Goal: Feedback & Contribution: Submit feedback/report problem

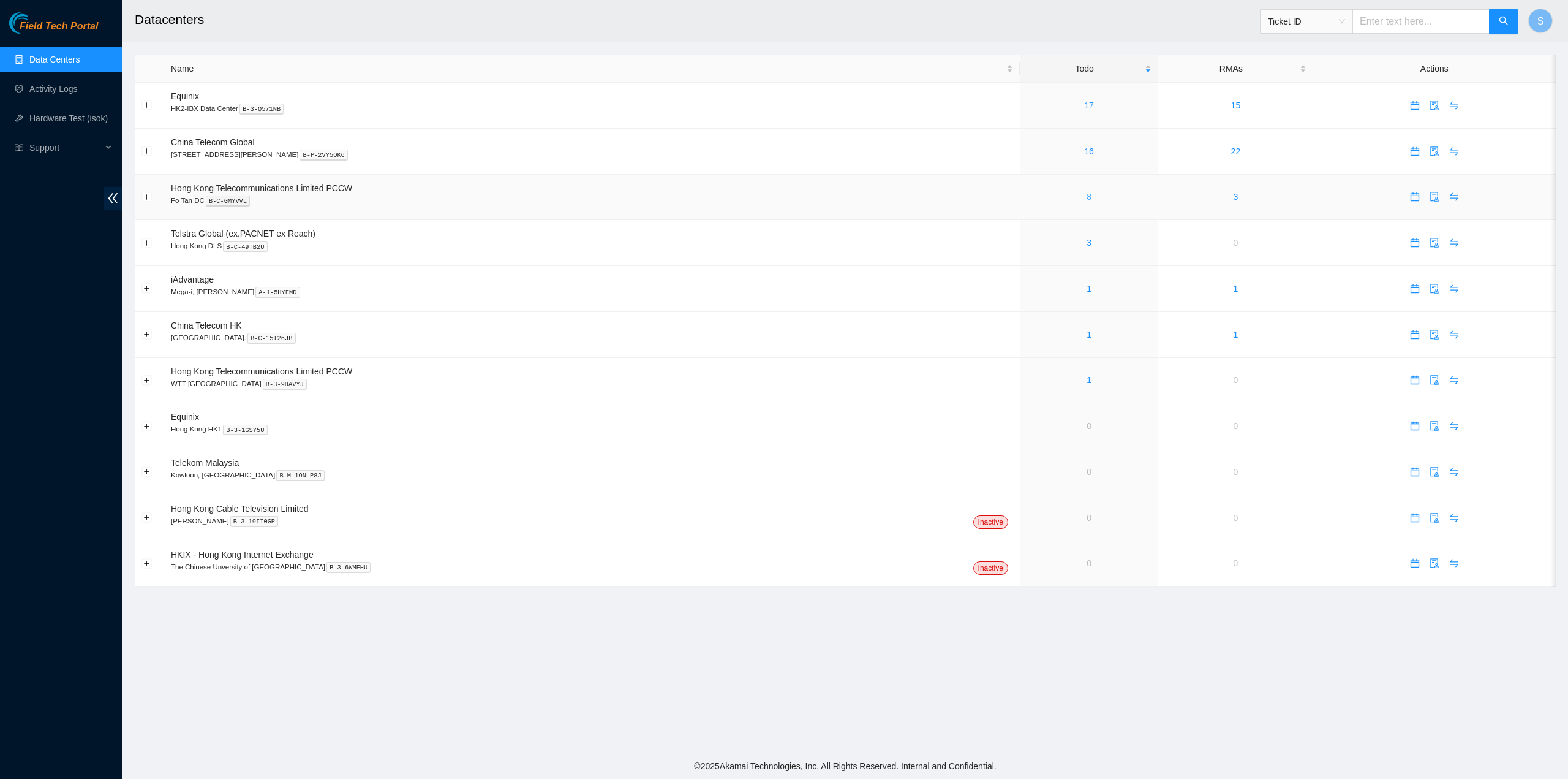
click at [1087, 200] on link "8" at bounding box center [1089, 196] width 5 height 10
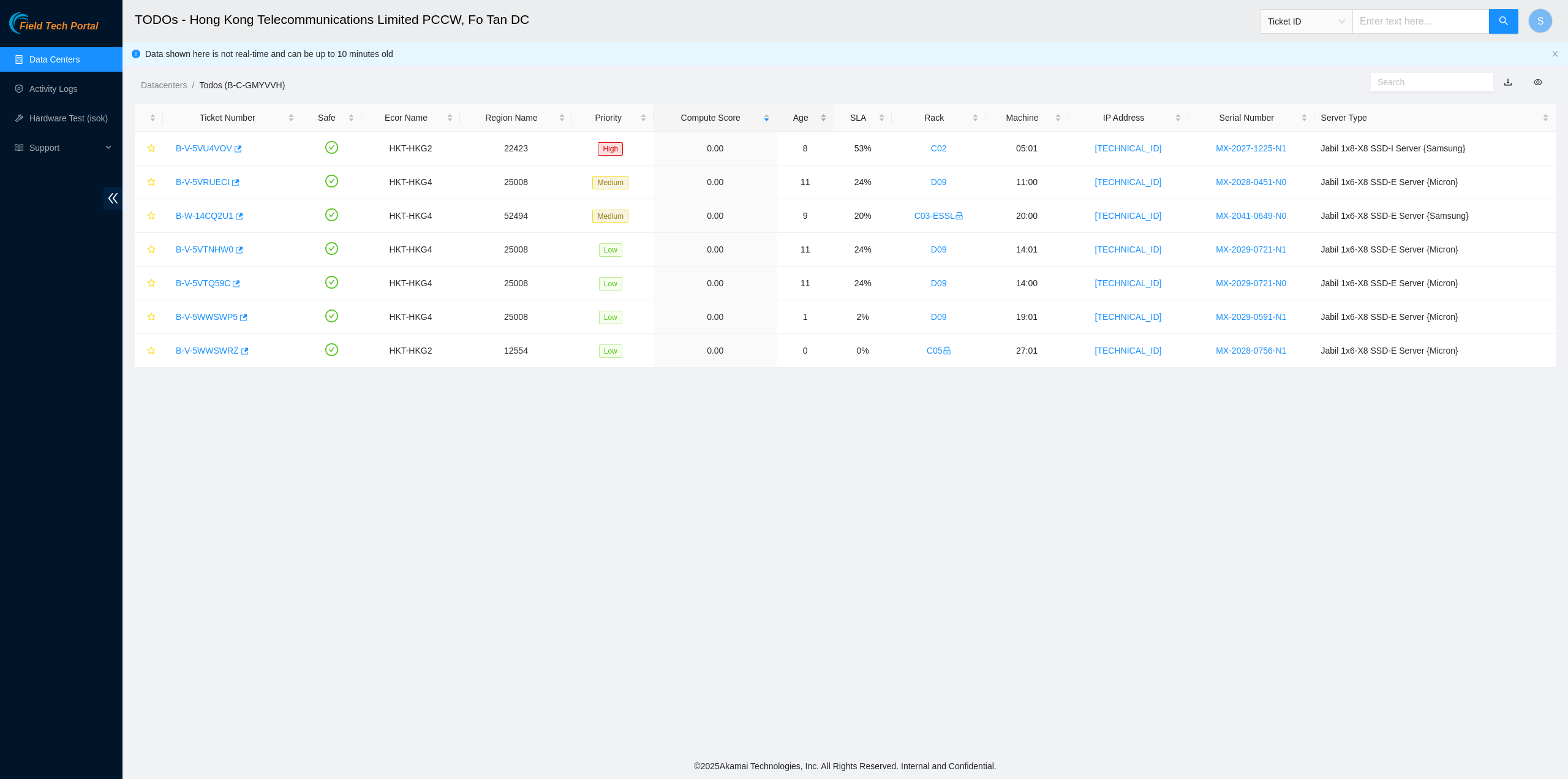
click at [817, 112] on div "Age" at bounding box center [805, 118] width 44 height 14
click at [815, 114] on div "Age" at bounding box center [805, 118] width 44 height 14
click at [197, 145] on link "B-V-5VRUECI" at bounding box center [203, 148] width 54 height 10
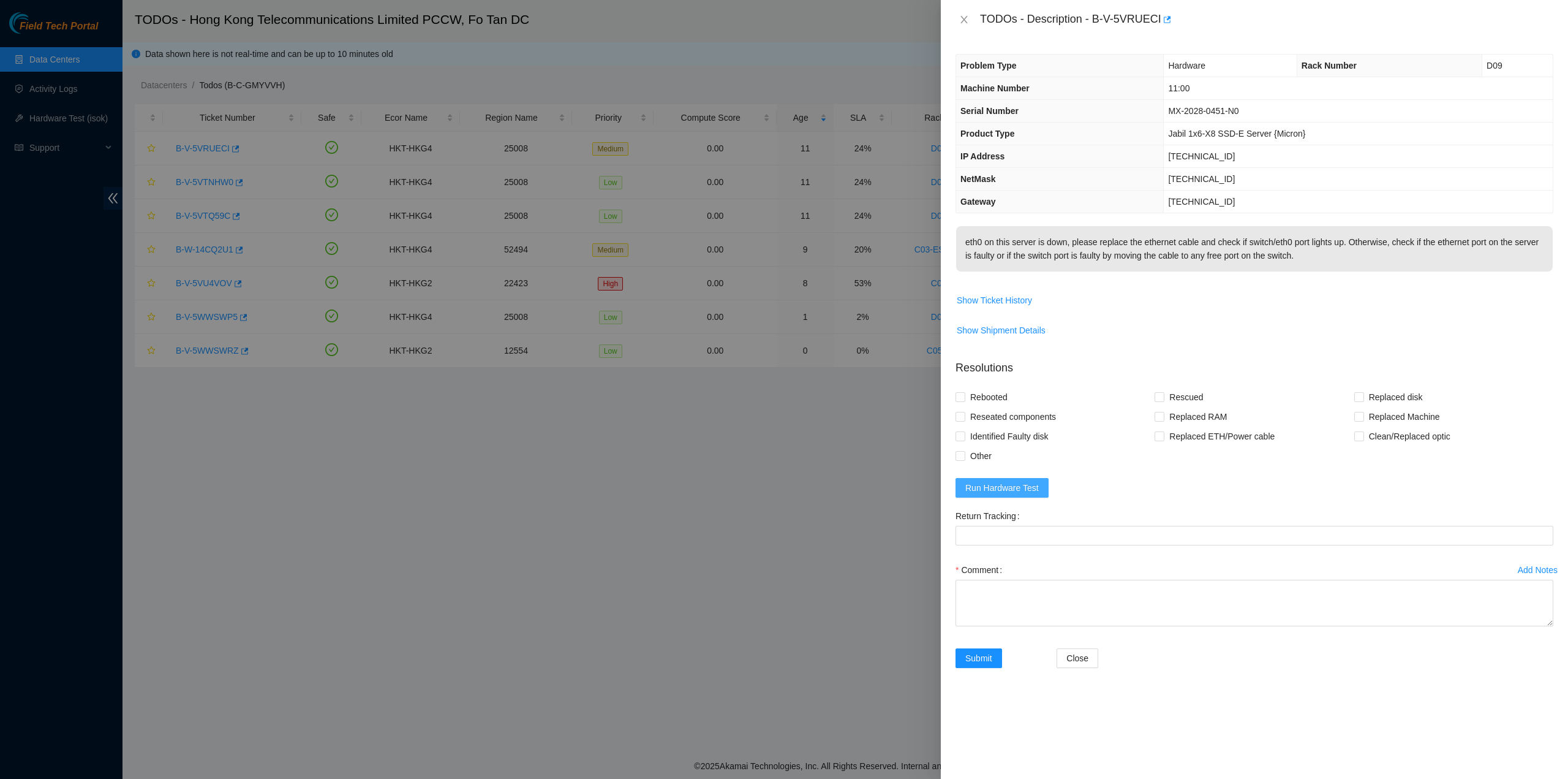
drag, startPoint x: 1015, startPoint y: 498, endPoint x: 1018, endPoint y: 490, distance: 8.5
click at [1016, 494] on span "Run Hardware Test" at bounding box center [1002, 487] width 73 height 14
drag, startPoint x: 1095, startPoint y: 21, endPoint x: 1156, endPoint y: 36, distance: 62.8
click at [1161, 31] on div "TODOs - Description - B-V-5VRUECI" at bounding box center [1254, 20] width 627 height 39
copy div "B-V-5VRUECI"
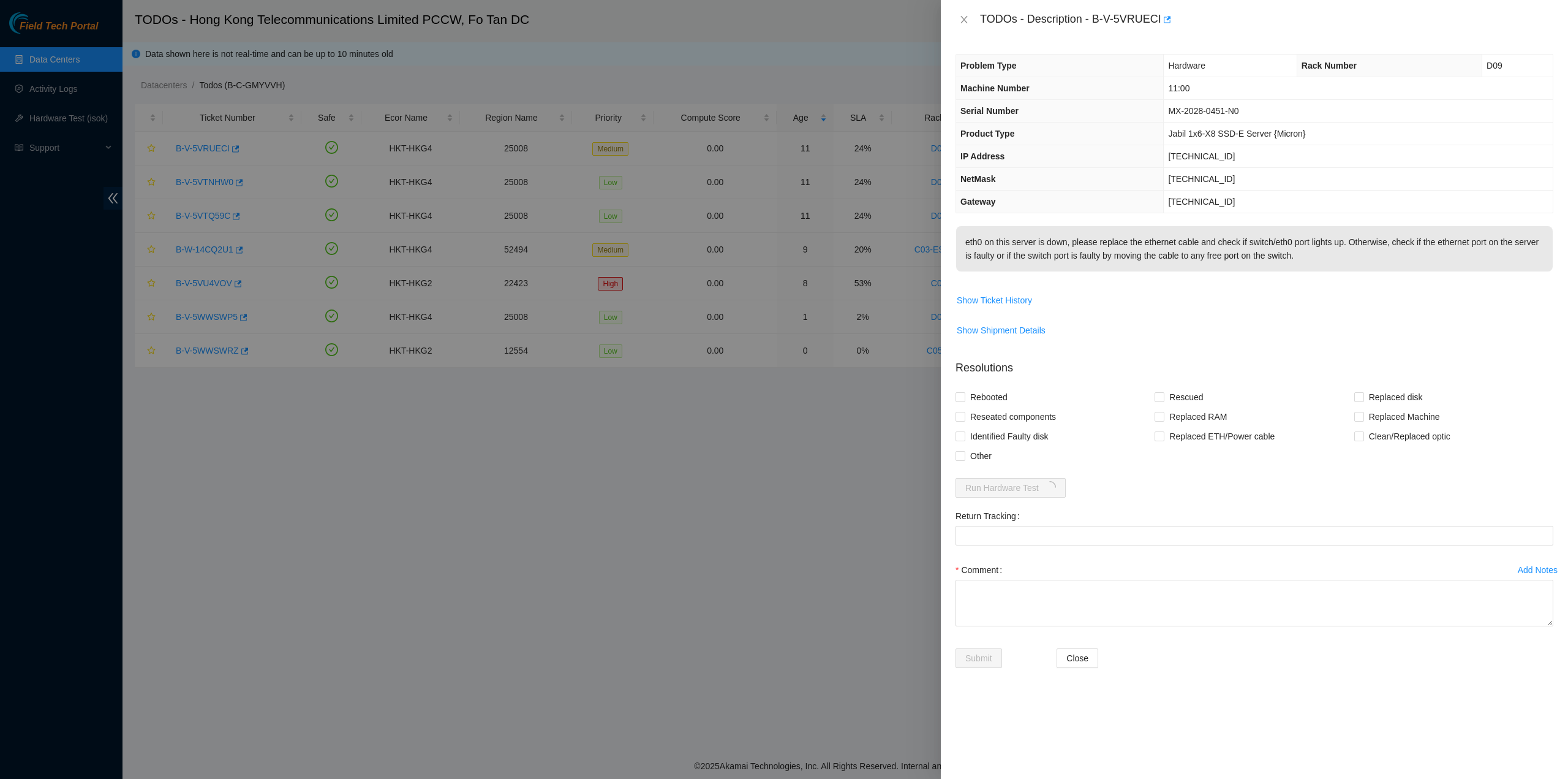
click at [586, 534] on div at bounding box center [784, 389] width 1568 height 779
click at [1004, 426] on span "Reseated components" at bounding box center [1013, 417] width 95 height 20
click at [987, 407] on span "Rebooted" at bounding box center [989, 397] width 47 height 20
click at [964, 401] on input "Rebooted" at bounding box center [959, 396] width 9 height 9
checkbox input "true"
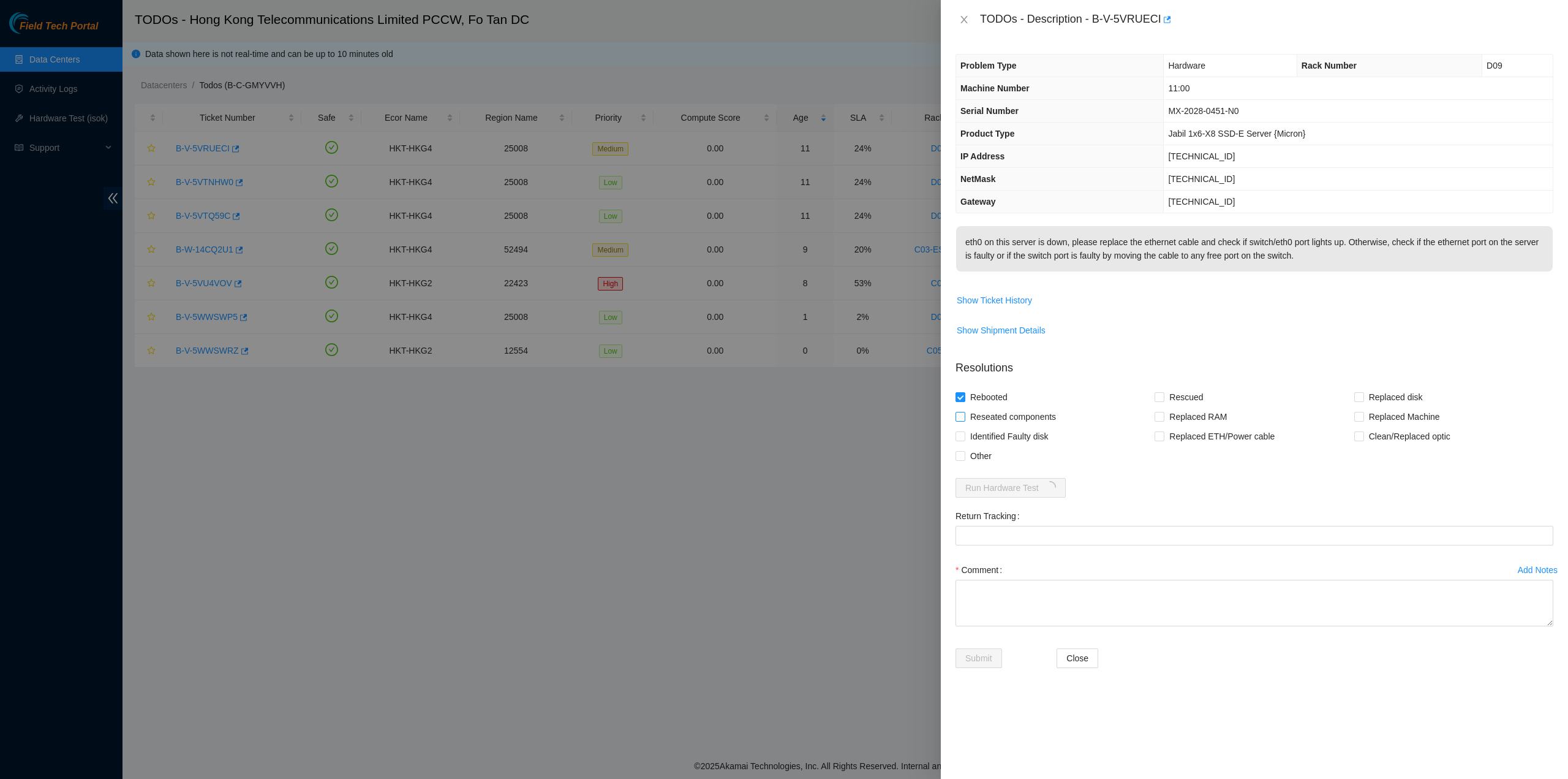
click at [989, 422] on span "Reseated components" at bounding box center [1013, 417] width 95 height 20
click at [964, 421] on input "Reseated components" at bounding box center [959, 416] width 9 height 9
checkbox input "true"
click at [1163, 401] on input "Rescued" at bounding box center [1159, 396] width 9 height 9
checkbox input "true"
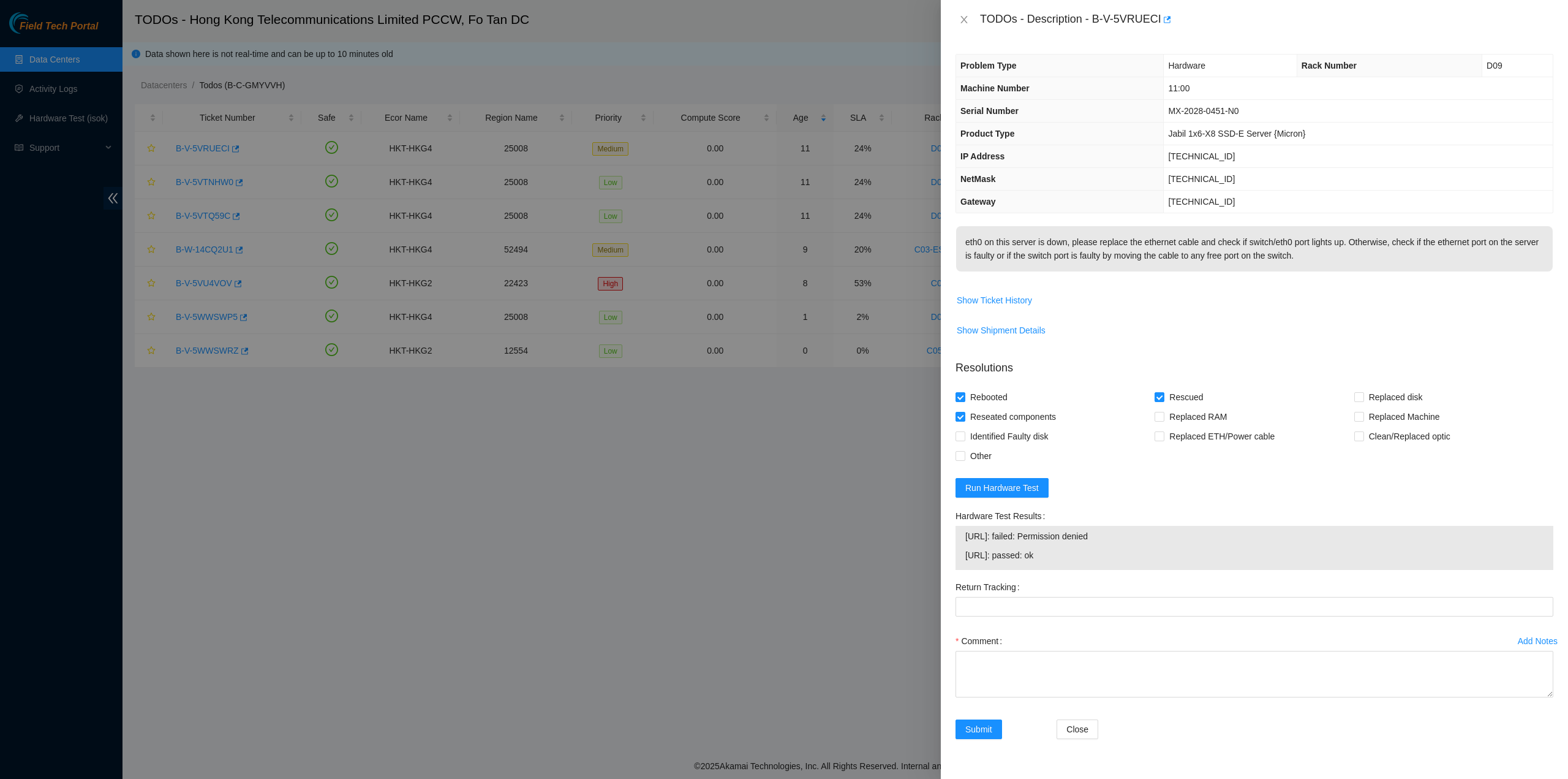
click at [1021, 704] on div "Comment" at bounding box center [1254, 668] width 598 height 73
click at [1035, 697] on textarea "Comment" at bounding box center [1254, 674] width 598 height 46
drag, startPoint x: 1170, startPoint y: 674, endPoint x: 1178, endPoint y: 674, distance: 8.0
click at [1178, 674] on textarea "pass ok both eth ports are up after replacing the cable" at bounding box center [1254, 674] width 598 height 46
type textarea "pass ok both eth ports are up after reseat the cable"
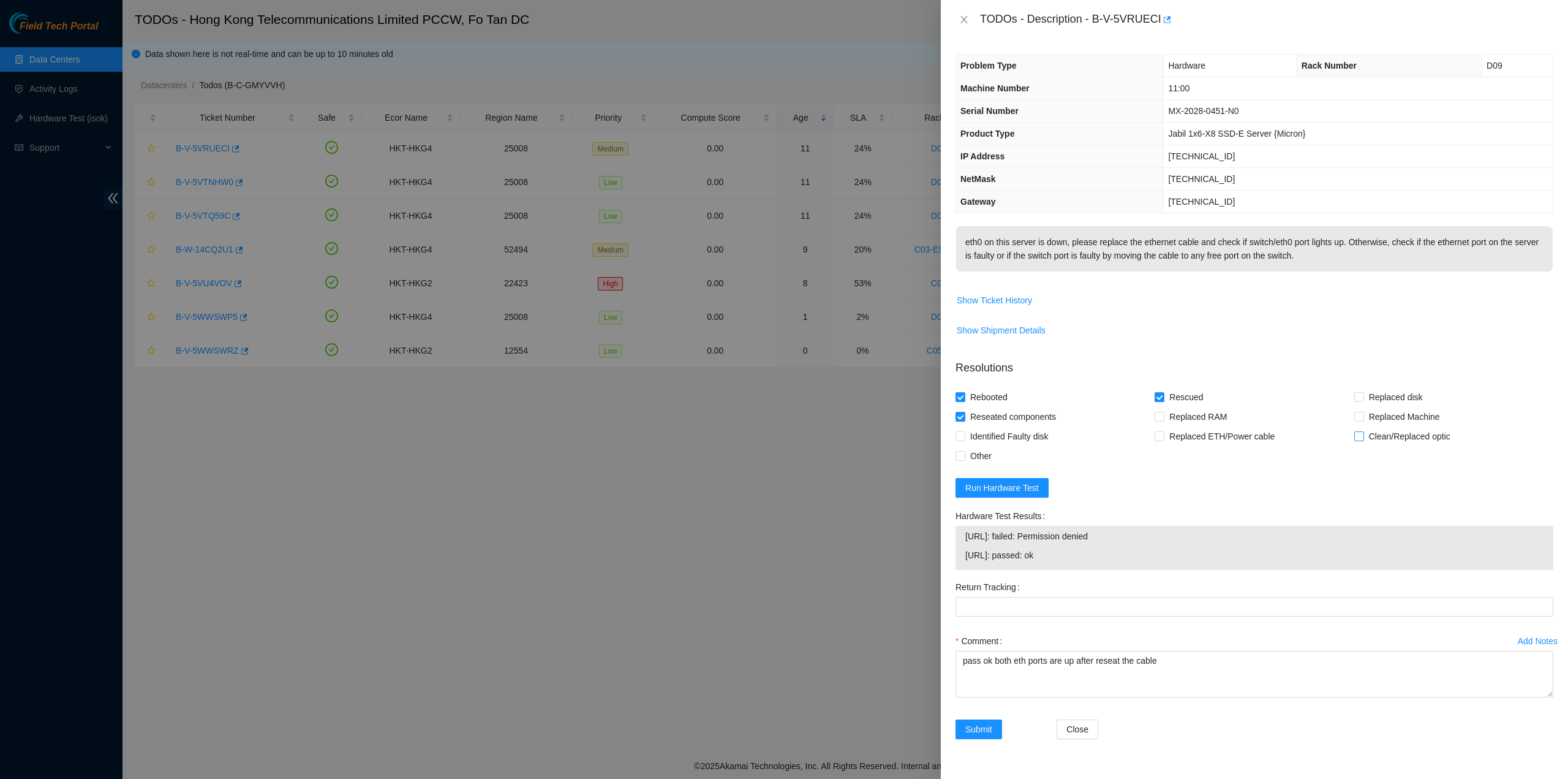
click at [1357, 441] on span at bounding box center [1359, 436] width 10 height 10
click at [1357, 440] on input "Clean/Replaced optic" at bounding box center [1358, 436] width 9 height 9
checkbox input "true"
click at [970, 736] on span "Submit" at bounding box center [978, 729] width 27 height 14
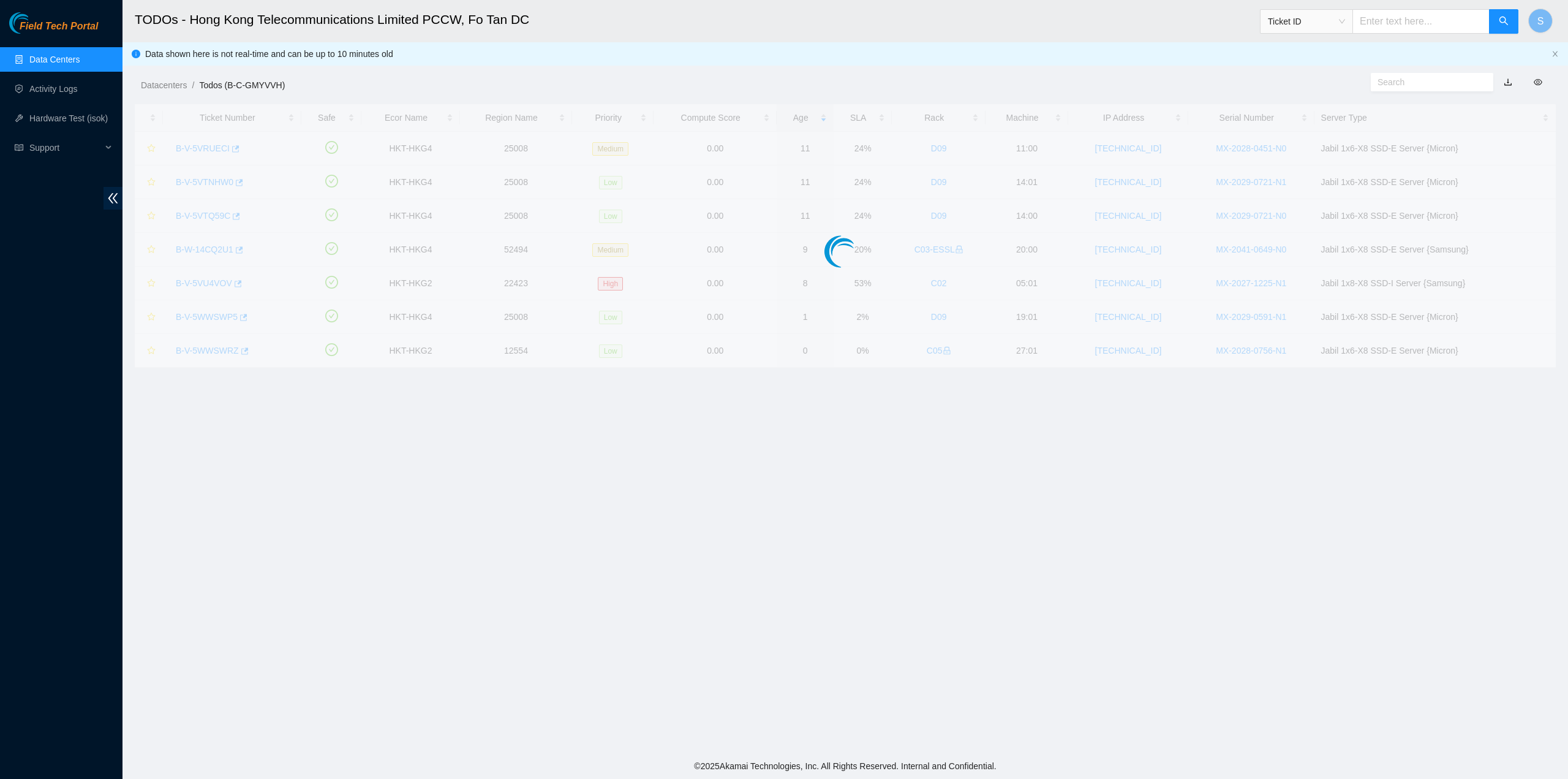
scroll to position [0, 0]
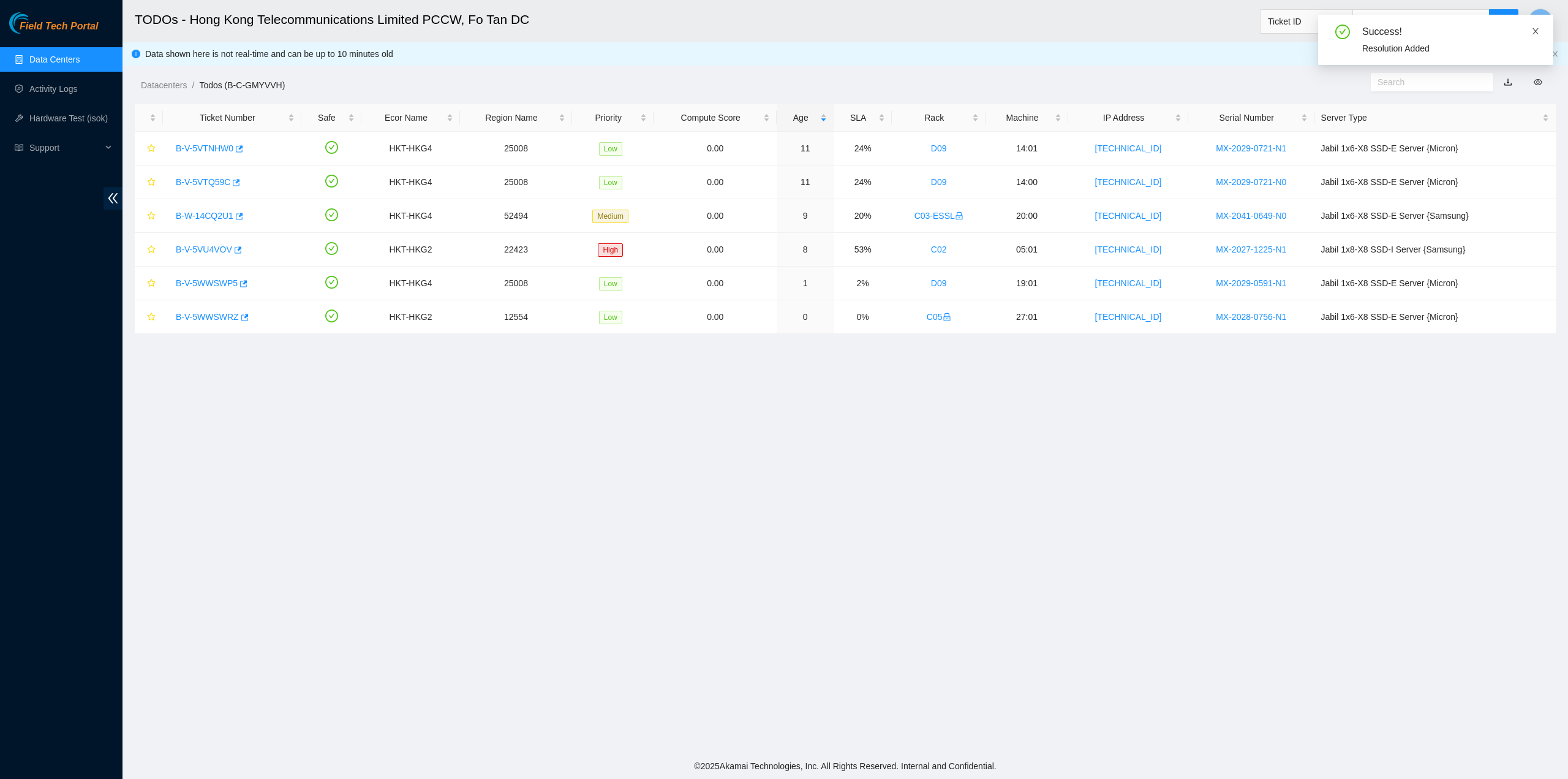
click at [1538, 31] on icon "close" at bounding box center [1535, 31] width 9 height 9
click at [59, 94] on link "Activity Logs" at bounding box center [54, 88] width 48 height 10
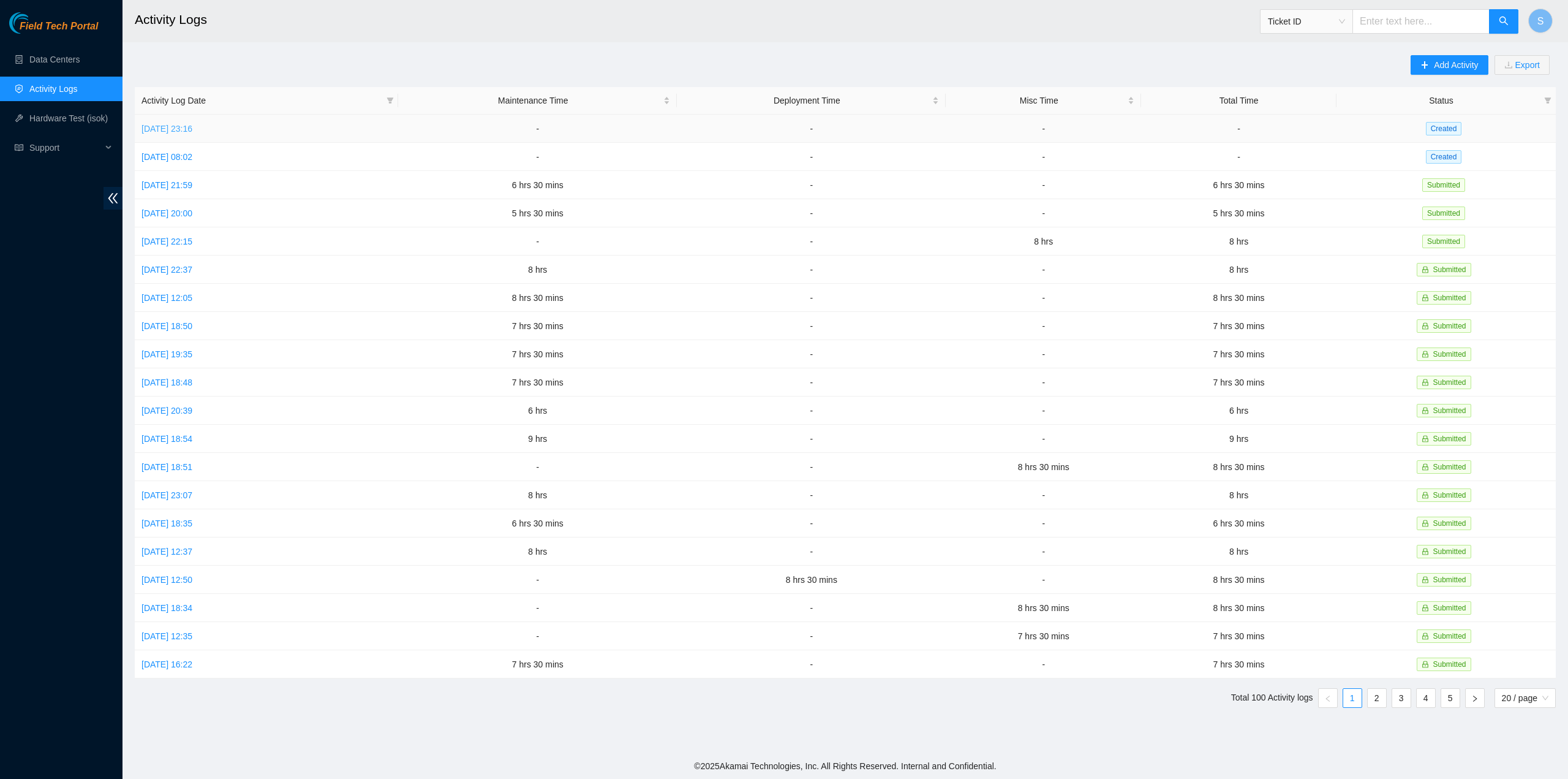
click at [192, 128] on link "[DATE] 23:16" at bounding box center [167, 128] width 51 height 10
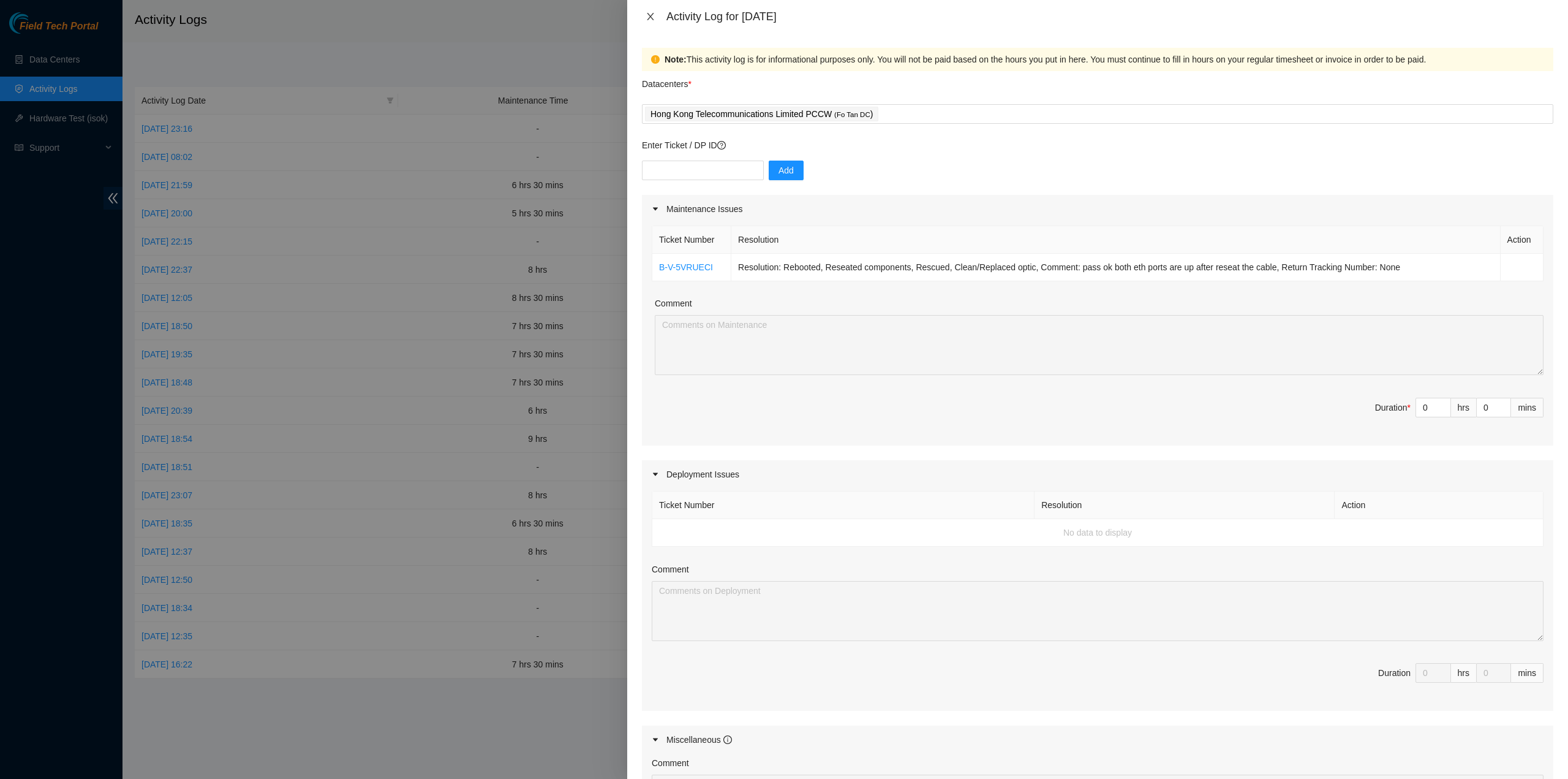
click at [645, 20] on icon "close" at bounding box center [650, 16] width 10 height 10
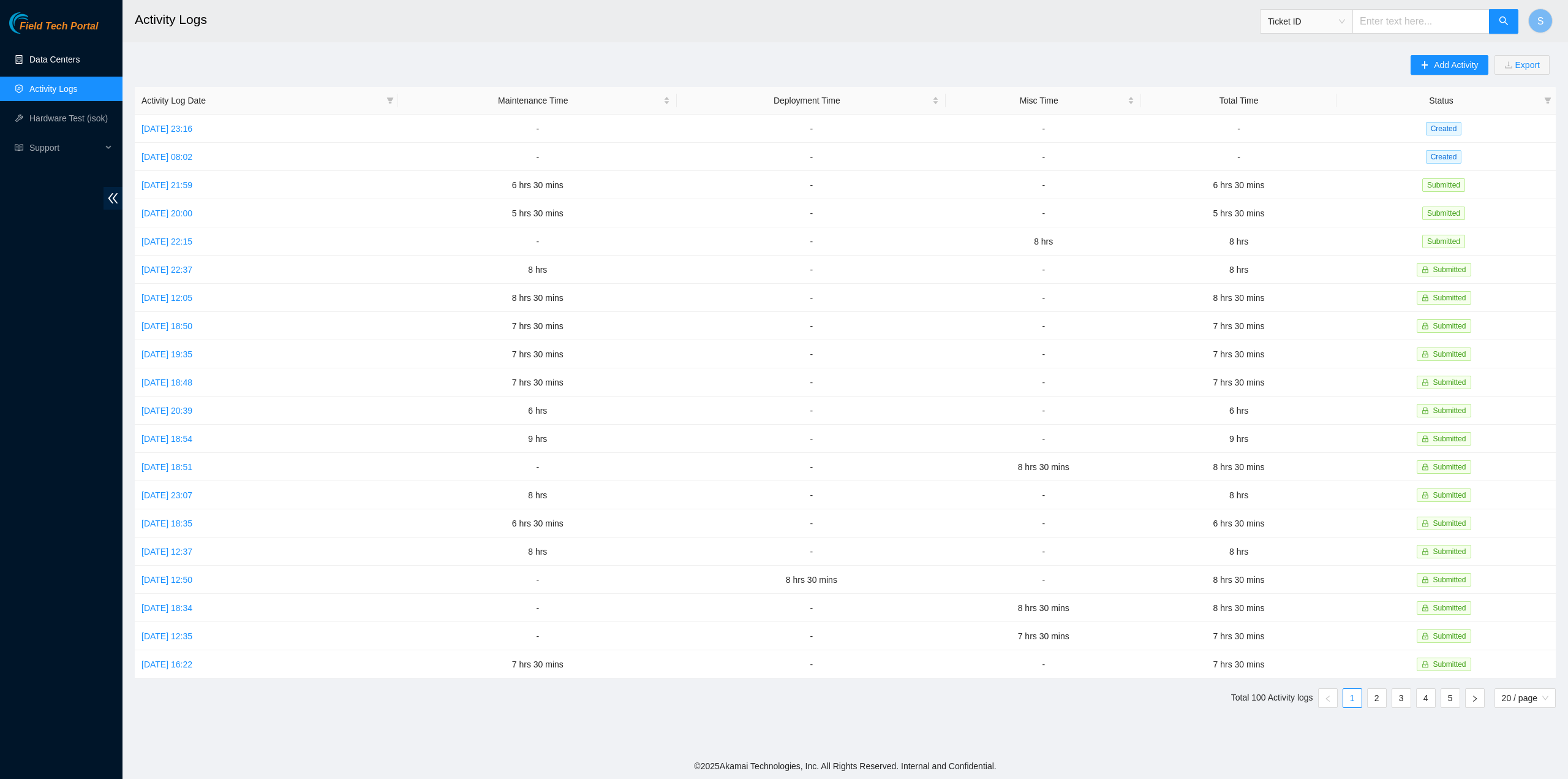
click at [80, 58] on link "Data Centers" at bounding box center [54, 59] width 50 height 10
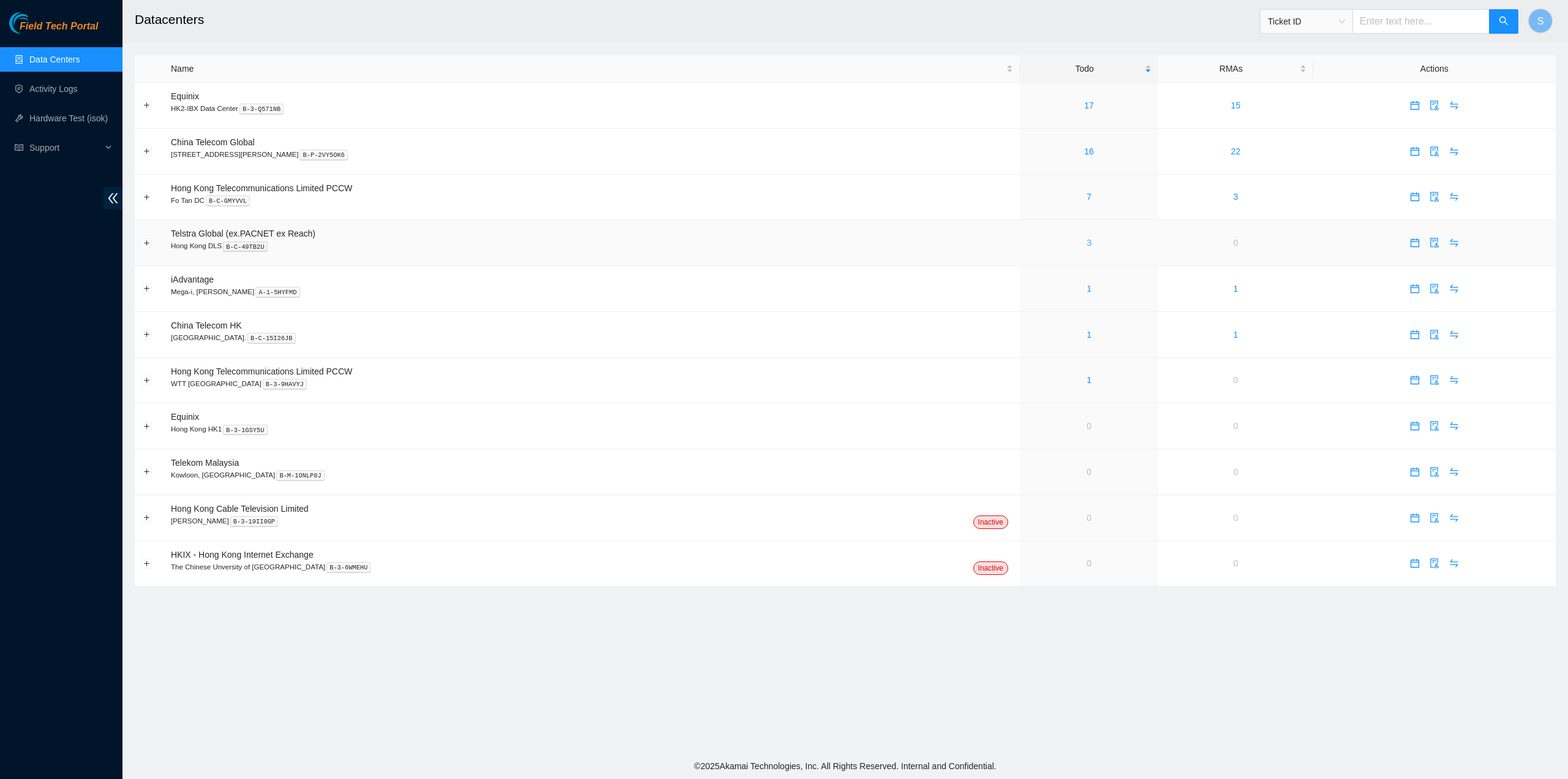
click at [1087, 241] on link "3" at bounding box center [1089, 242] width 5 height 10
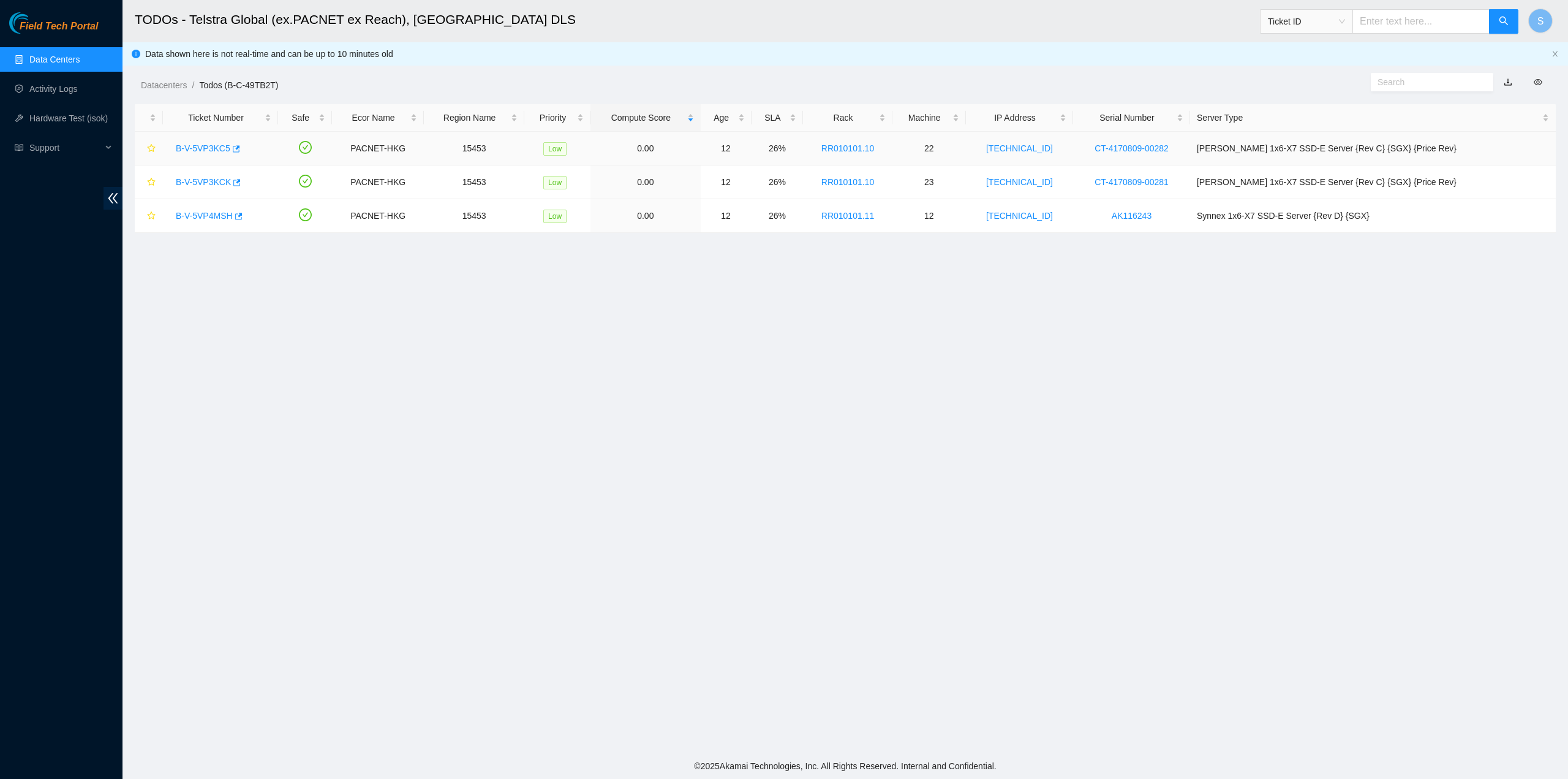
click at [207, 145] on link "B-V-5VP3KC5" at bounding box center [203, 148] width 54 height 10
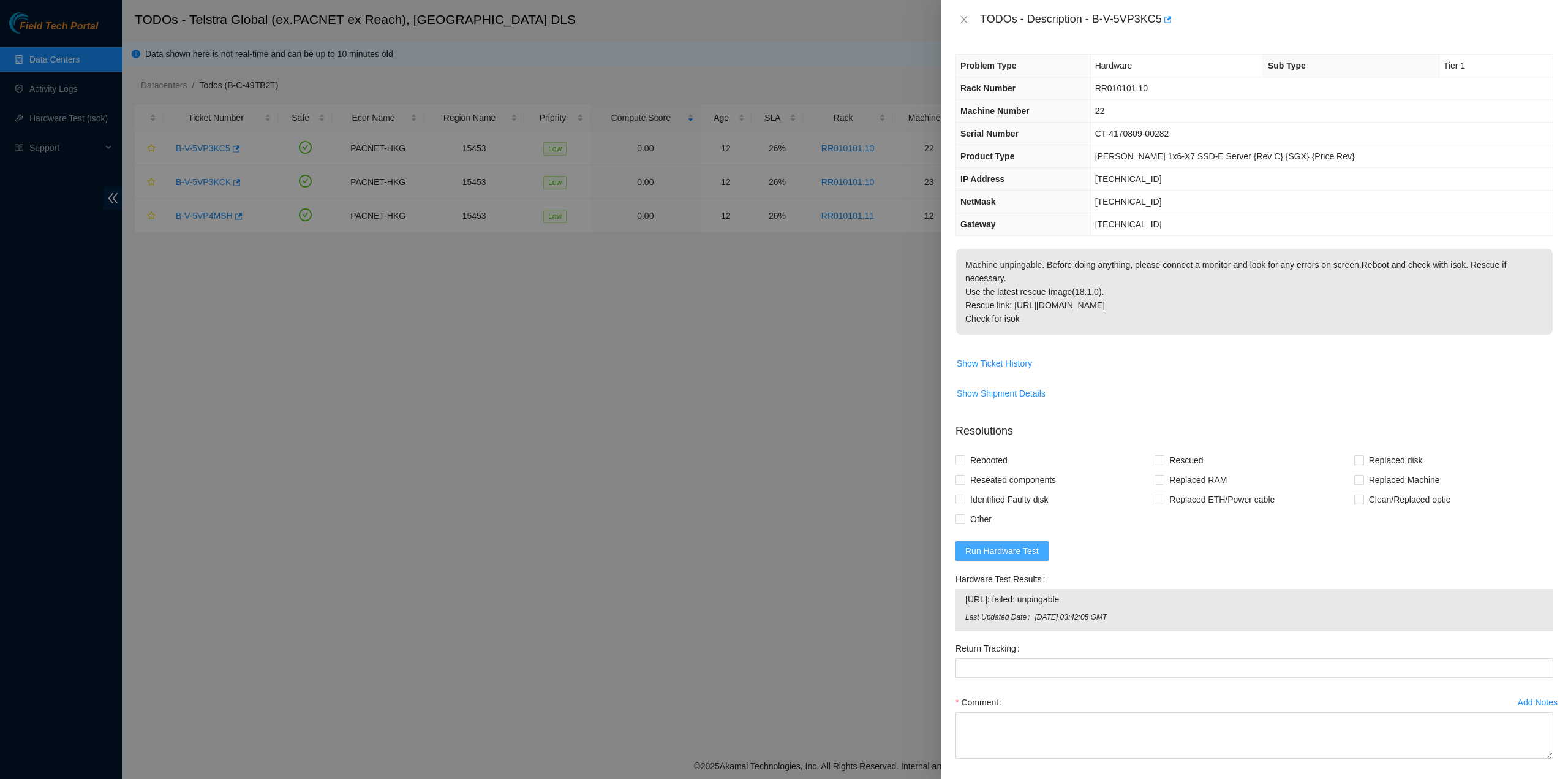
click at [1017, 545] on span "Run Hardware Test" at bounding box center [1002, 551] width 73 height 14
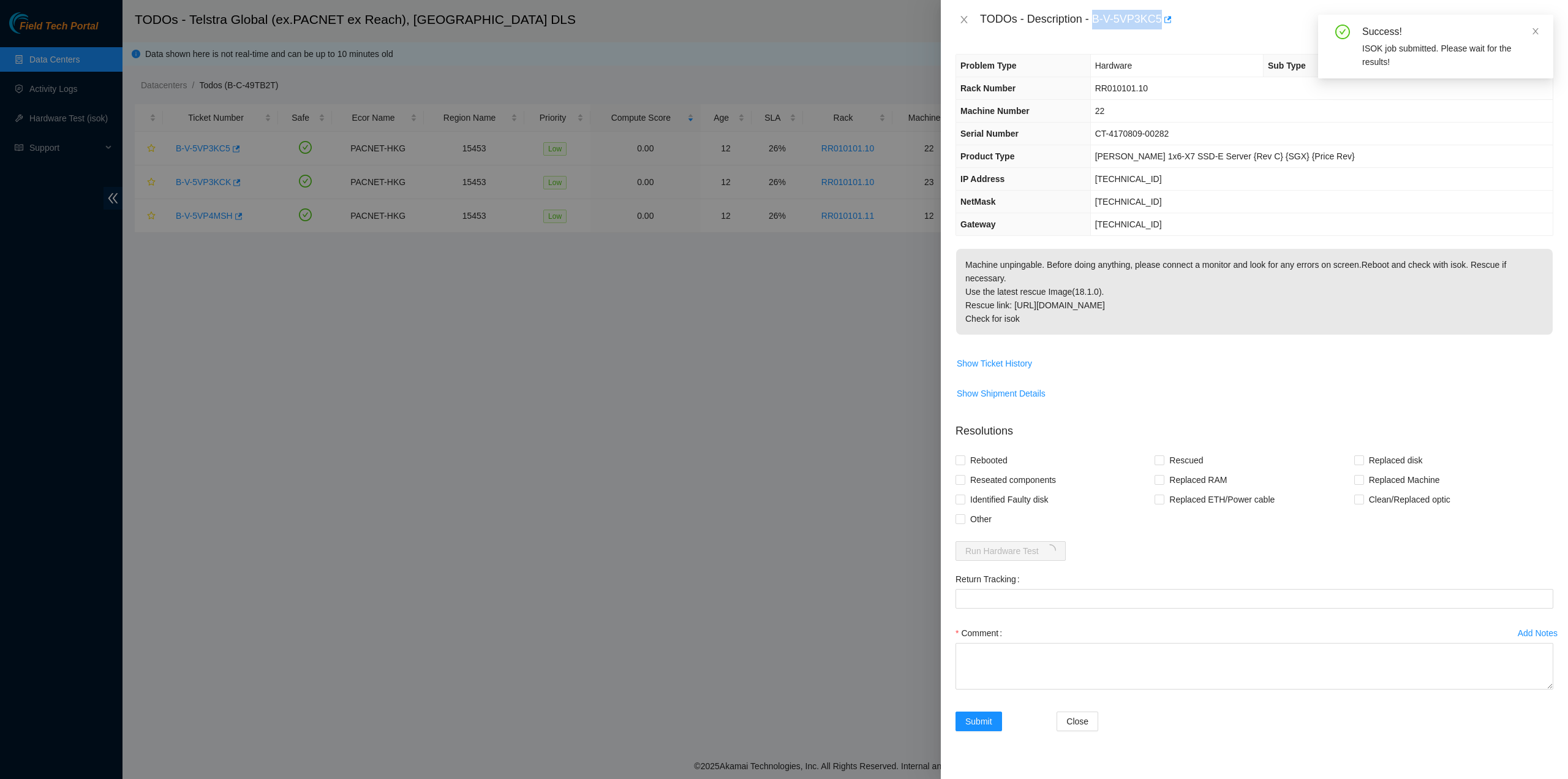
drag, startPoint x: 1101, startPoint y: 19, endPoint x: 1158, endPoint y: 22, distance: 57.1
click at [1158, 22] on div "TODOs - Description - B-V-5VP3KC5" at bounding box center [1267, 20] width 573 height 20
copy div "B-V-5VP3KC5"
click at [1338, 199] on td "[TECHNICAL_ID]" at bounding box center [1321, 201] width 462 height 23
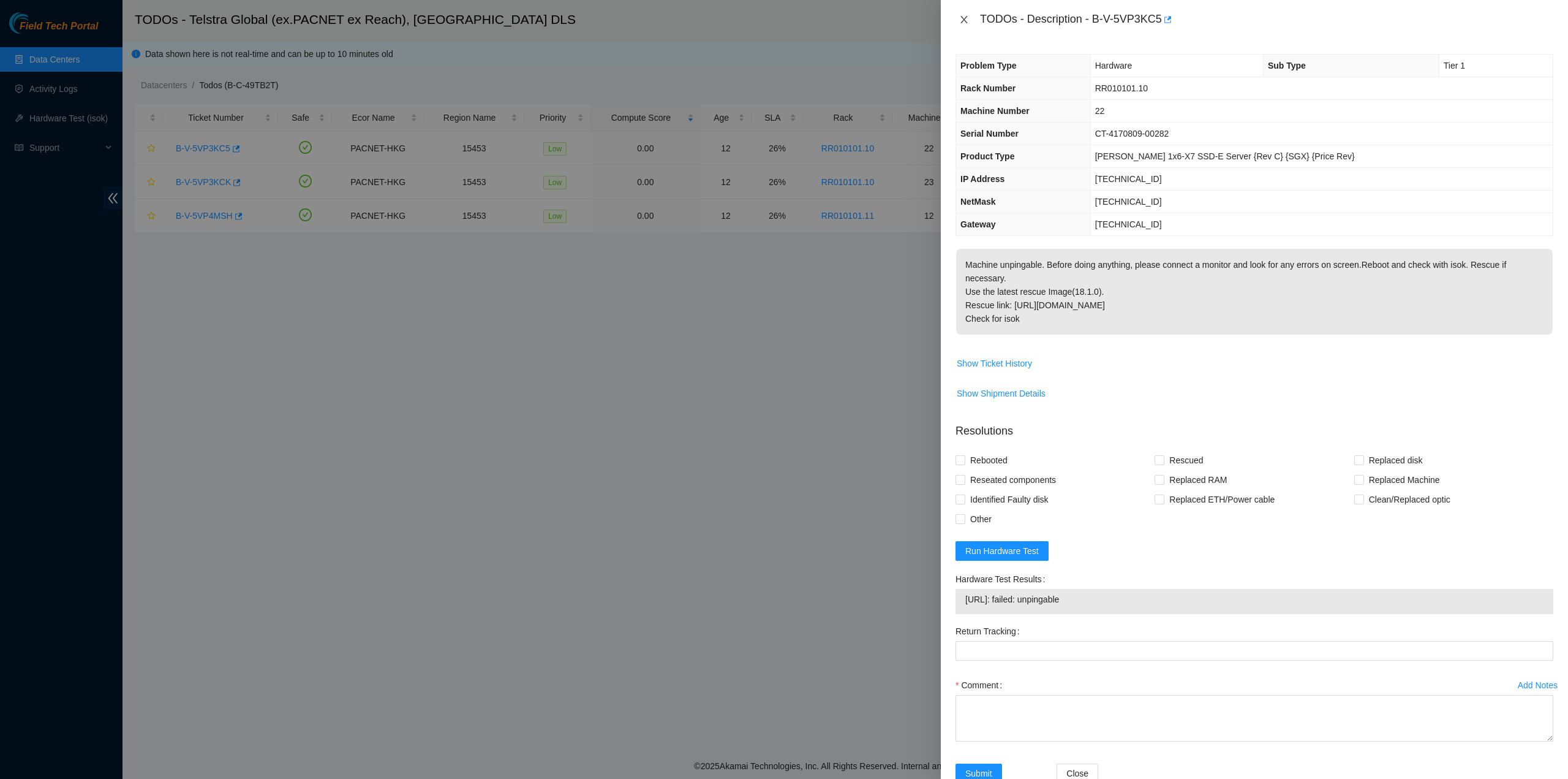
click at [964, 23] on icon "close" at bounding box center [964, 19] width 10 height 10
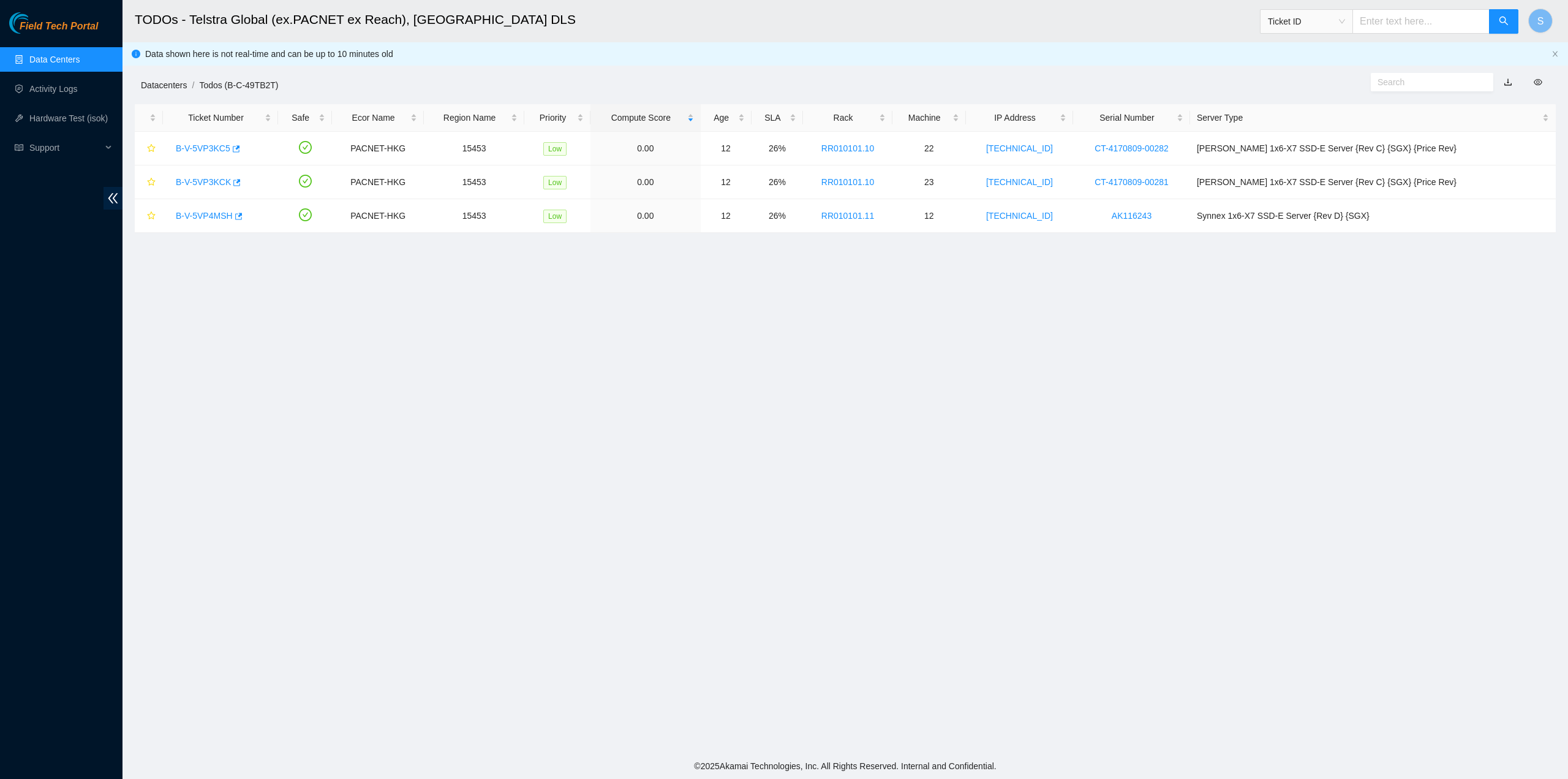
click at [172, 84] on link "Datacenters" at bounding box center [163, 85] width 46 height 10
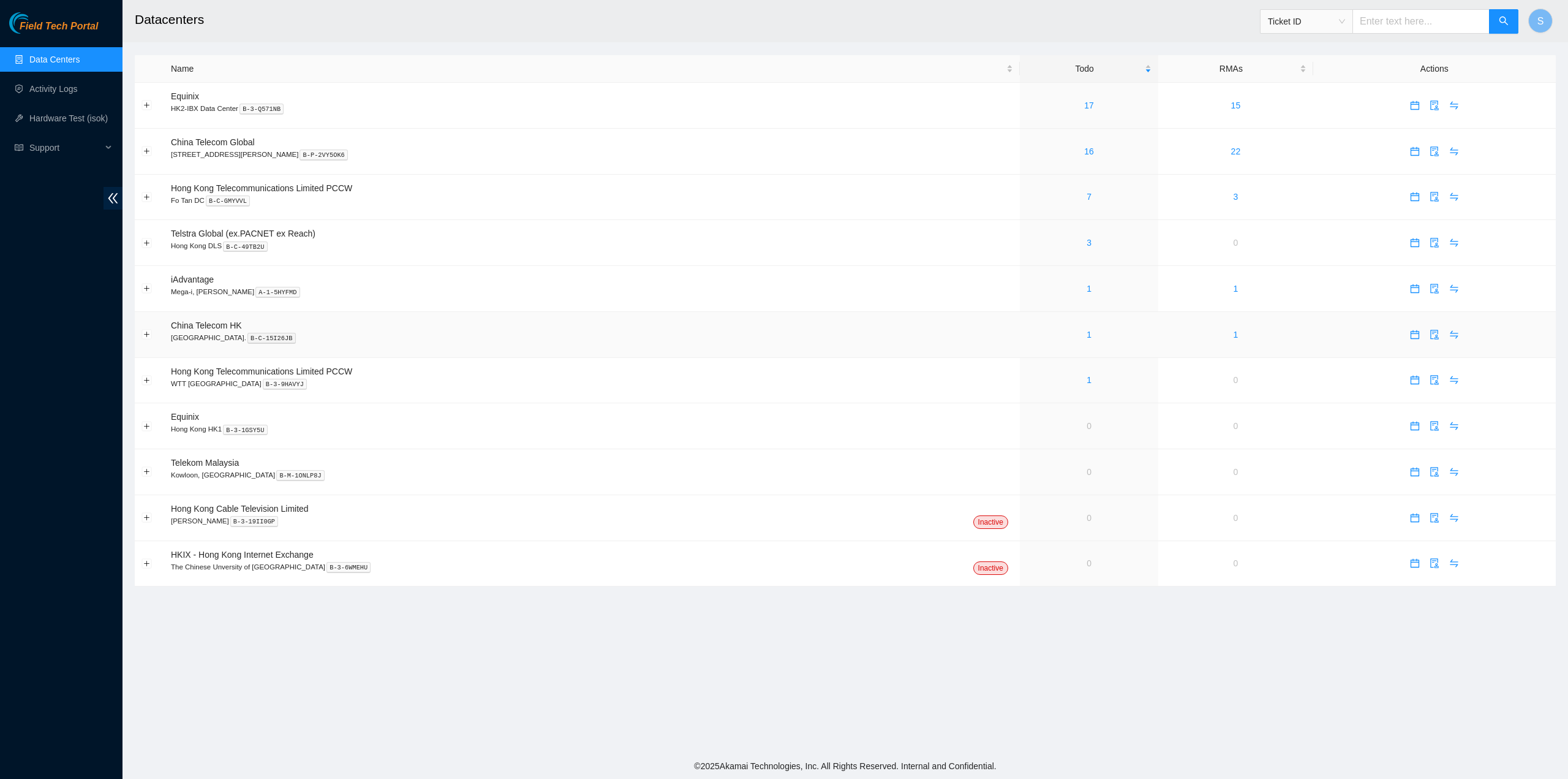
click at [1056, 338] on div "1" at bounding box center [1089, 334] width 125 height 14
click at [1051, 159] on td "16" at bounding box center [1089, 152] width 139 height 46
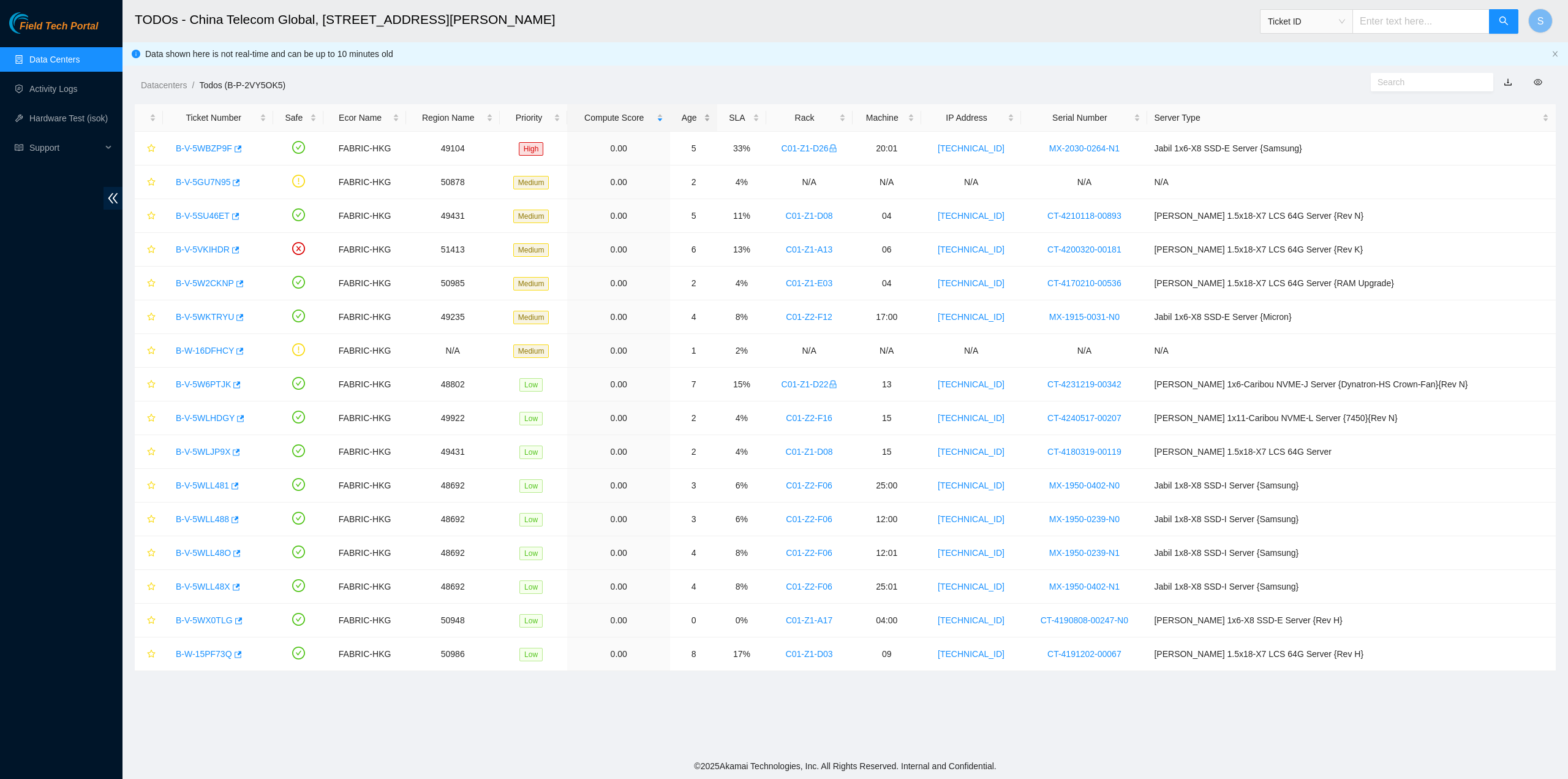
click at [711, 111] on div "Age" at bounding box center [694, 118] width 34 height 14
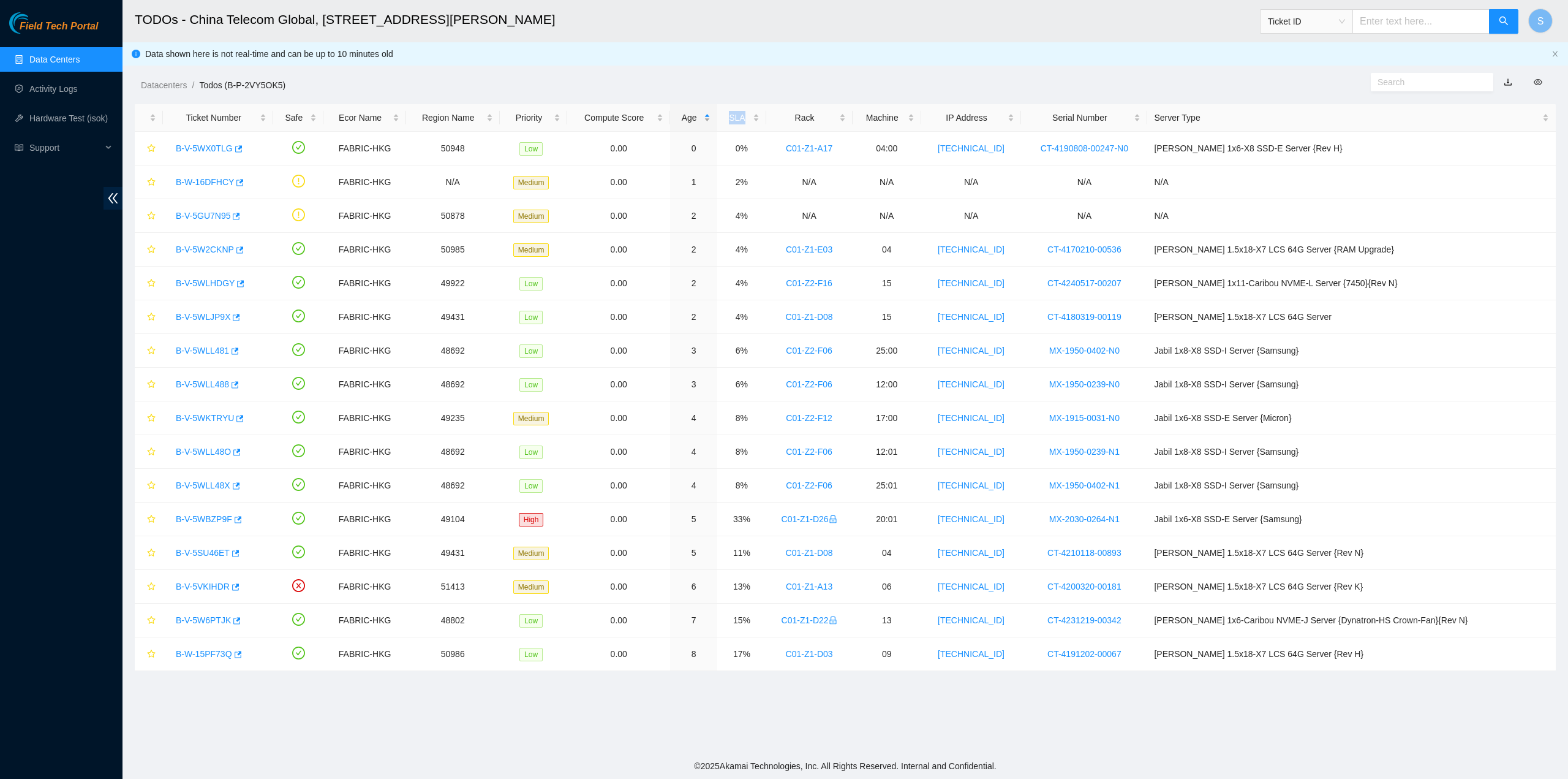
click at [711, 111] on div "Age" at bounding box center [694, 118] width 34 height 14
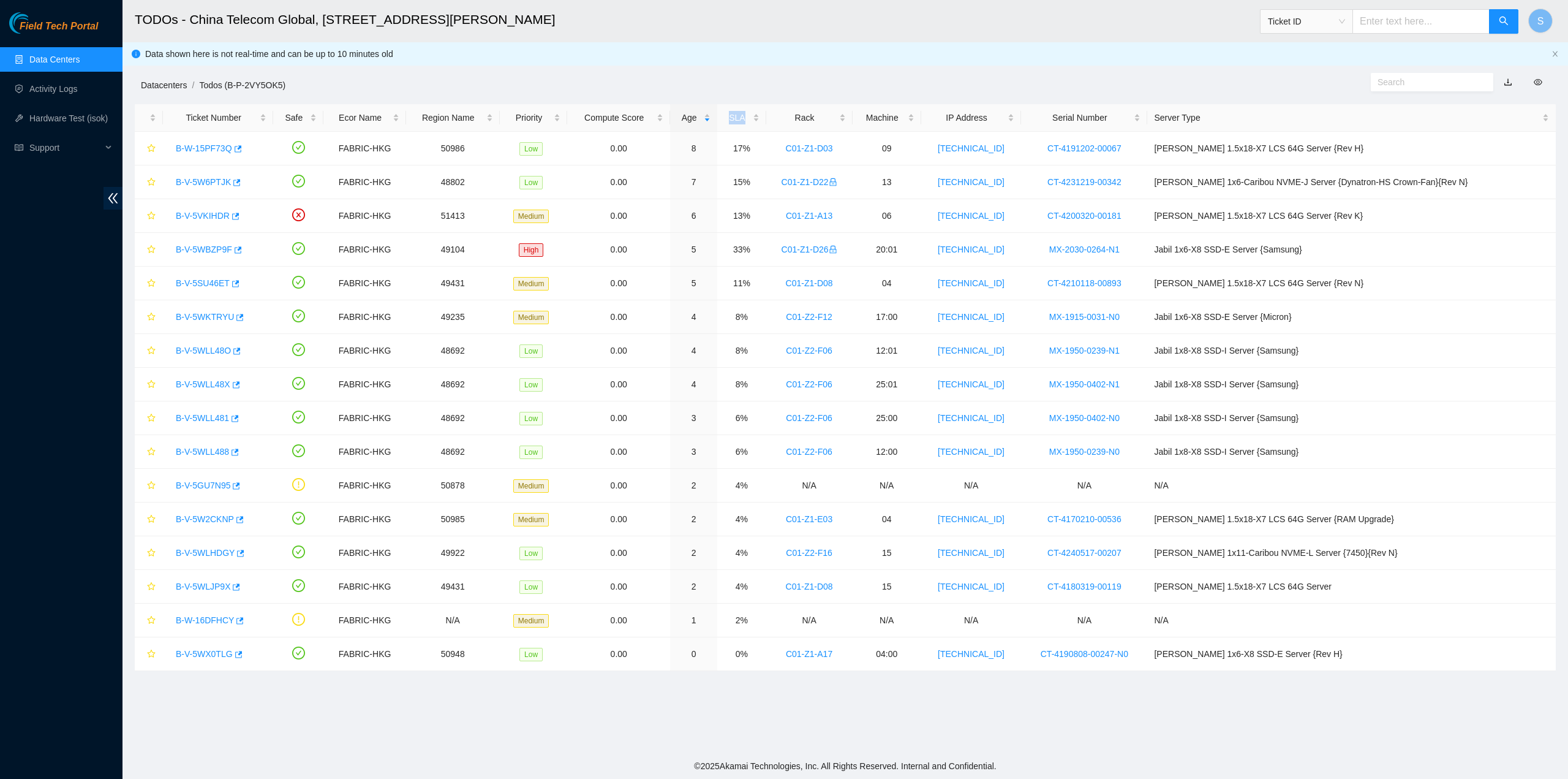
click at [168, 84] on link "Datacenters" at bounding box center [163, 85] width 46 height 10
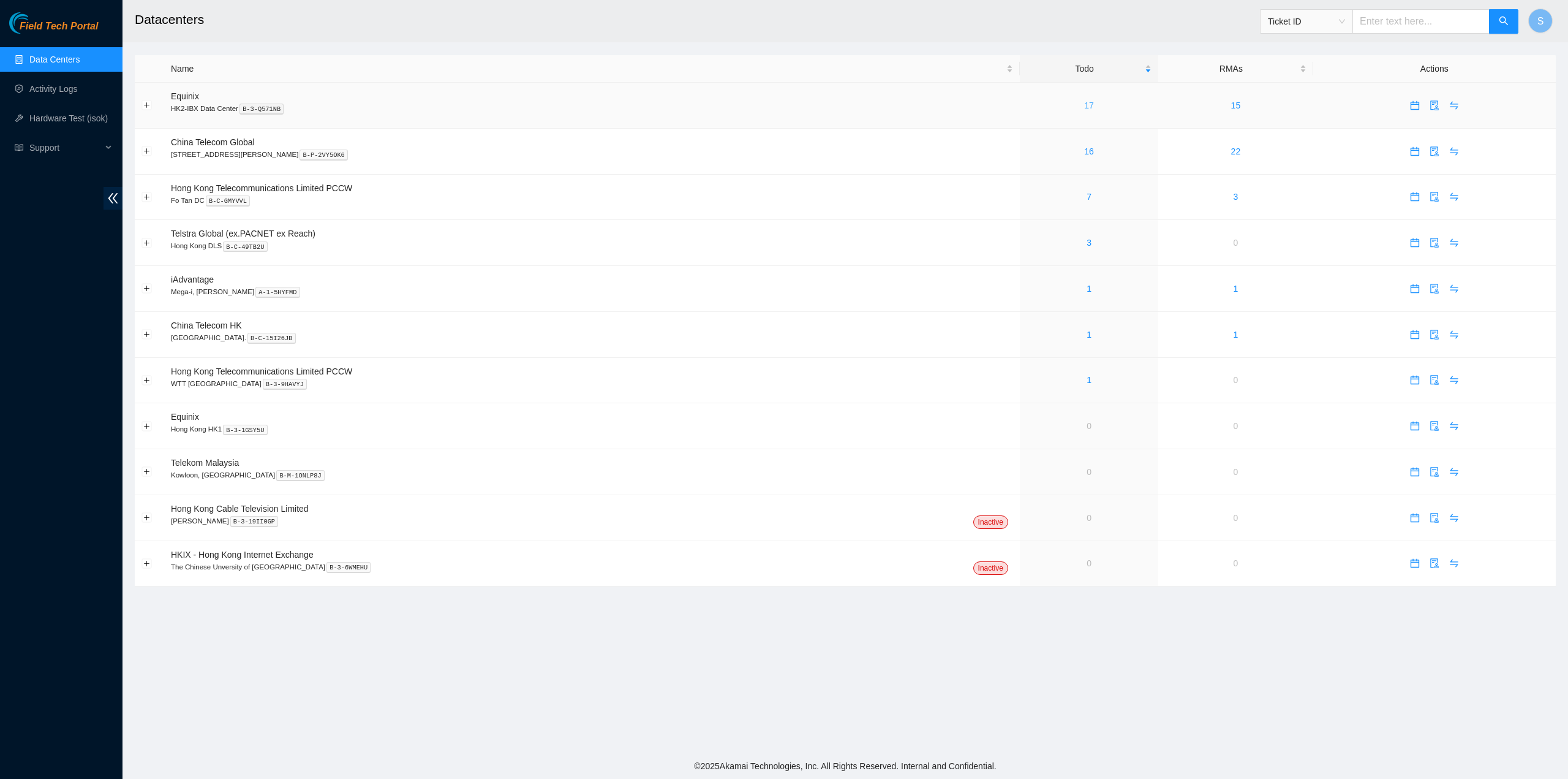
click at [1084, 105] on link "17" at bounding box center [1089, 105] width 10 height 10
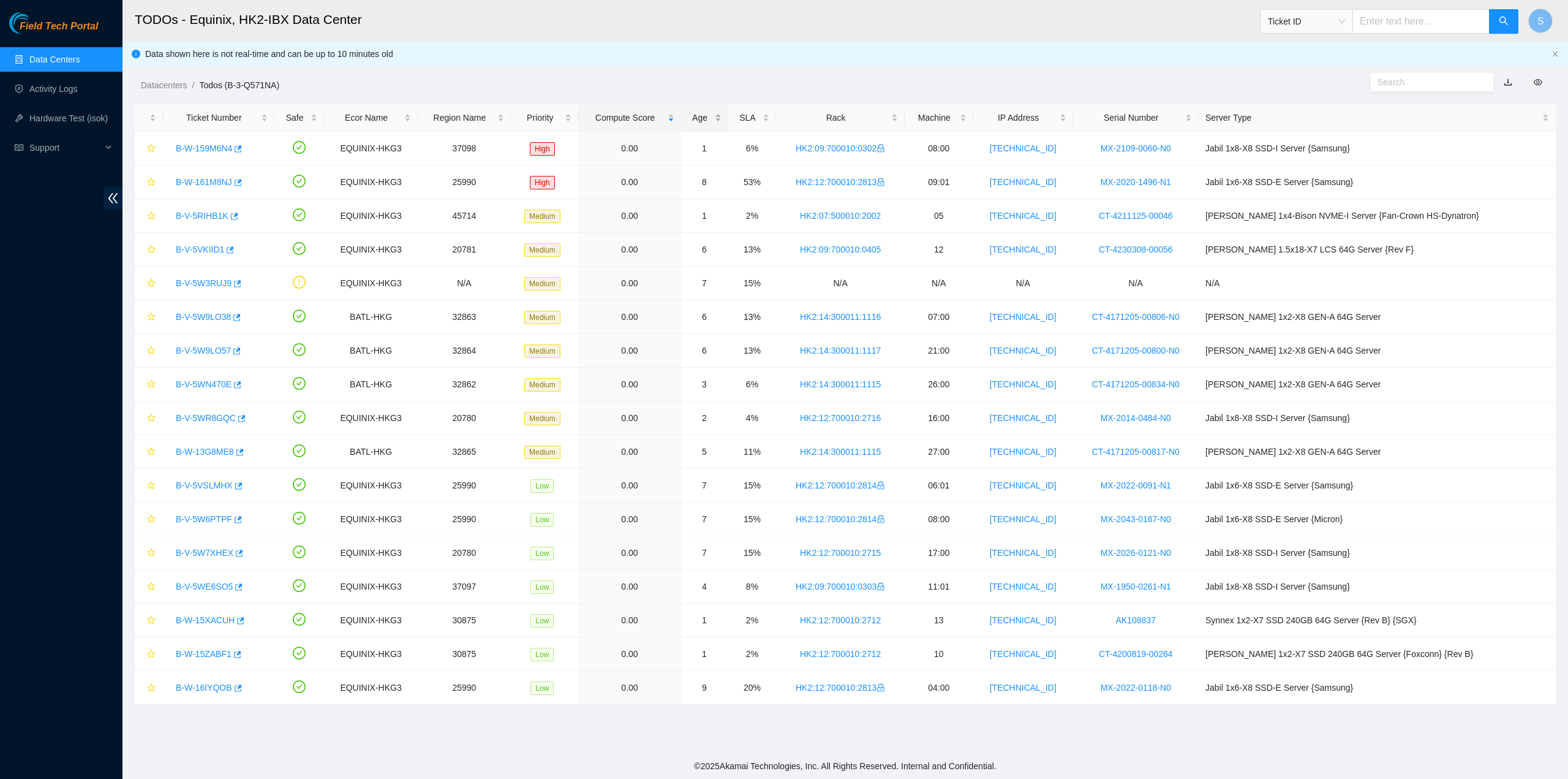
click at [722, 113] on div "Age" at bounding box center [705, 118] width 34 height 14
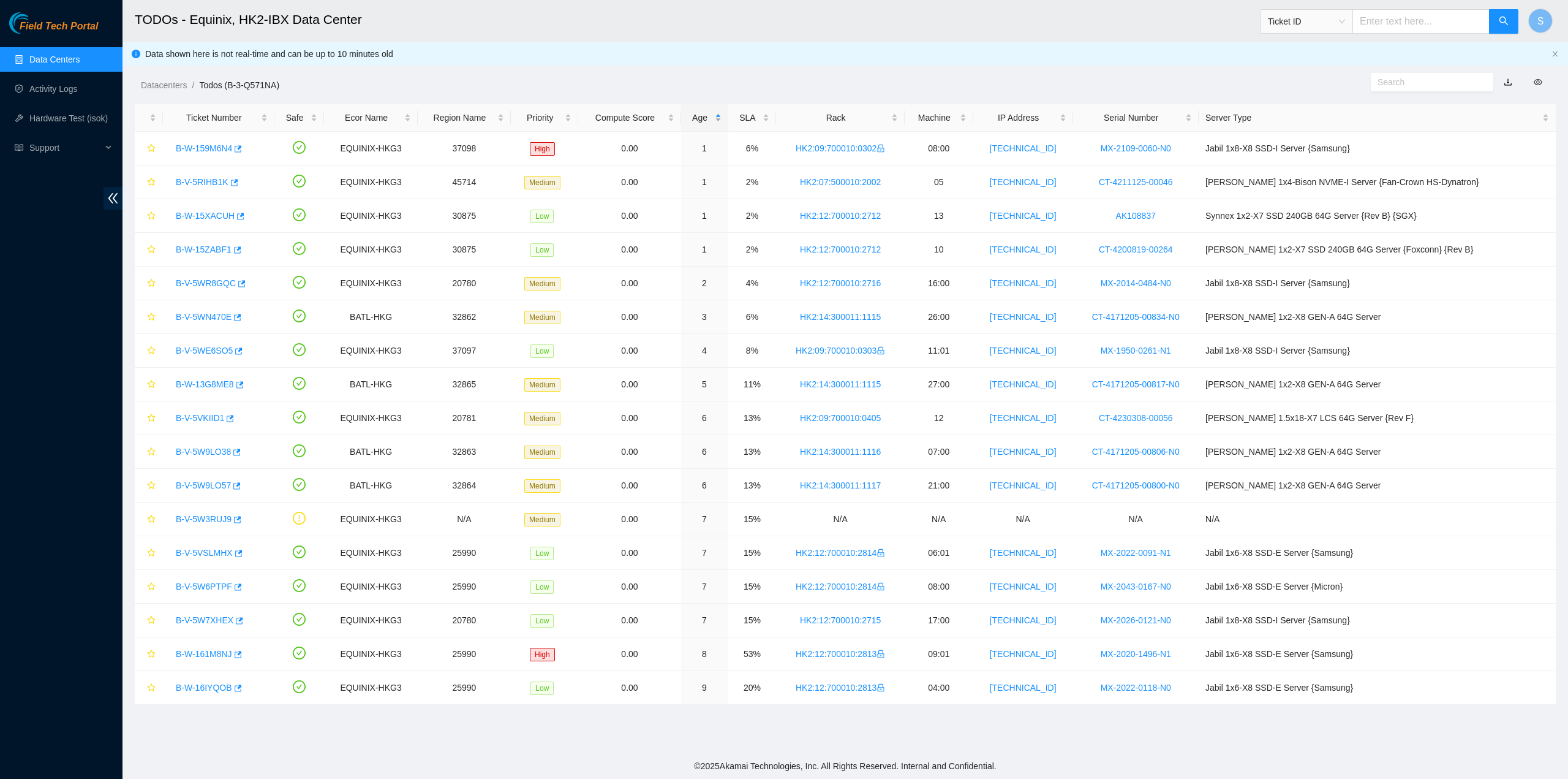
click at [722, 111] on div "Age" at bounding box center [705, 118] width 34 height 14
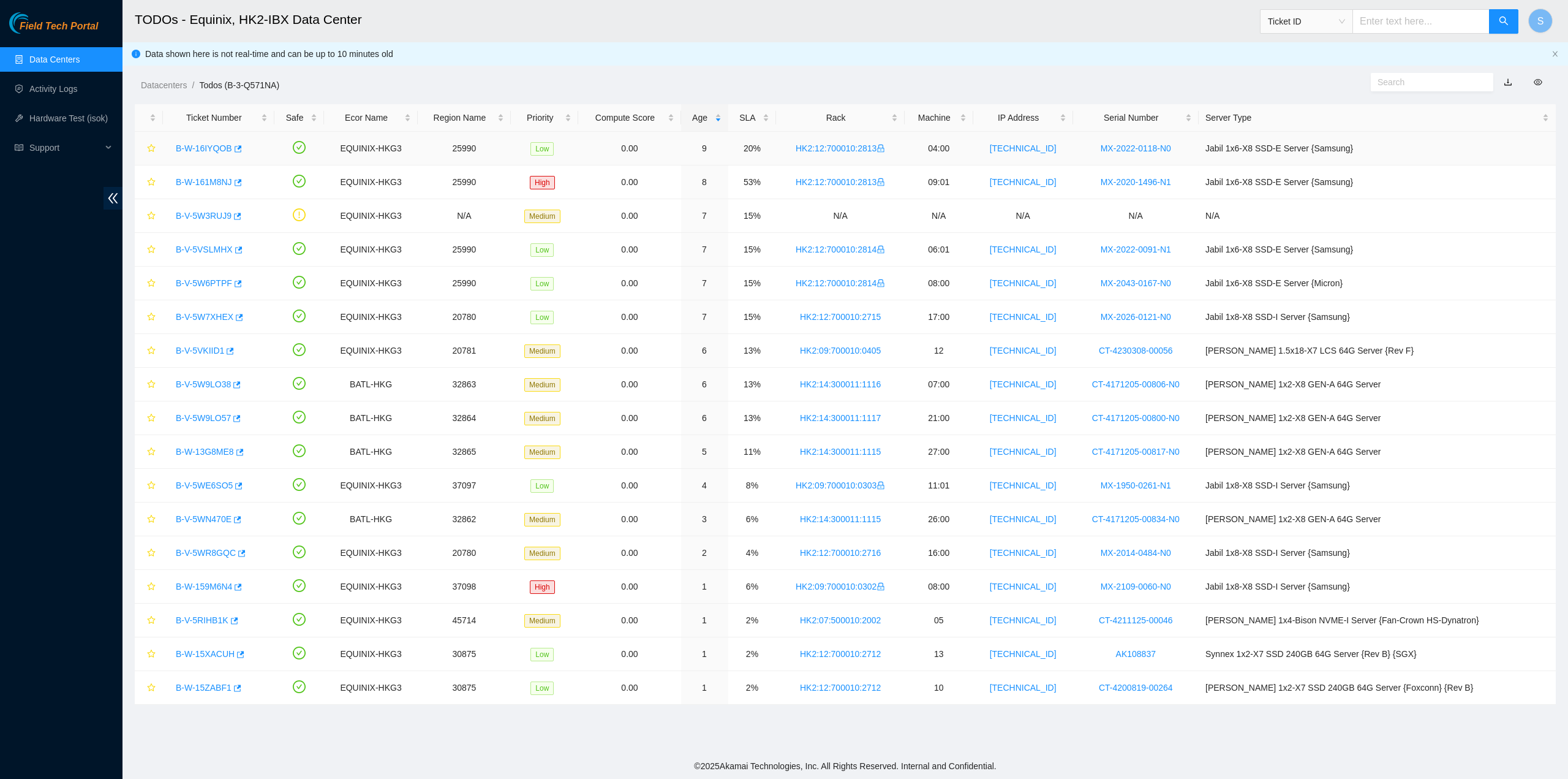
click at [191, 148] on link "B-W-16IYQOB" at bounding box center [204, 148] width 56 height 10
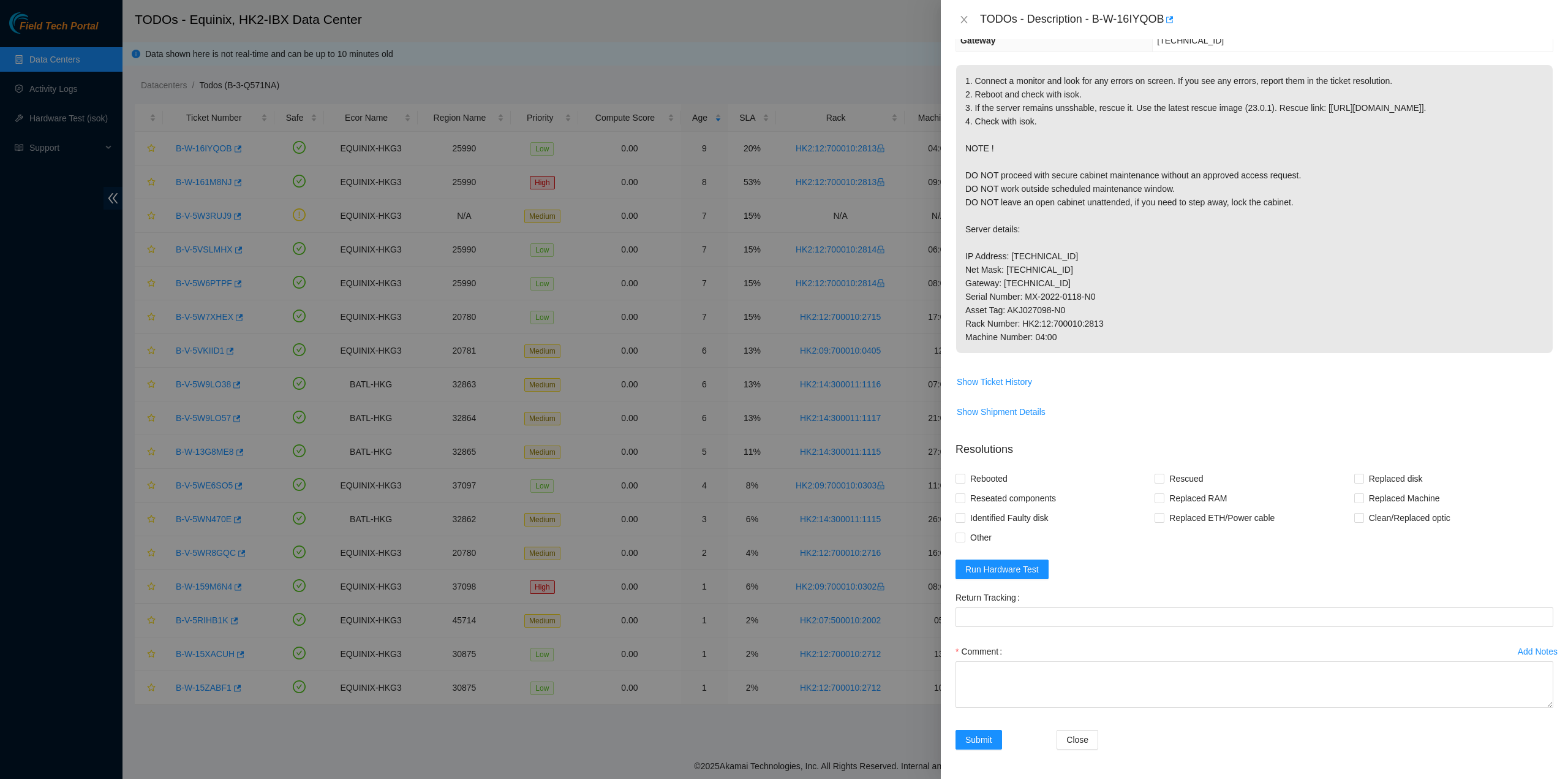
scroll to position [235, 0]
click at [1042, 566] on button "Run Hardware Test" at bounding box center [1002, 569] width 93 height 20
click at [1489, 399] on td "Show Ticket History" at bounding box center [1254, 387] width 598 height 30
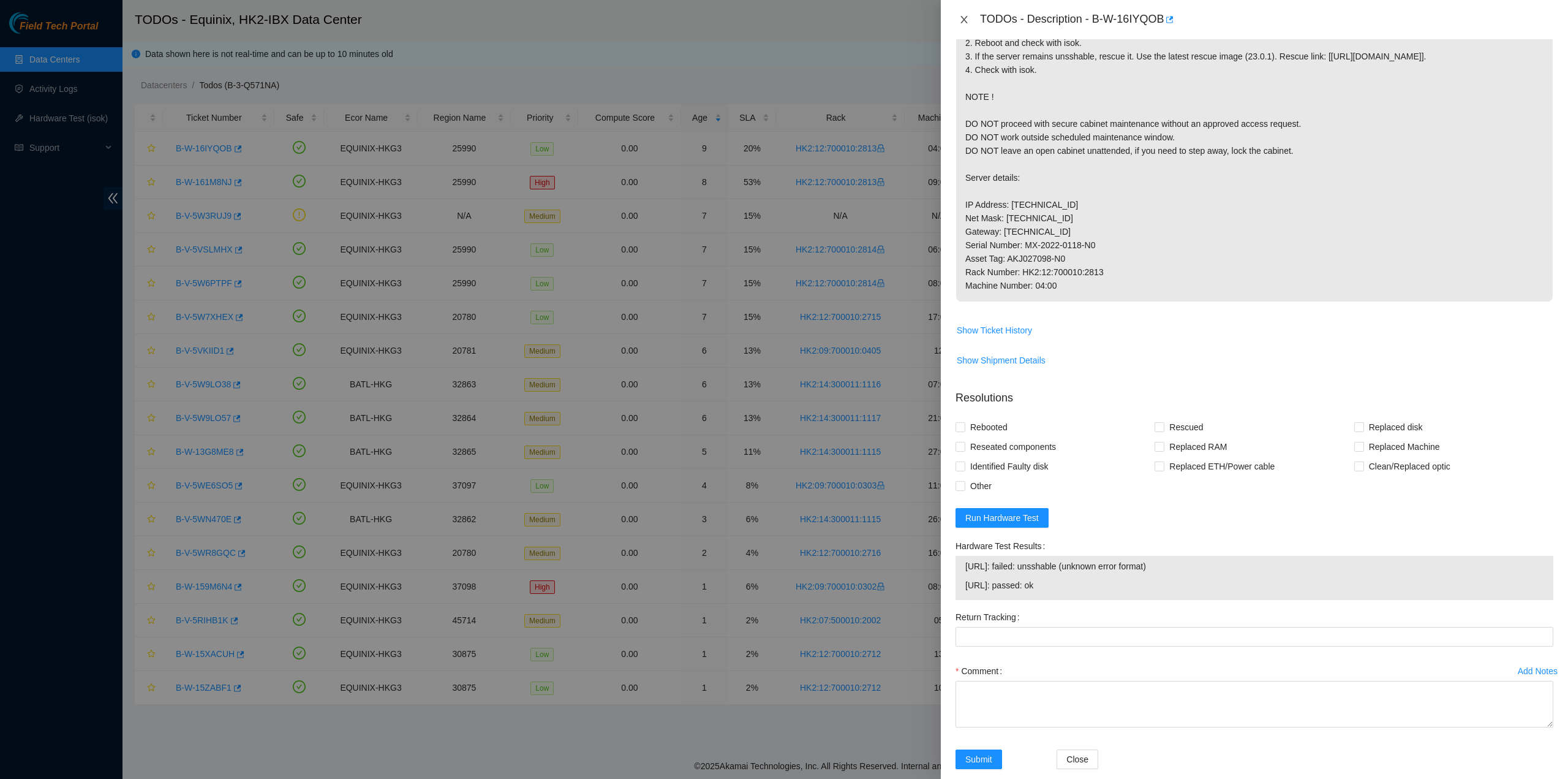
click at [967, 18] on icon "close" at bounding box center [964, 19] width 10 height 10
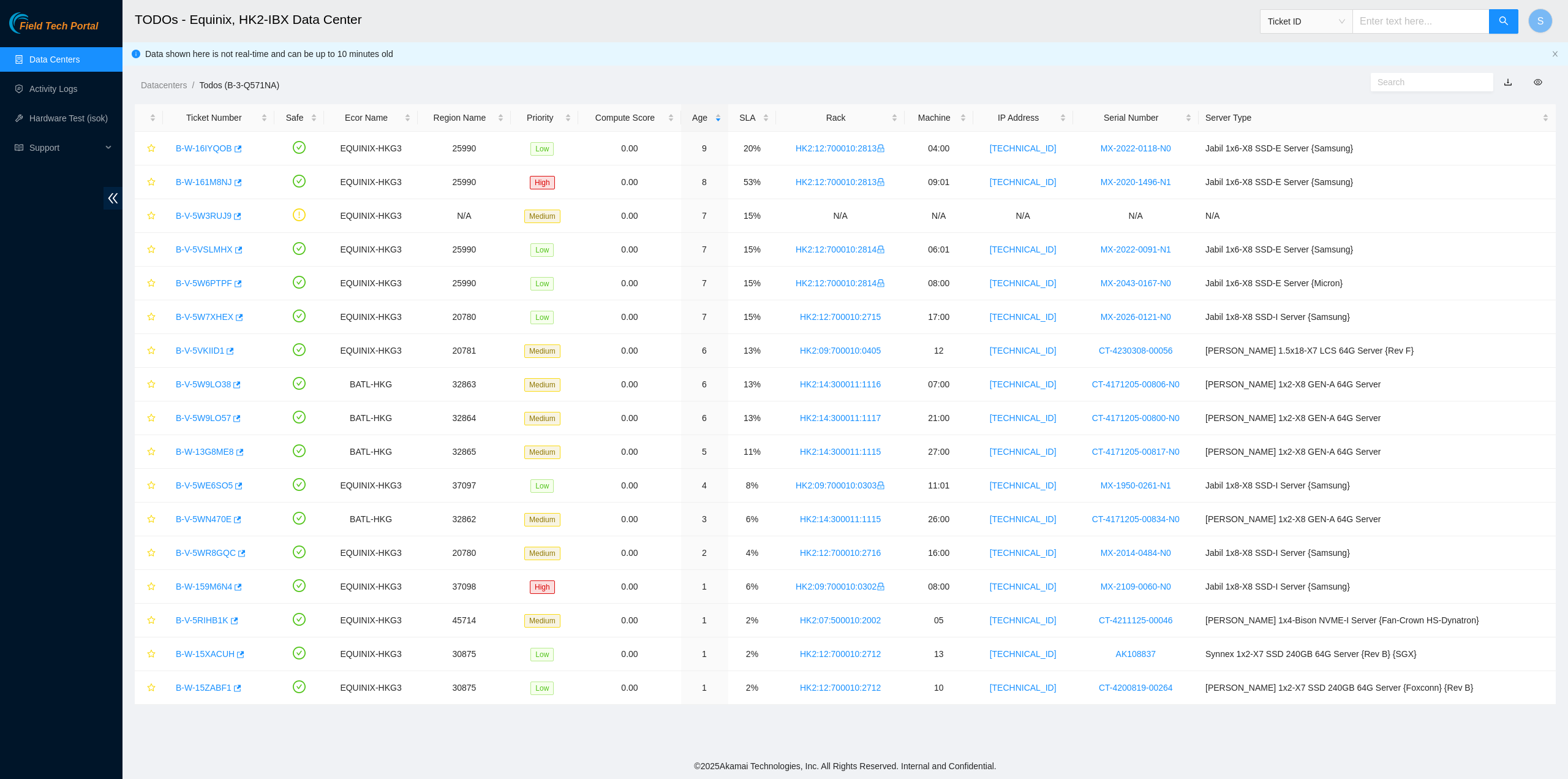
scroll to position [0, 0]
click at [216, 148] on link "B-W-16IYQOB" at bounding box center [204, 148] width 56 height 10
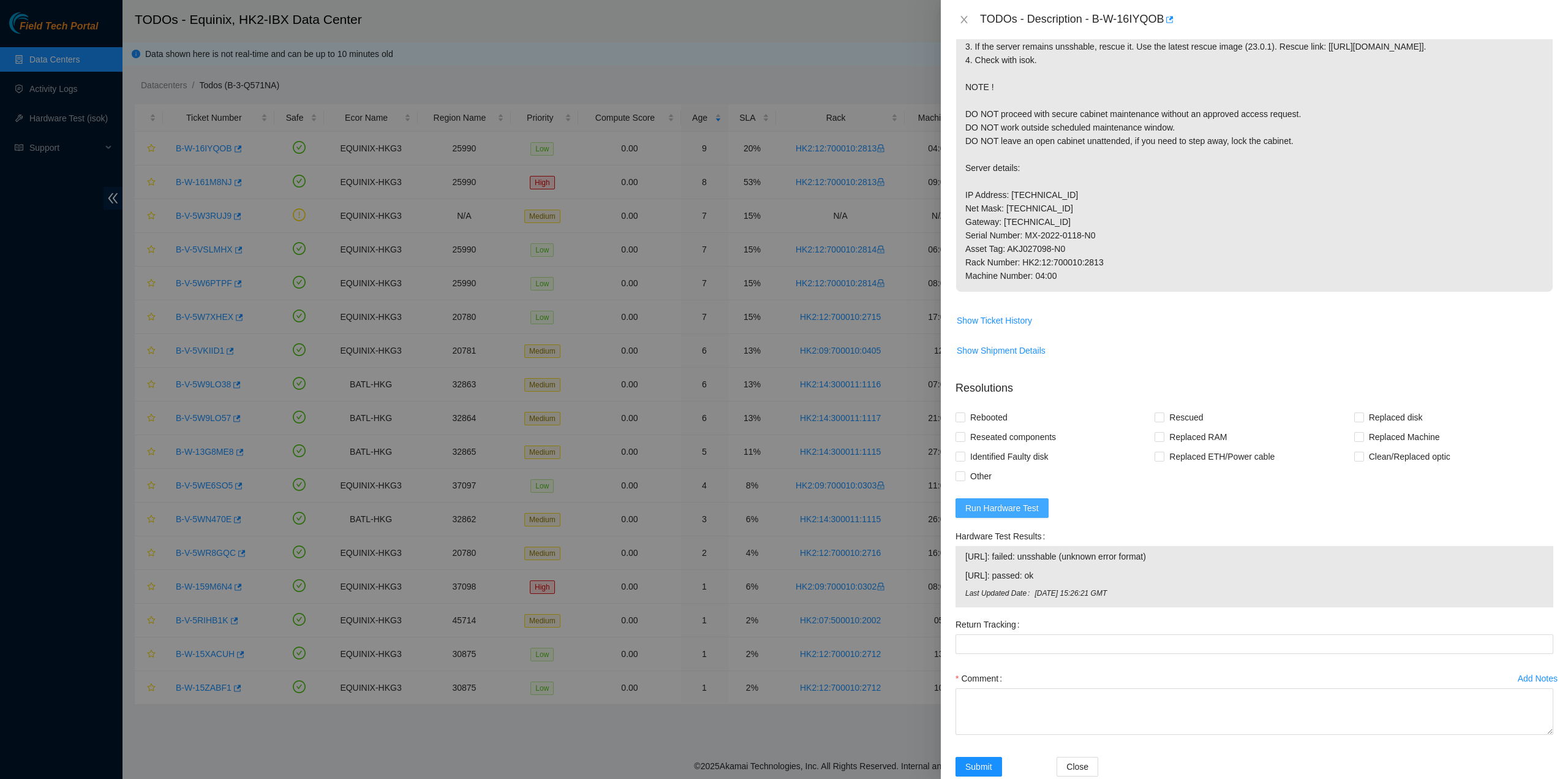
click at [1014, 518] on button "Run Hardware Test" at bounding box center [1002, 508] width 93 height 20
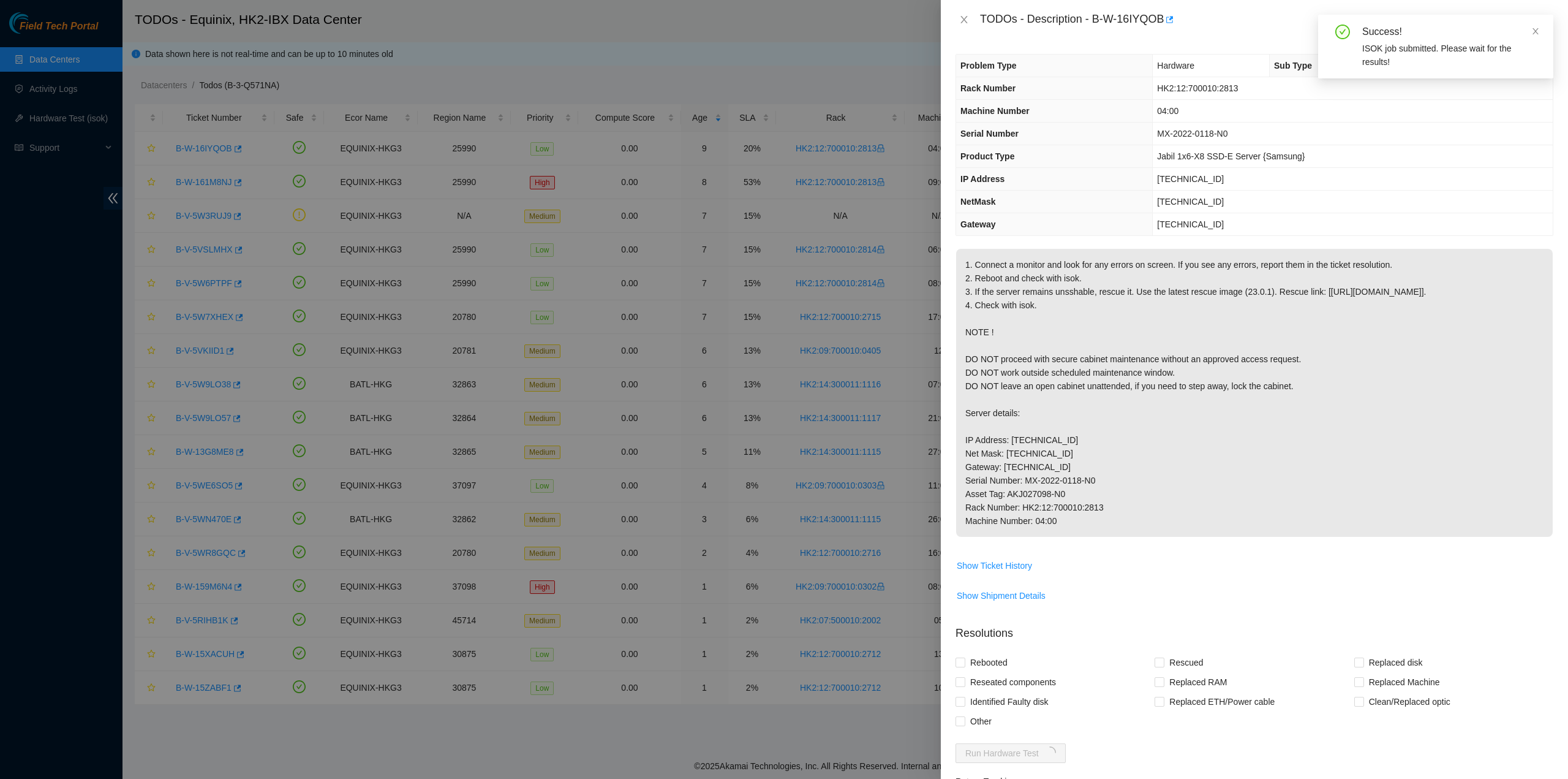
drag, startPoint x: 1096, startPoint y: 17, endPoint x: 1104, endPoint y: 25, distance: 11.3
click at [1097, 17] on div "TODOs - Description - B-W-16IYQOB" at bounding box center [1267, 20] width 573 height 20
drag, startPoint x: 1215, startPoint y: 180, endPoint x: 1160, endPoint y: 179, distance: 55.0
click at [1160, 179] on td "104.84.150.69" at bounding box center [1353, 179] width 400 height 23
copy span "104.84.150.69"
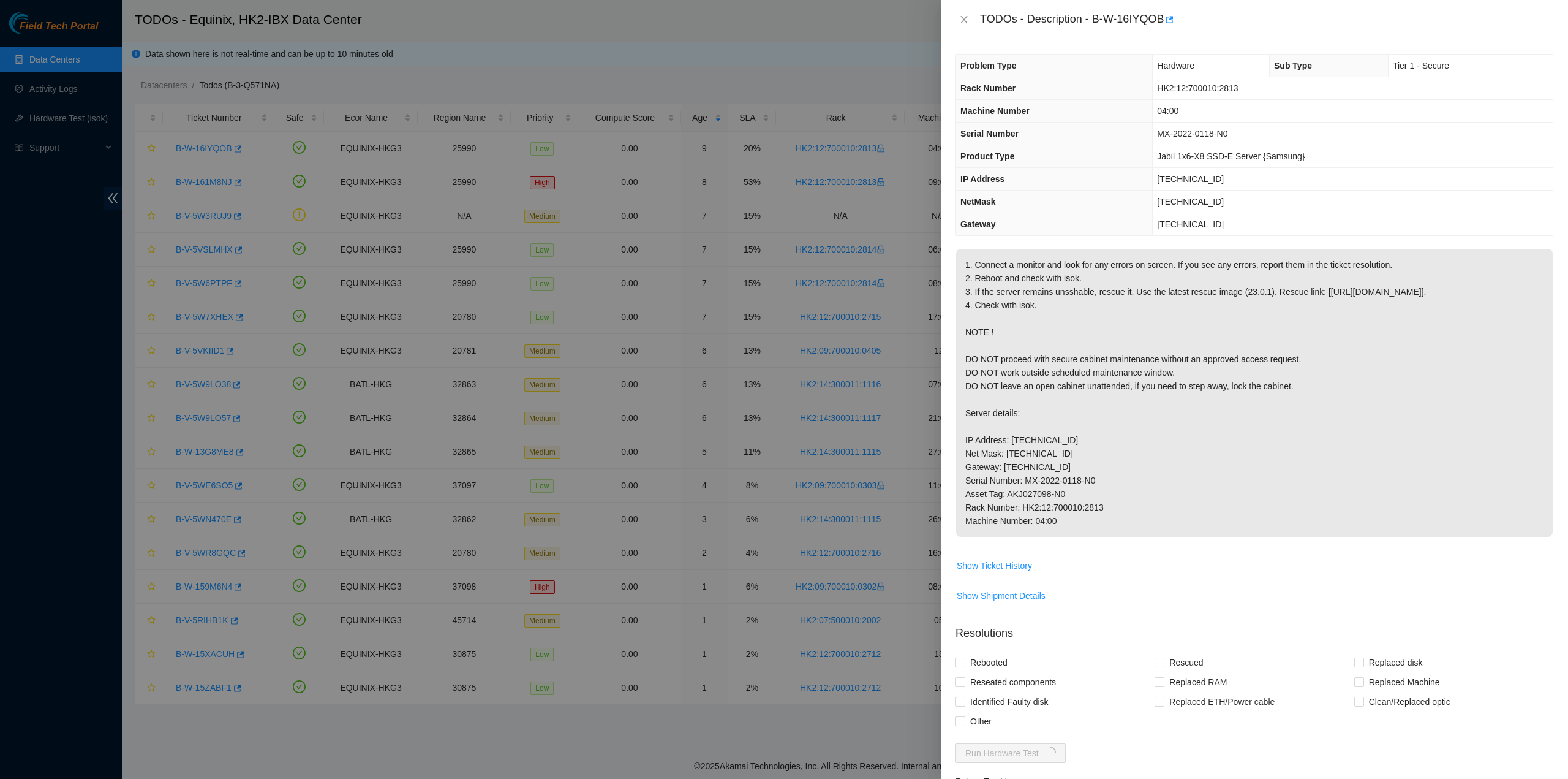
click at [957, 25] on div "TODOs - Description - B-W-16IYQOB" at bounding box center [1254, 20] width 598 height 20
drag, startPoint x: 965, startPoint y: 19, endPoint x: 966, endPoint y: 27, distance: 8.1
click at [966, 27] on div "TODOs - Description - B-W-16IYQOB" at bounding box center [1254, 20] width 598 height 20
click at [967, 17] on icon "close" at bounding box center [964, 19] width 10 height 10
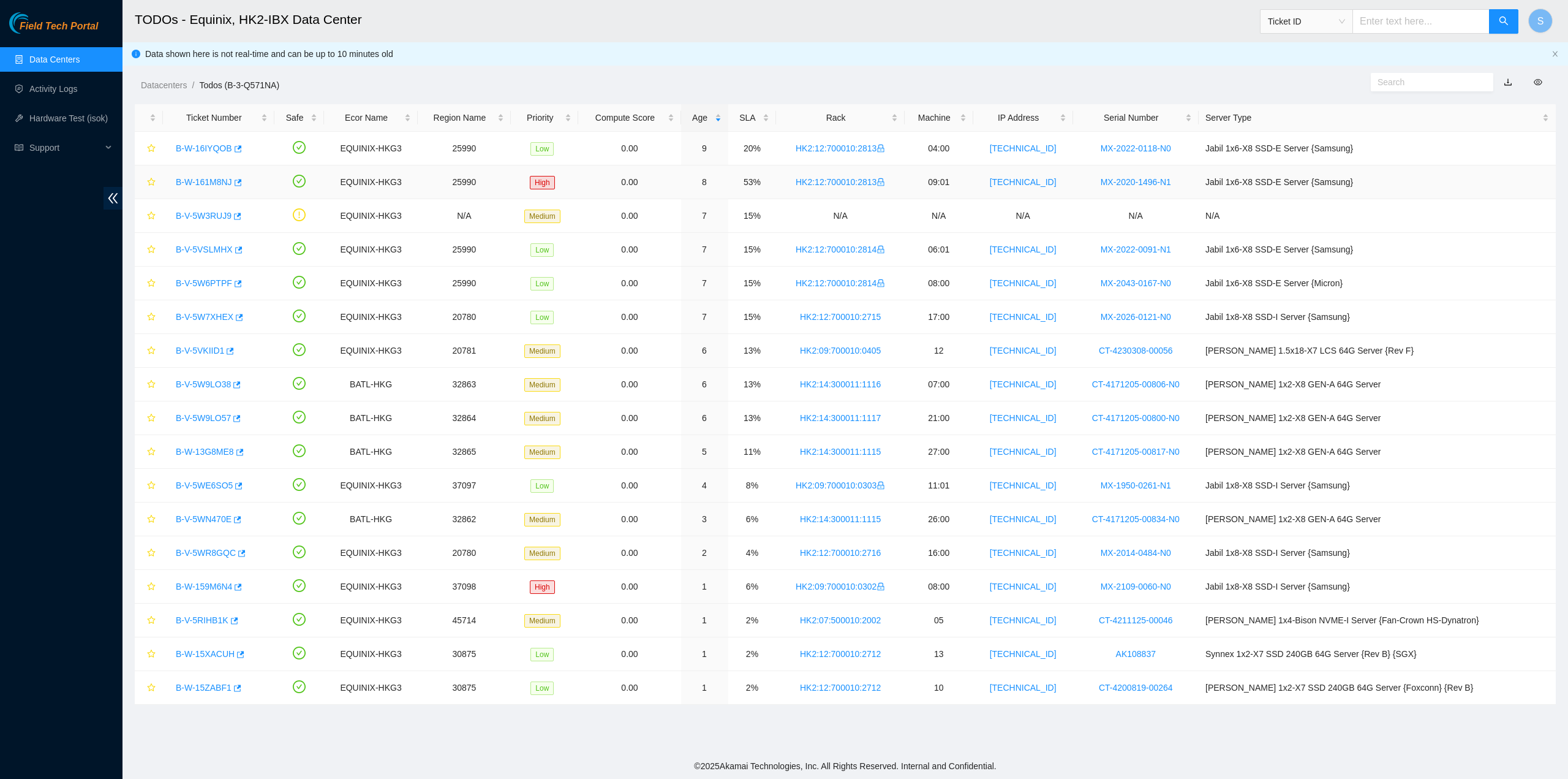
click at [189, 177] on link "B-W-161M8NJ" at bounding box center [204, 182] width 56 height 10
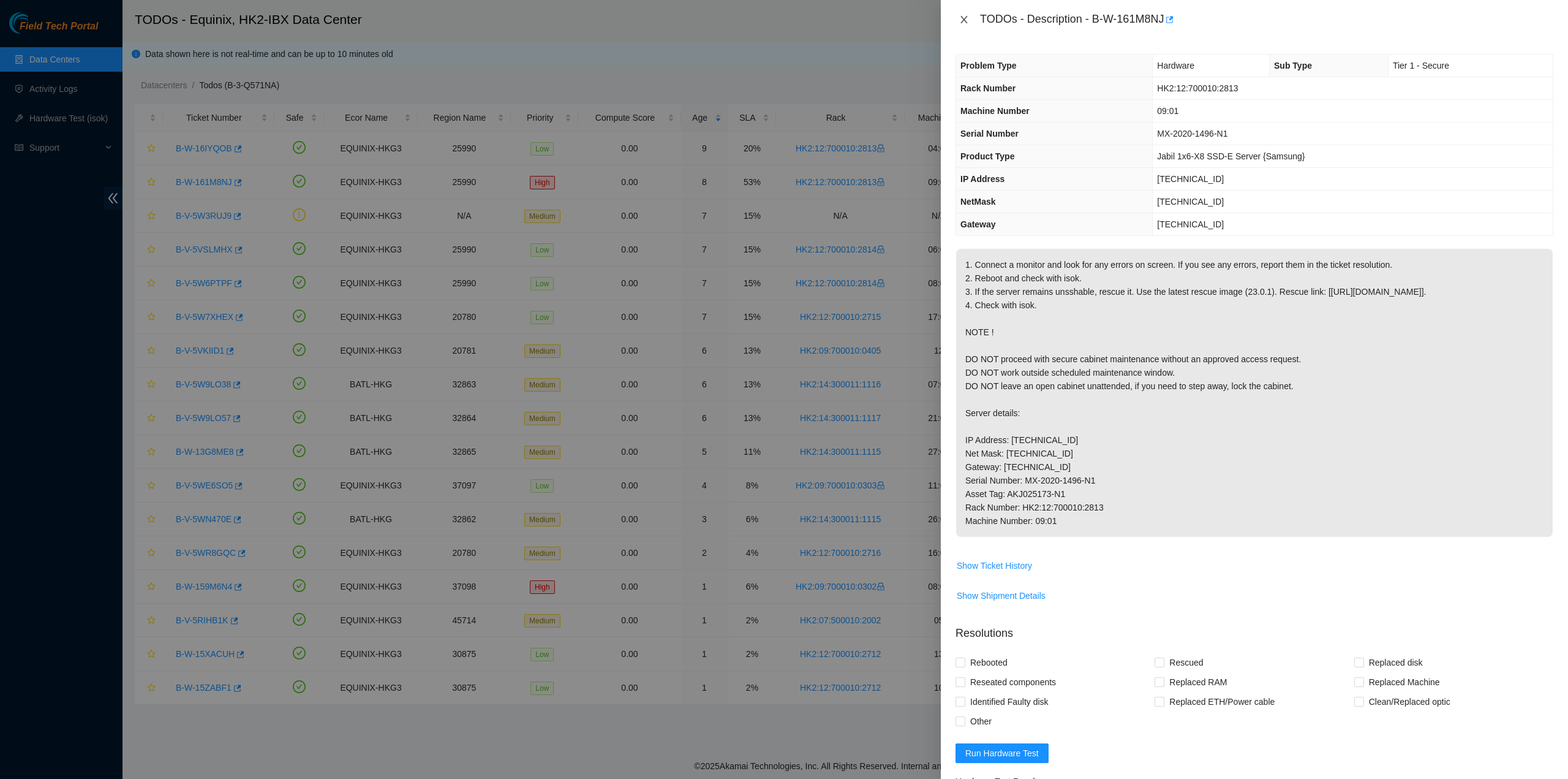
click at [968, 23] on icon "close" at bounding box center [964, 19] width 10 height 10
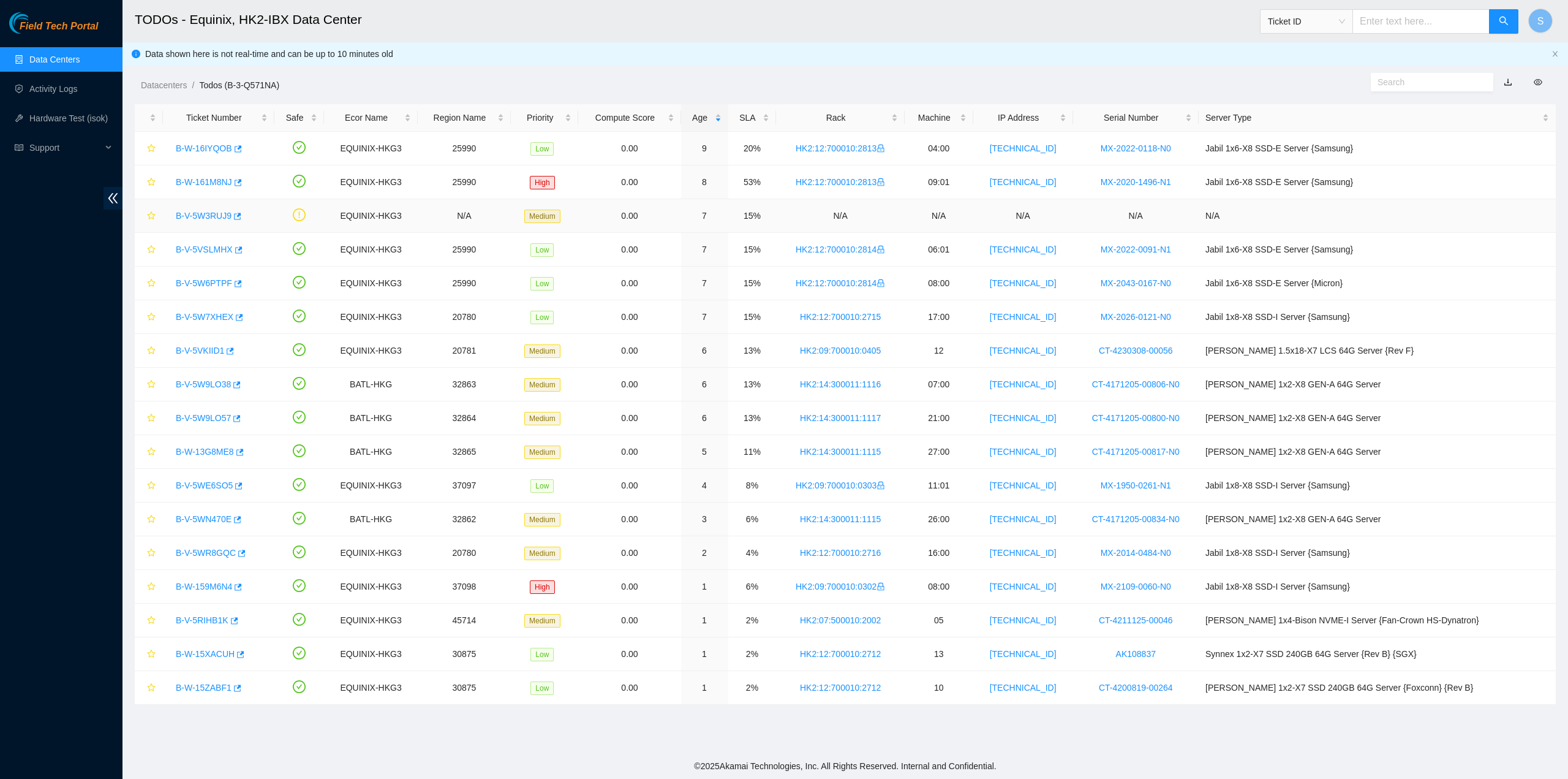
click at [197, 218] on link "B-V-5W3RUJ9" at bounding box center [203, 215] width 56 height 10
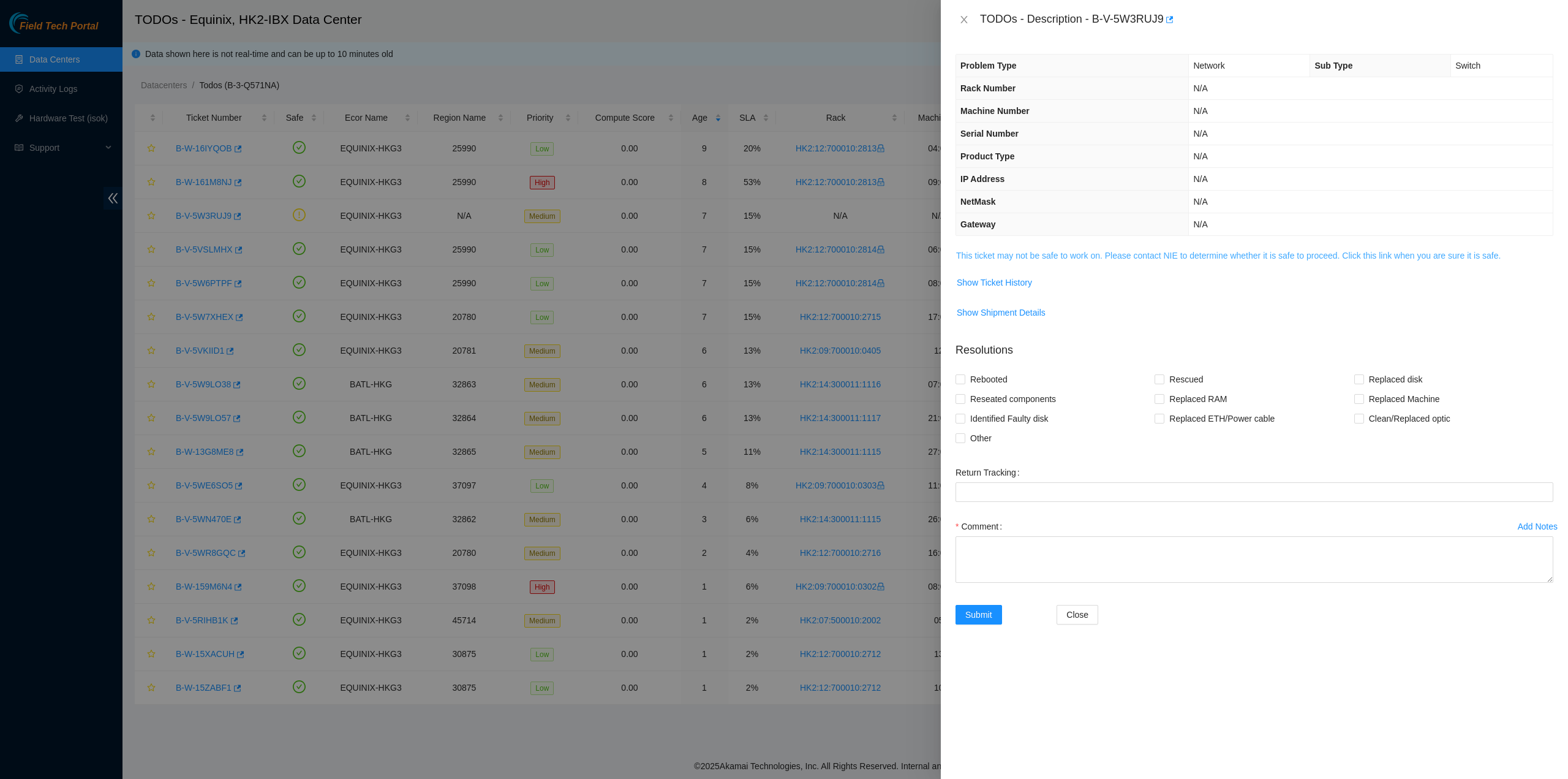
click at [1137, 251] on link "This ticket may not be safe to work on. Please contact NIE to determine whether…" at bounding box center [1228, 255] width 545 height 10
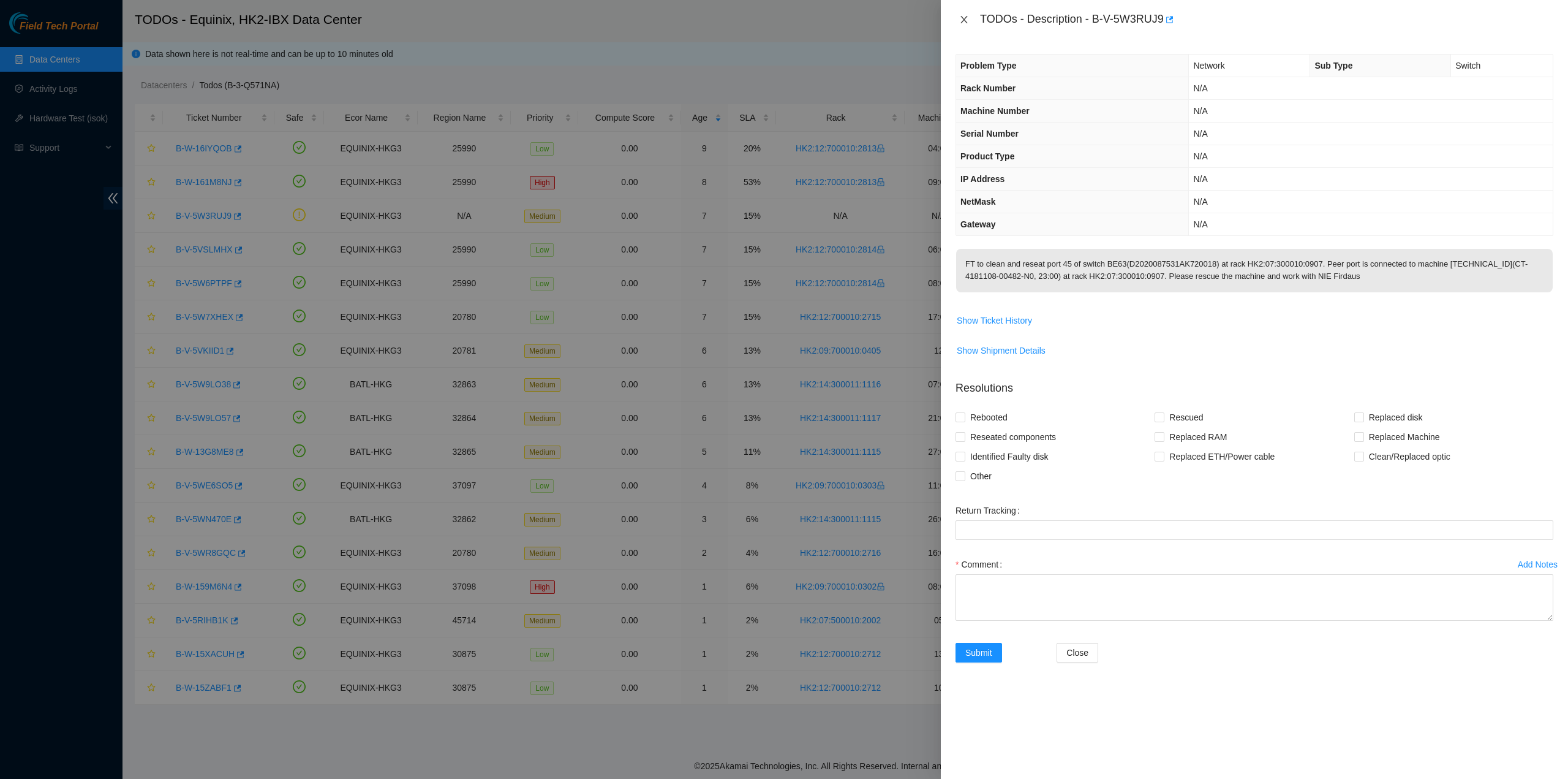
click at [964, 18] on icon "close" at bounding box center [964, 19] width 10 height 10
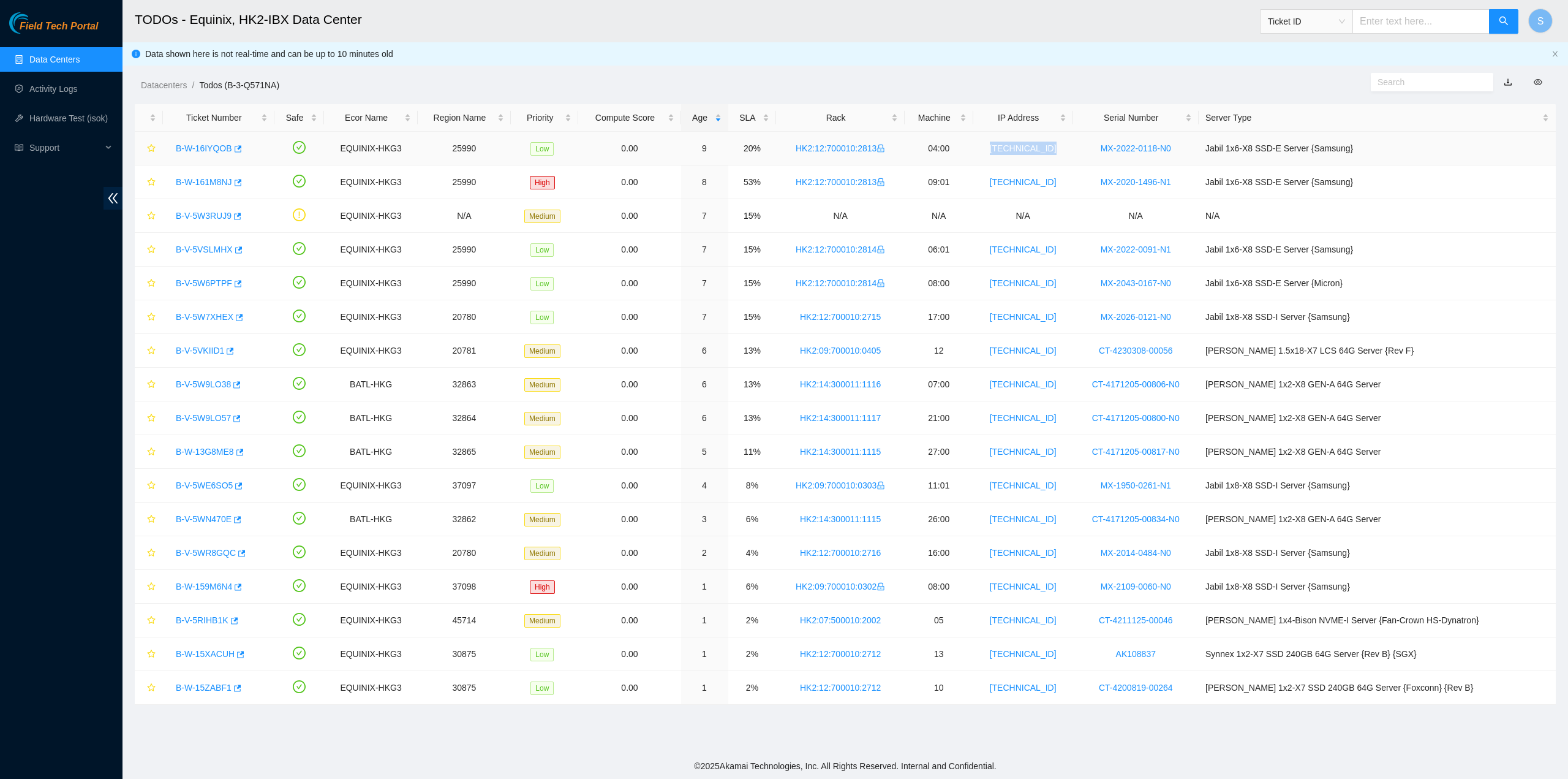
drag, startPoint x: 1091, startPoint y: 147, endPoint x: 1043, endPoint y: 147, distance: 48.0
click at [1043, 147] on tr "B-W-16IYQOB EQUINIX-HKG3 25990 Low 0.00 9 20% HK2:12:700010:2813 04:00 104.84.1…" at bounding box center [845, 148] width 1421 height 34
copy link "104.84.150.69"
drag, startPoint x: 684, startPoint y: 35, endPoint x: 696, endPoint y: 57, distance: 25.1
click at [686, 42] on header "TODOs - Equinix, HK2-IBX Data Center Ticket ID S" at bounding box center [906, 21] width 1568 height 43
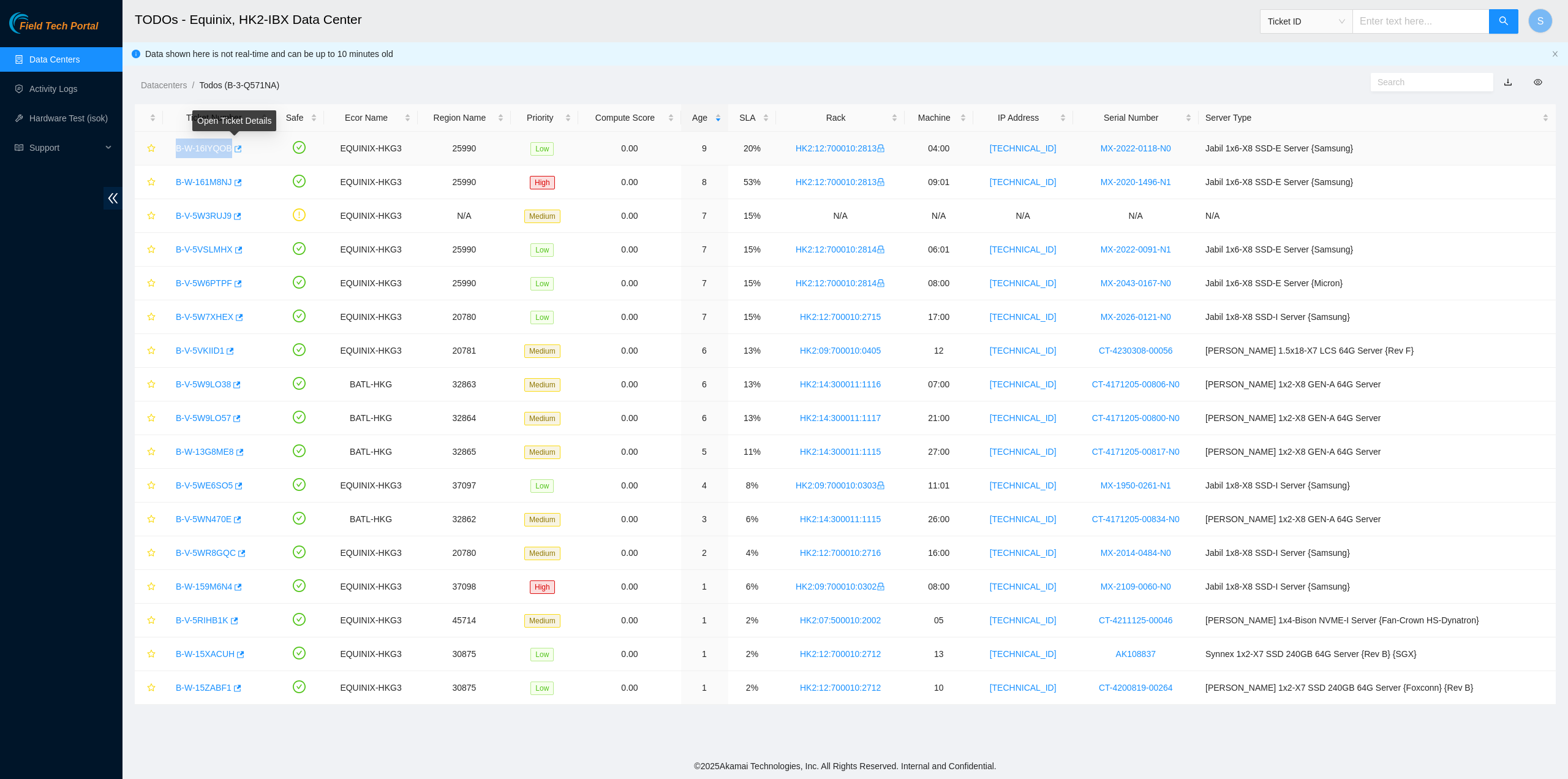
drag, startPoint x: 174, startPoint y: 150, endPoint x: 230, endPoint y: 158, distance: 56.6
click at [230, 158] on div "B-W-16IYQOB" at bounding box center [219, 148] width 98 height 20
copy link "B-W-16IYQOB"
drag, startPoint x: 170, startPoint y: 184, endPoint x: 230, endPoint y: 186, distance: 60.0
click at [232, 186] on div "B-W-161M8NJ" at bounding box center [219, 182] width 98 height 20
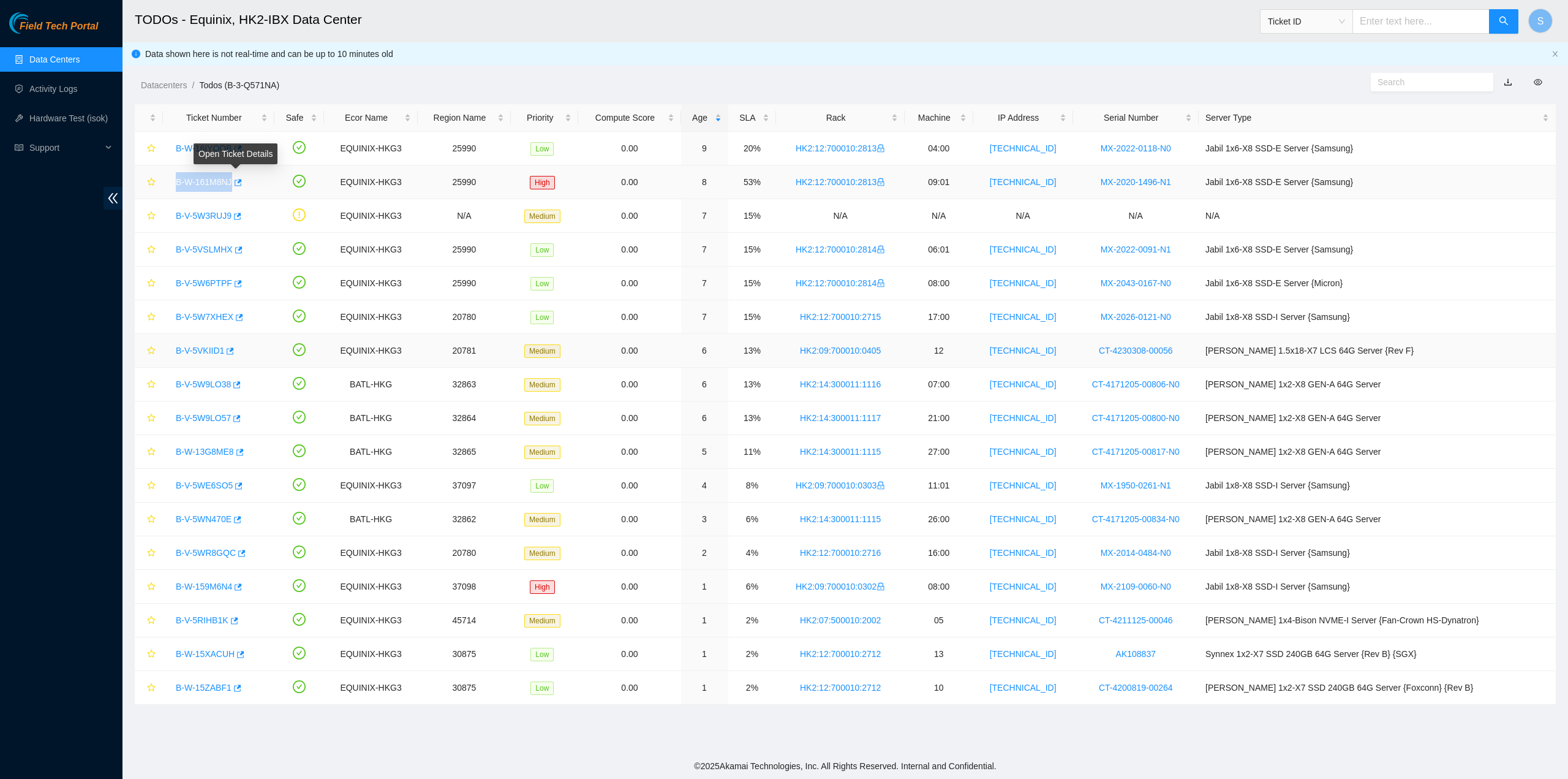
copy tr "B-W-161M8NJ"
click at [791, 65] on div "Datacenters / Todos (B-3-Q571NA) /" at bounding box center [664, 58] width 1084 height 69
drag, startPoint x: 1112, startPoint y: 187, endPoint x: 1041, endPoint y: 184, distance: 71.1
click at [1041, 184] on td "104.84.150.107" at bounding box center [1023, 182] width 100 height 34
copy link "104.84.150.107"
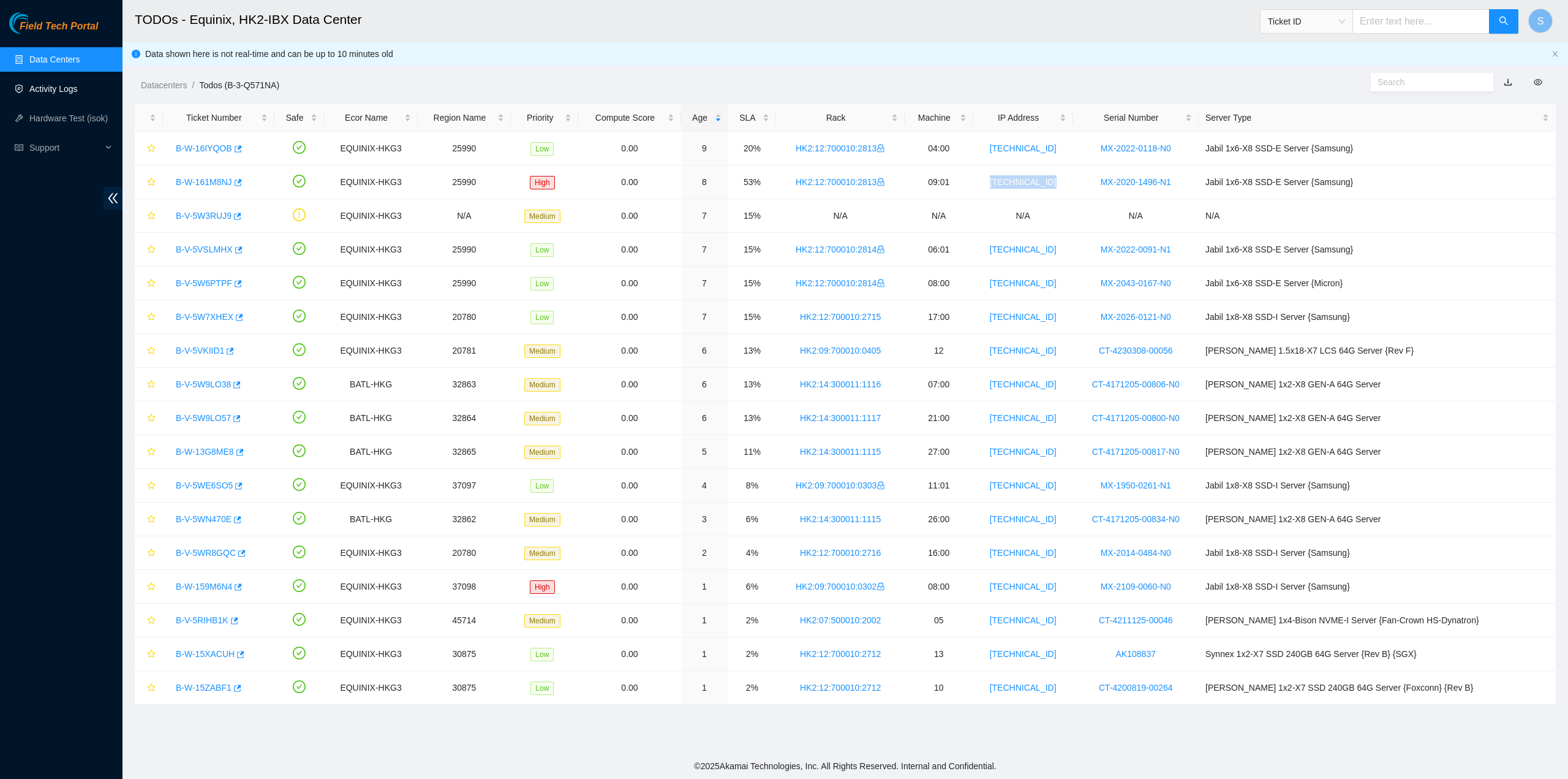
click at [56, 84] on link "Activity Logs" at bounding box center [54, 88] width 48 height 10
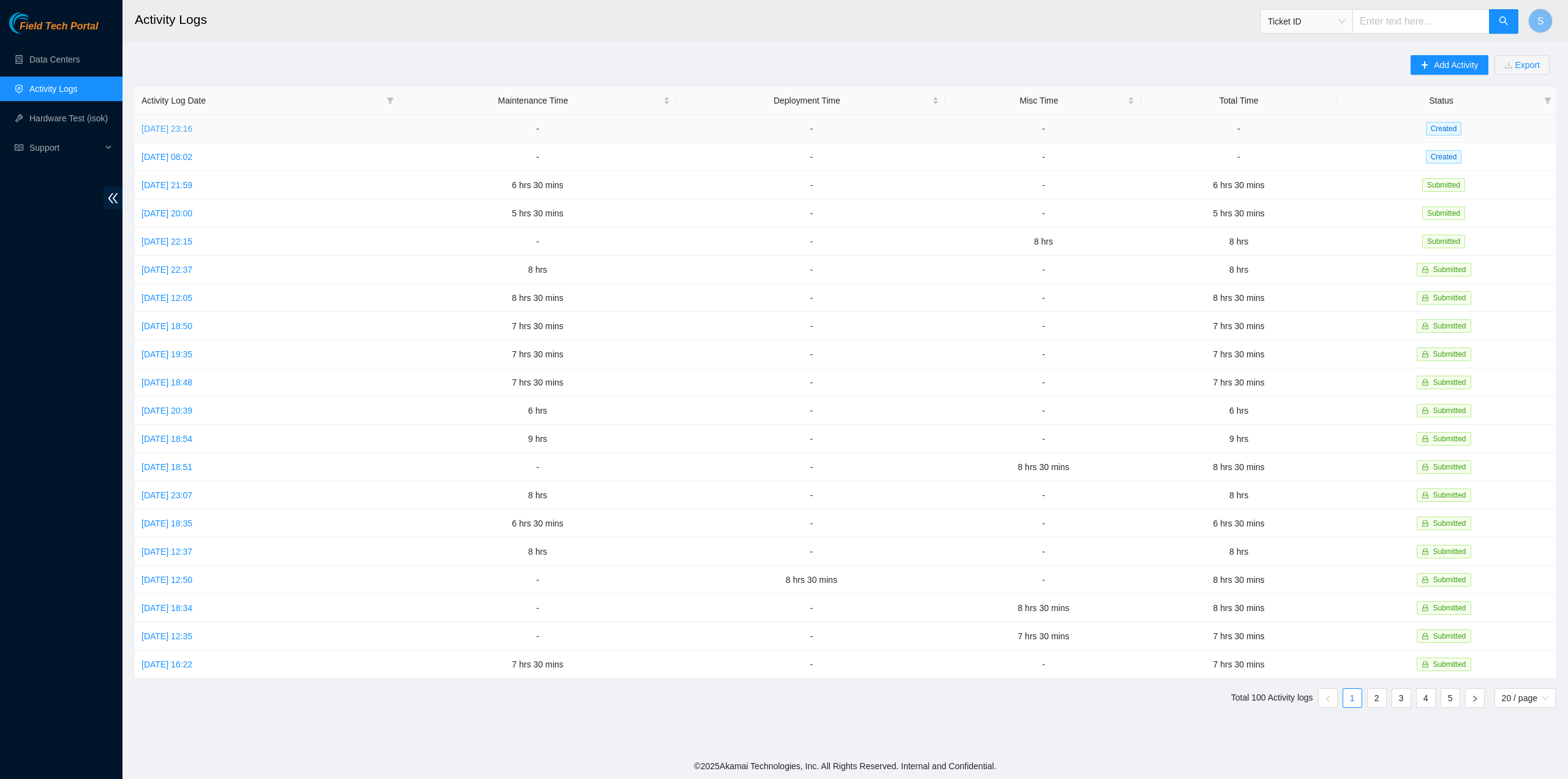
click at [192, 124] on link "[DATE] 23:16" at bounding box center [167, 128] width 51 height 10
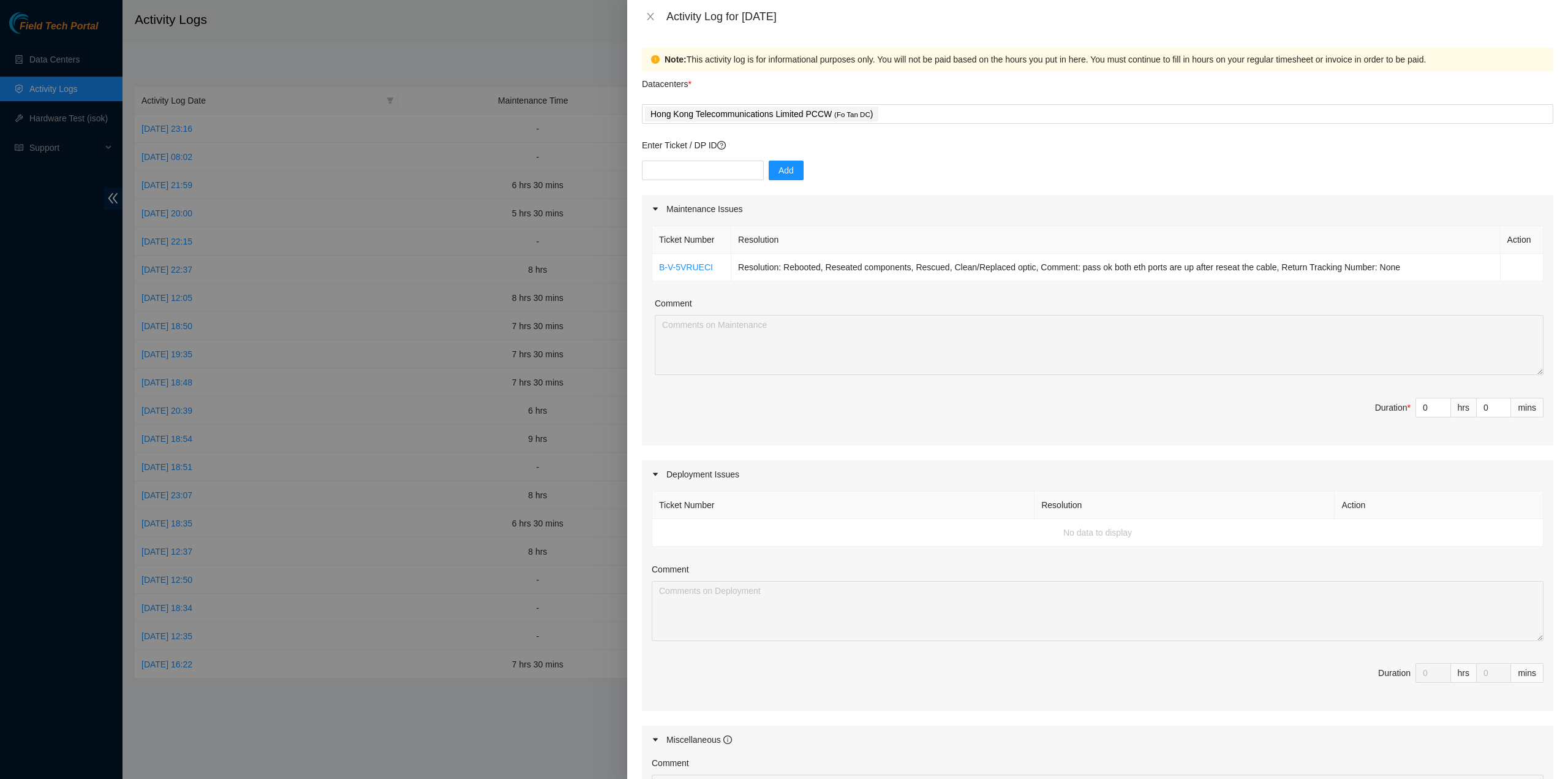
click at [891, 124] on form "Datacenters * Hong Kong Telecommunications Limited PCCW ( Fo Tan DC ) Enter Tic…" at bounding box center [1098, 536] width 912 height 931
click at [896, 117] on div "Hong Kong Telecommunications Limited PCCW ( Fo Tan DC )" at bounding box center [1098, 114] width 906 height 17
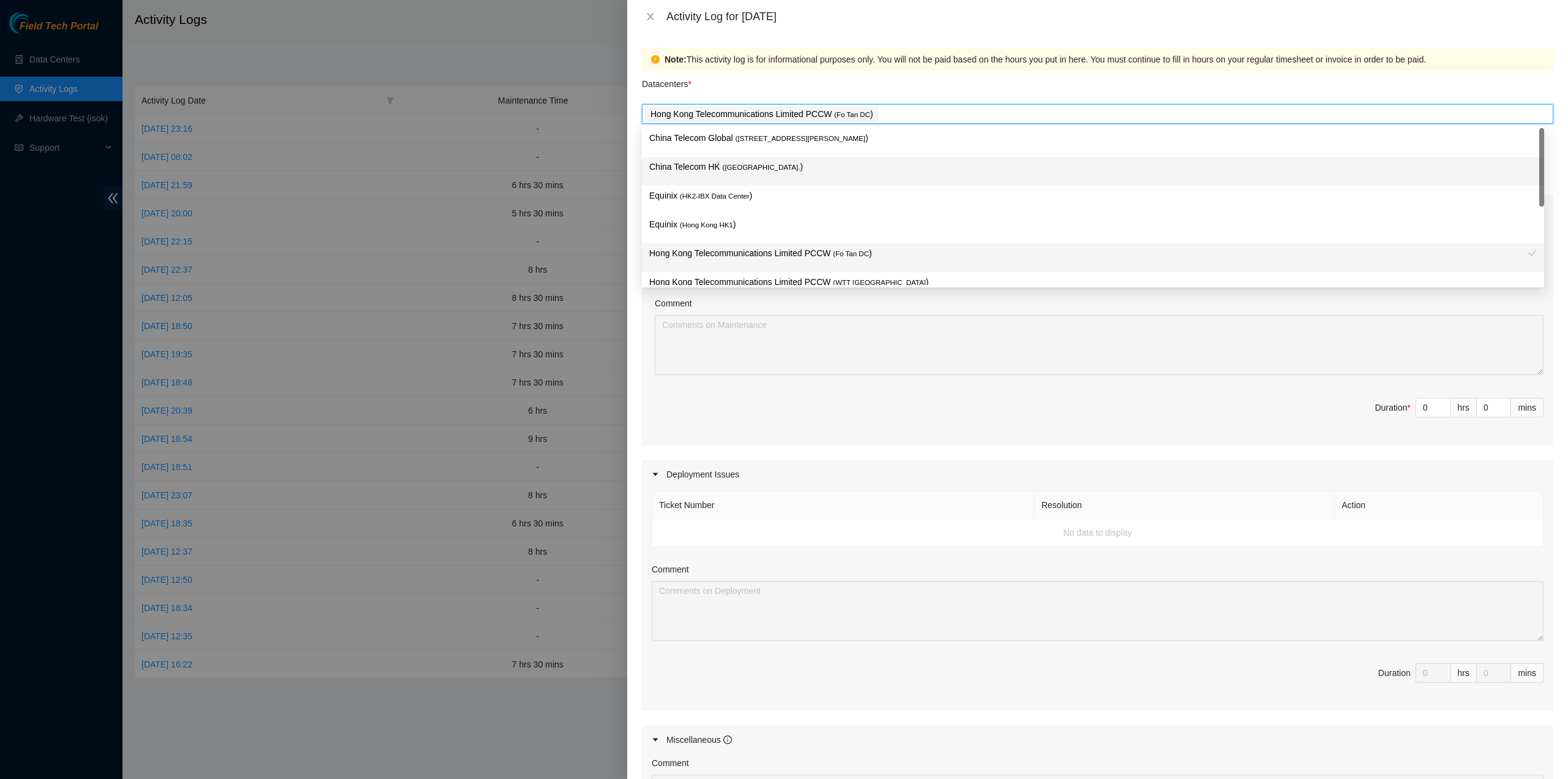
click at [810, 164] on p "China Telecom HK ( Hong Kong. )" at bounding box center [1093, 167] width 887 height 14
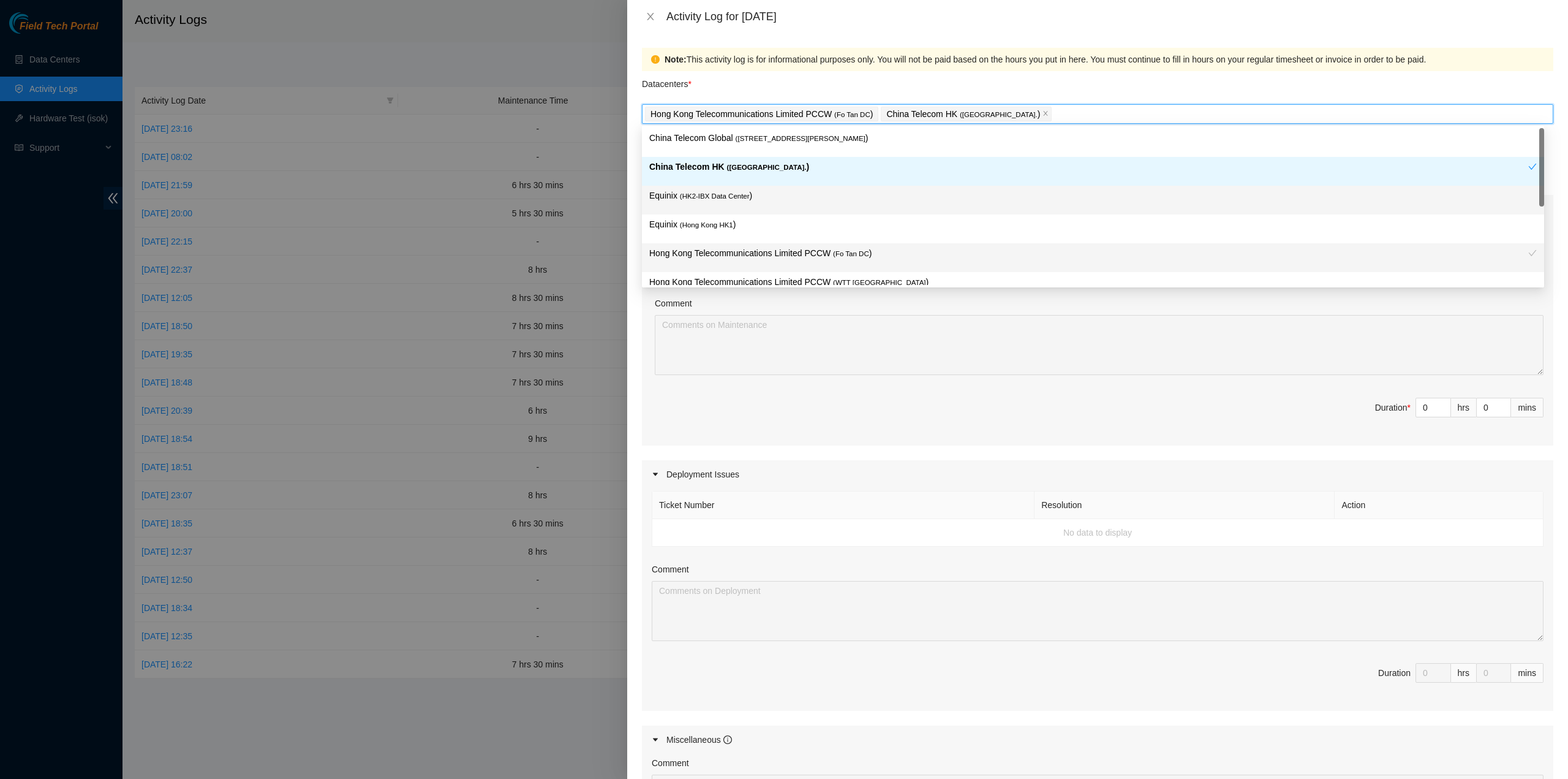
click at [774, 190] on p "Equinix ( HK2-IBX Data Center )" at bounding box center [1093, 196] width 887 height 14
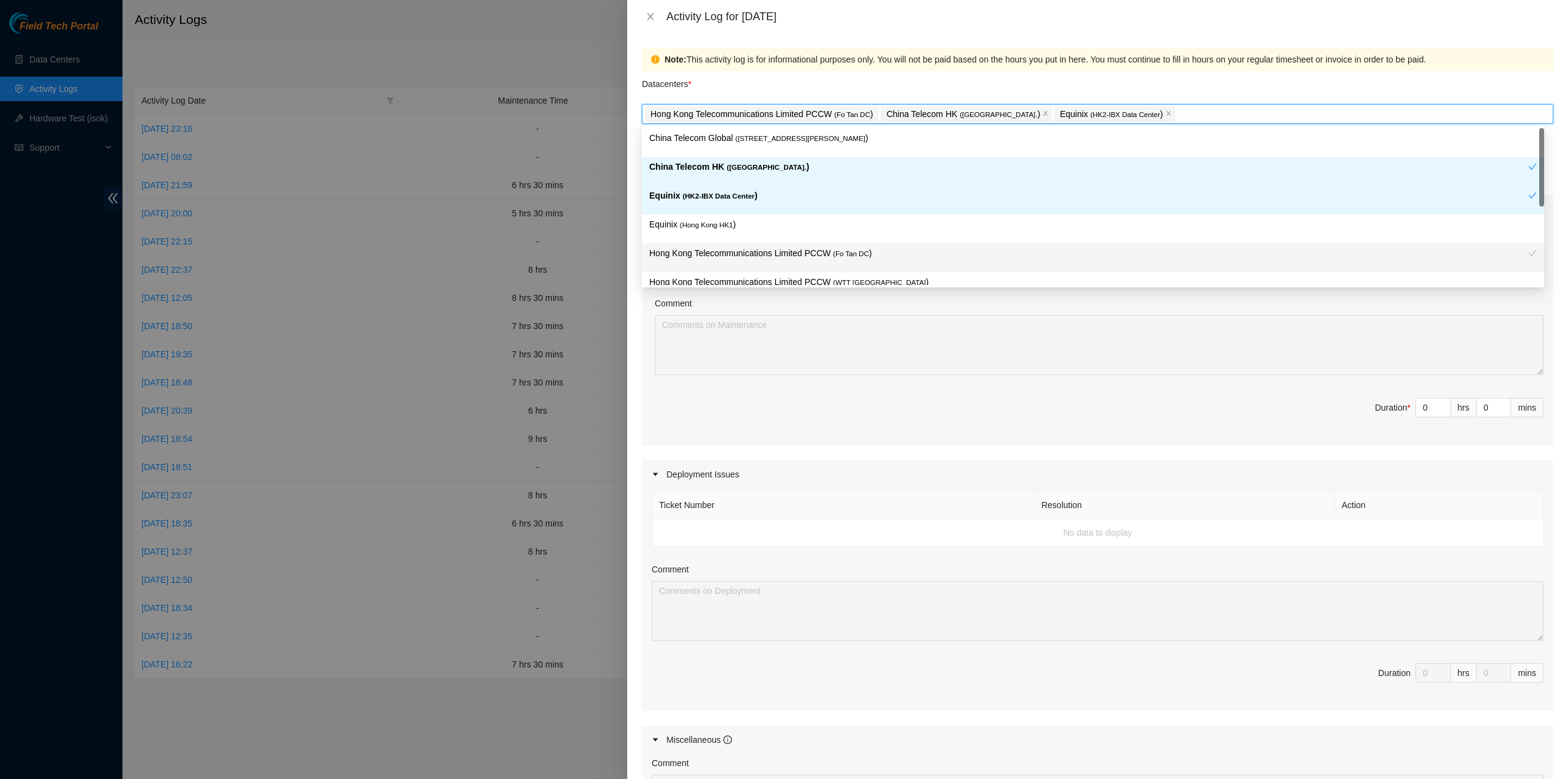
click at [769, 231] on div "Equinix ( Hong Kong HK1 )" at bounding box center [1093, 229] width 887 height 23
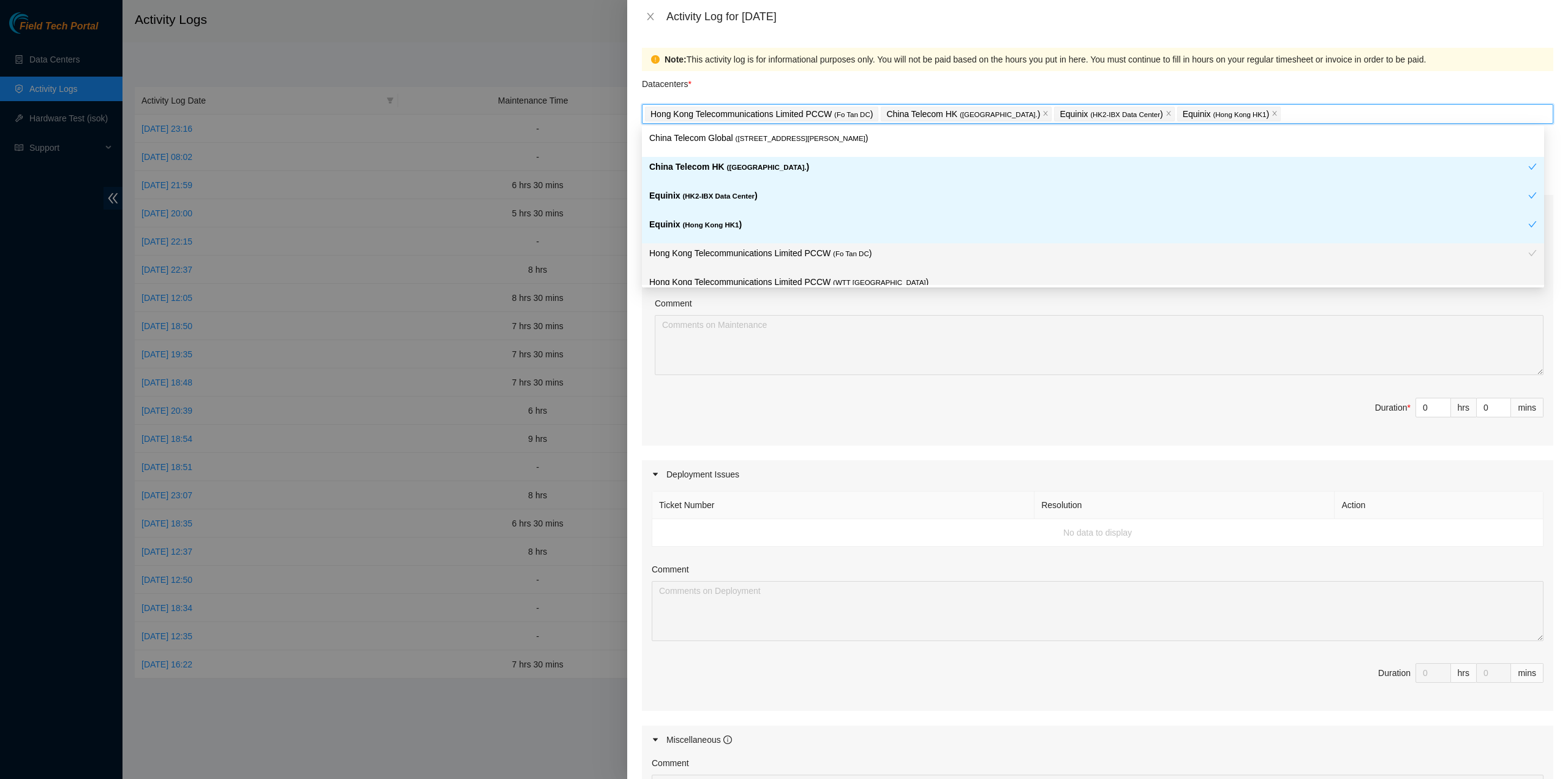
drag, startPoint x: 819, startPoint y: 284, endPoint x: 821, endPoint y: 199, distance: 85.0
click at [819, 281] on p "Hong Kong Telecommunications Limited PCCW ( WTT DC )" at bounding box center [1093, 283] width 887 height 14
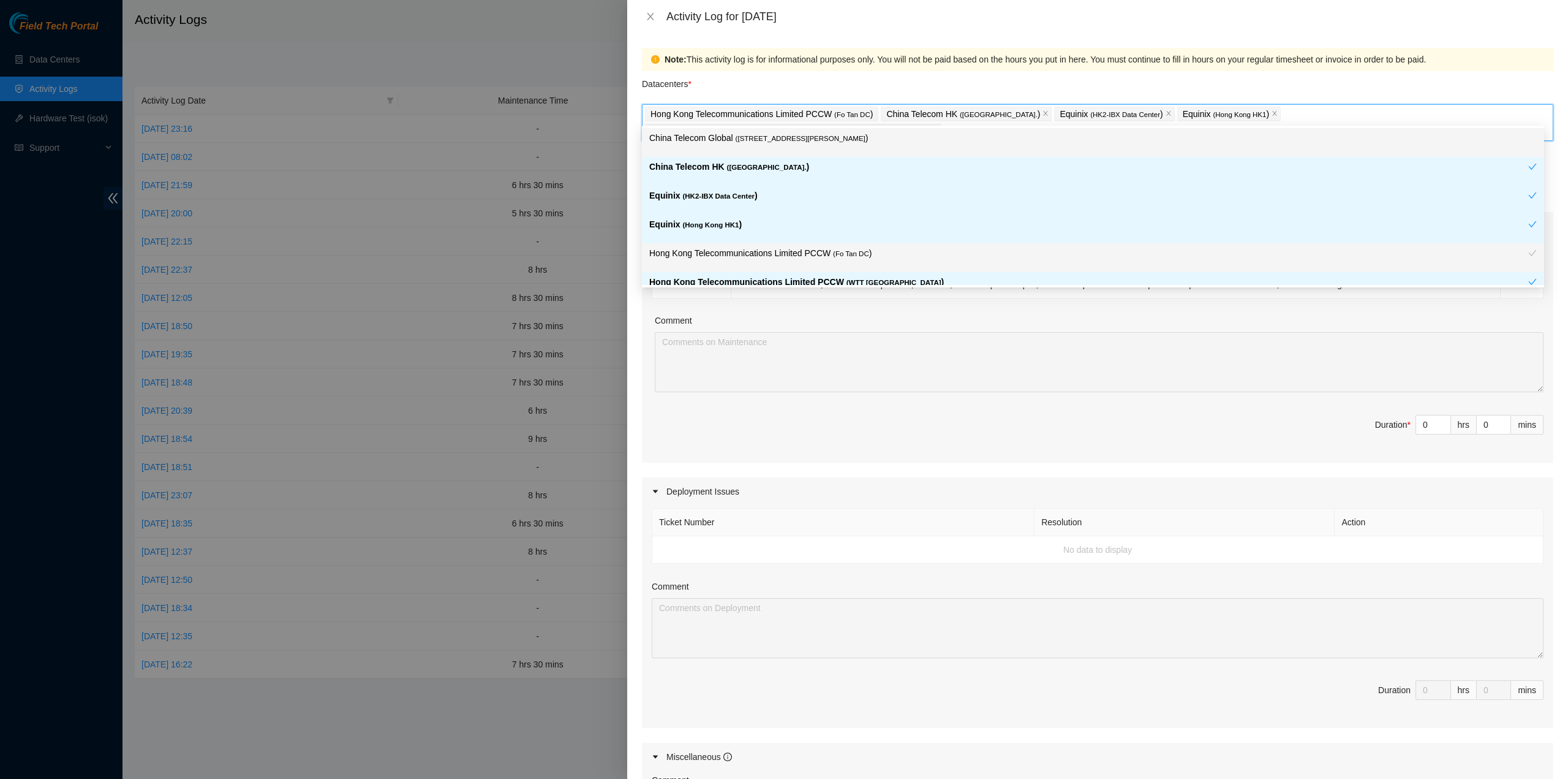
click at [828, 144] on p "China Telecom Global ( Room B11, 2/F, 18 Chun Yat Street, TKO , Hong Kong )" at bounding box center [1093, 138] width 887 height 14
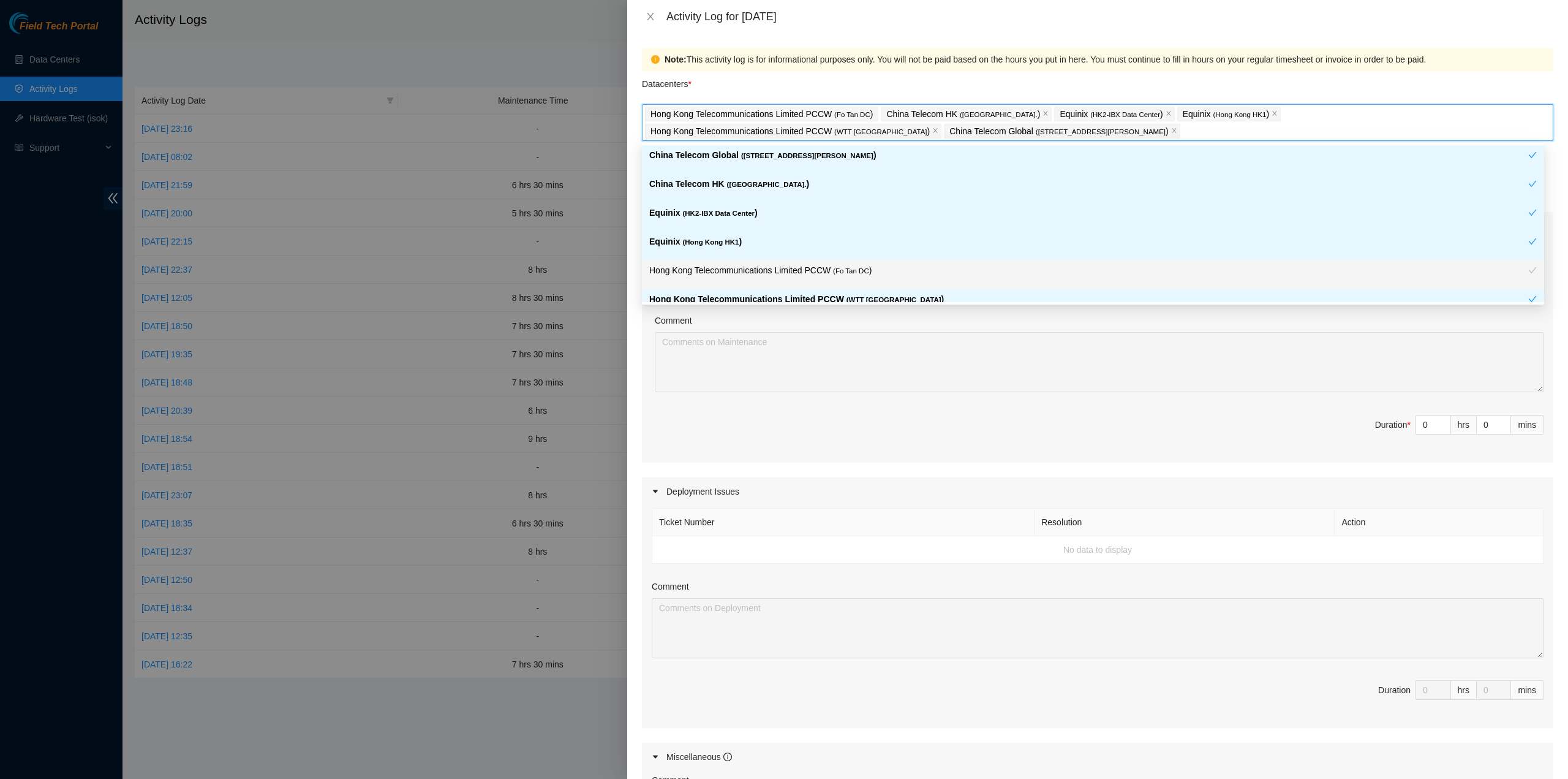
click at [810, 267] on p "Hong Kong Telecommunications Limited PCCW ( Fo Tan DC )" at bounding box center [1089, 271] width 879 height 14
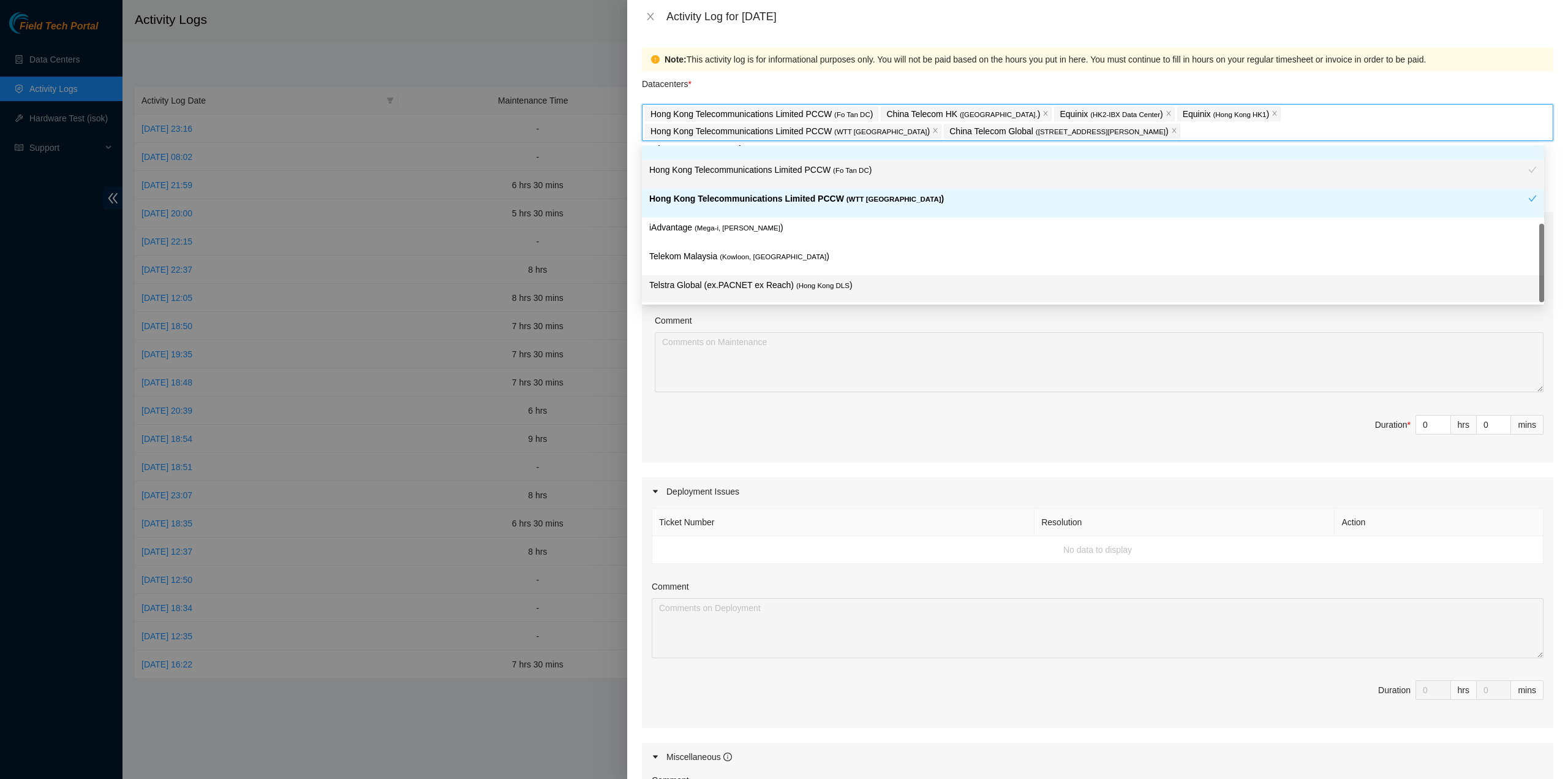
click at [815, 283] on span "( Hong Kong DLS" at bounding box center [823, 285] width 54 height 7
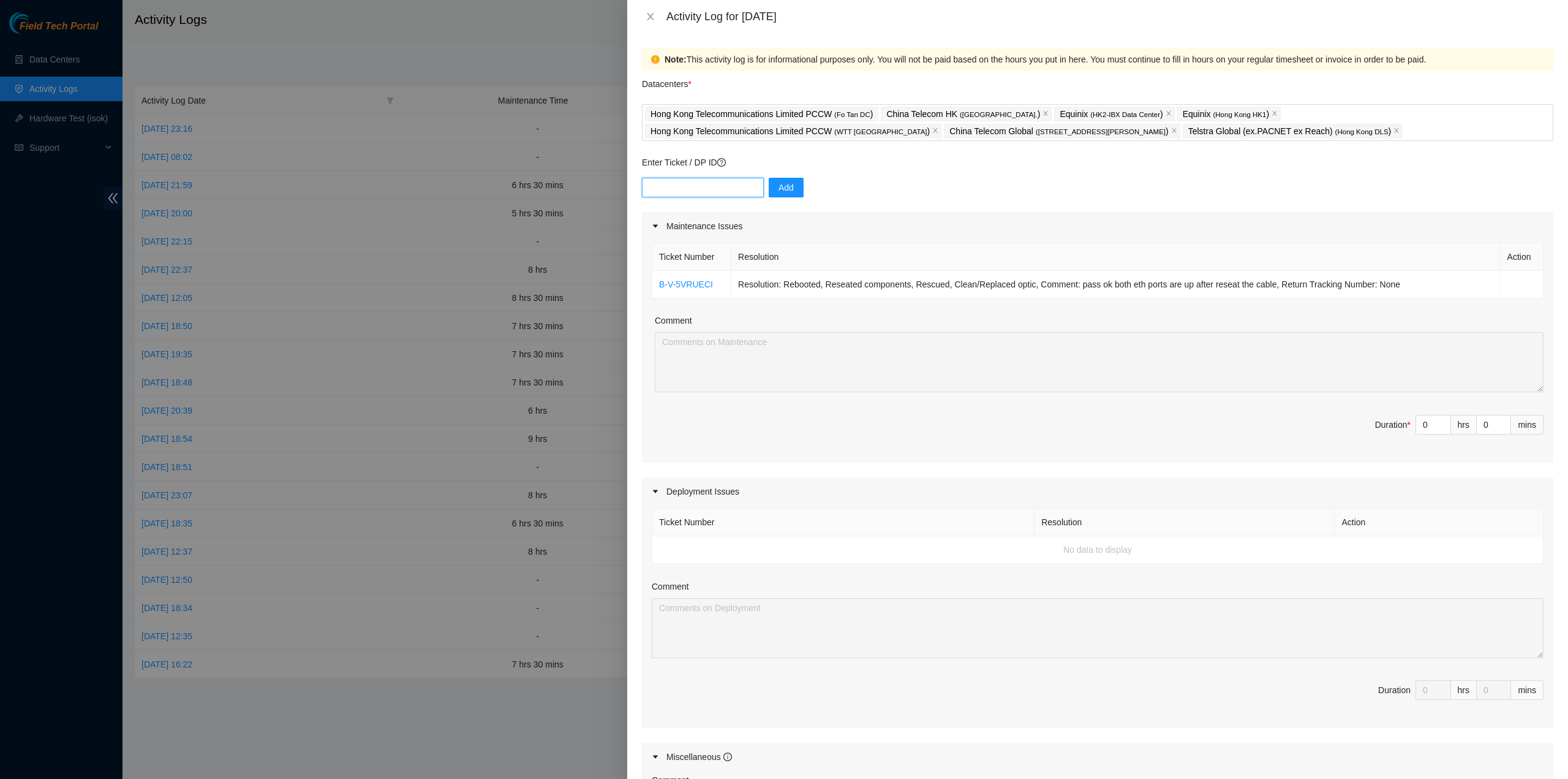
click at [717, 195] on input "text" at bounding box center [703, 188] width 122 height 20
paste input "B-V-5VP3KC5"
type input "B-V-5VP3KC5"
click at [779, 183] on span "Add" at bounding box center [786, 187] width 15 height 14
click at [1147, 134] on div "Hong Kong Telecommunications Limited PCCW ( Fo Tan DC ) China Telecom HK ( Hong…" at bounding box center [1098, 122] width 906 height 34
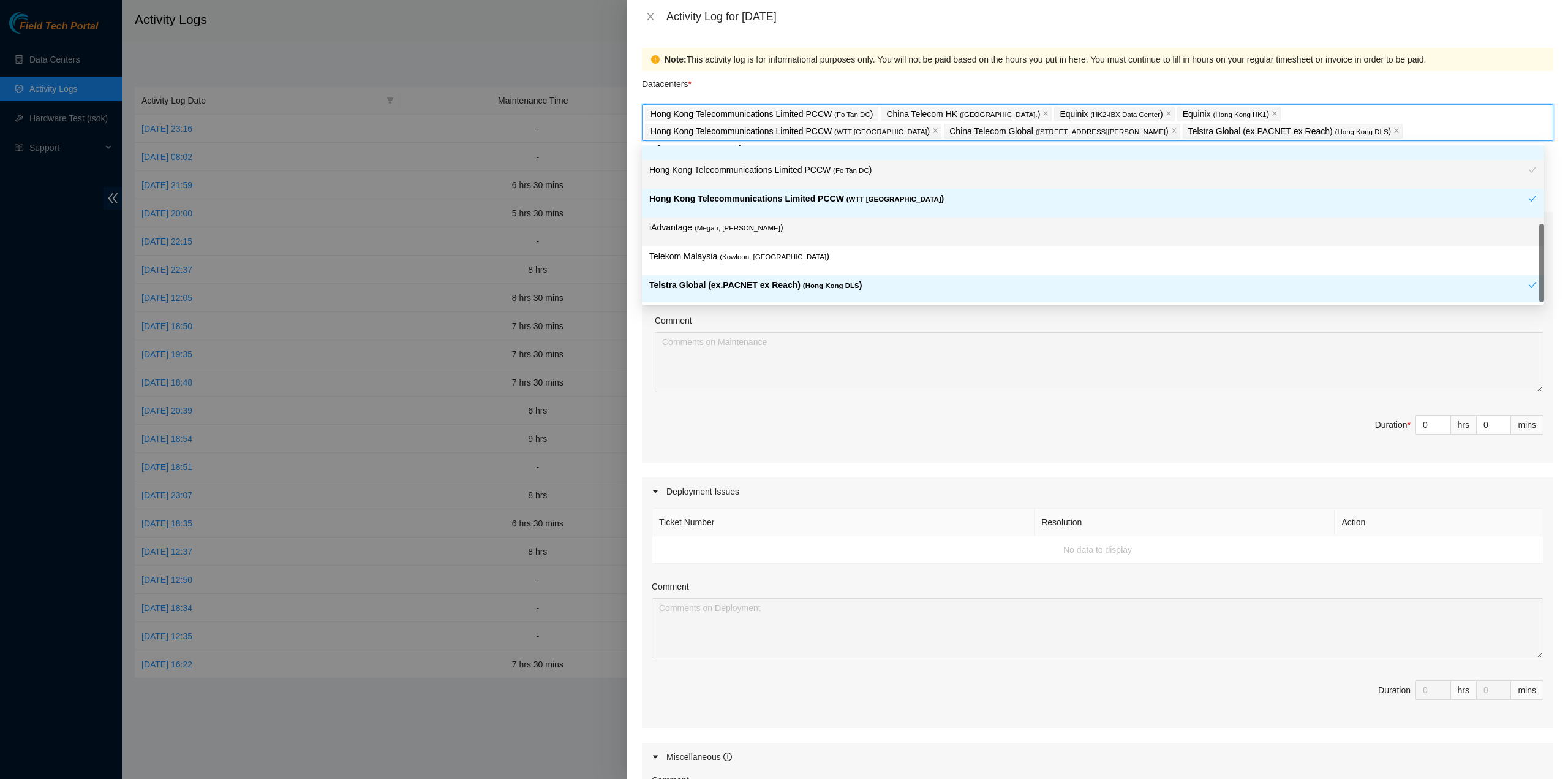
drag, startPoint x: 839, startPoint y: 234, endPoint x: 844, endPoint y: 242, distance: 9.4
click at [839, 234] on div "iAdvantage ( Mega-i, Chai Wan )" at bounding box center [1093, 232] width 887 height 23
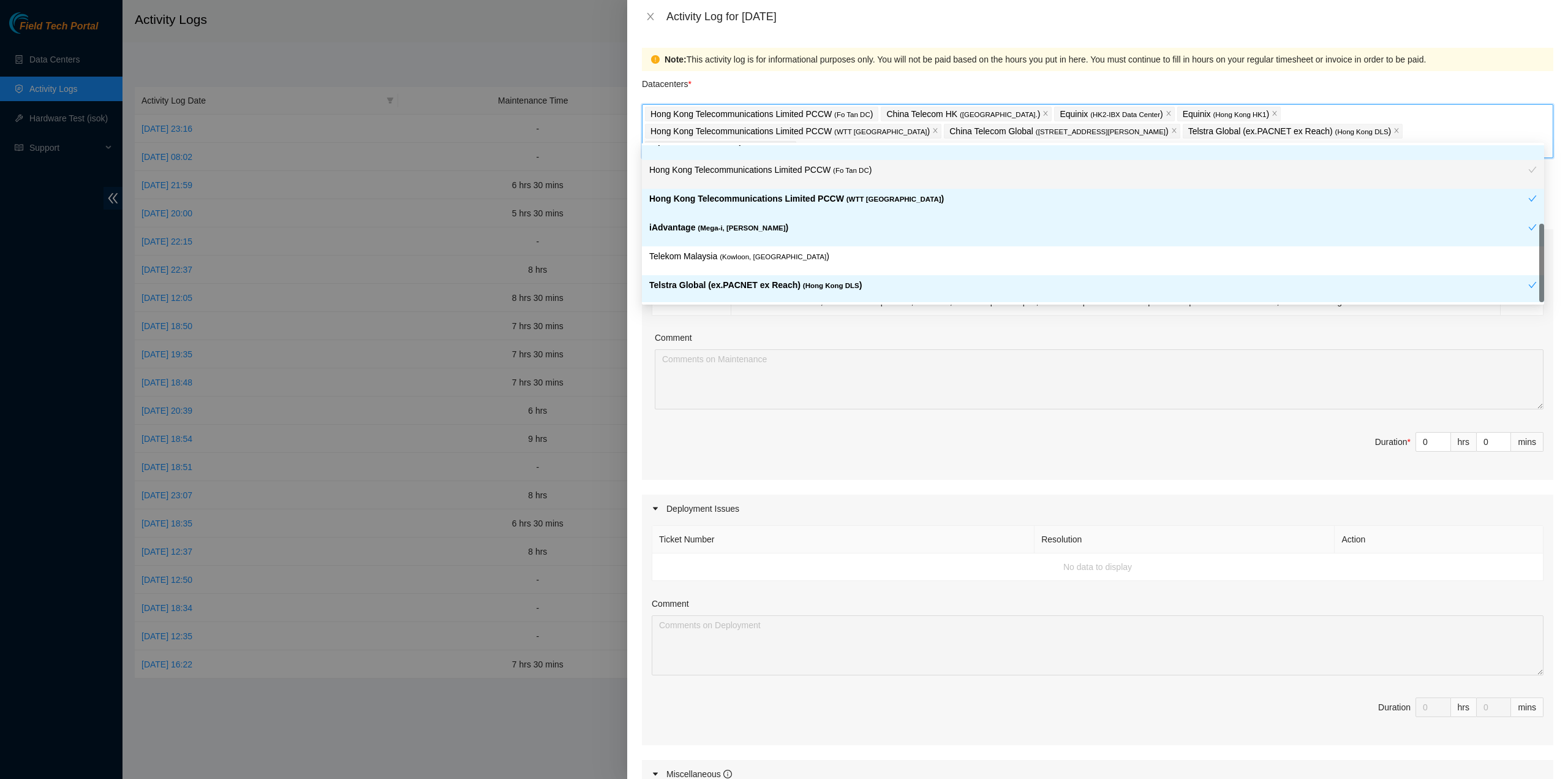
click at [949, 331] on div "Comment" at bounding box center [1099, 340] width 889 height 18
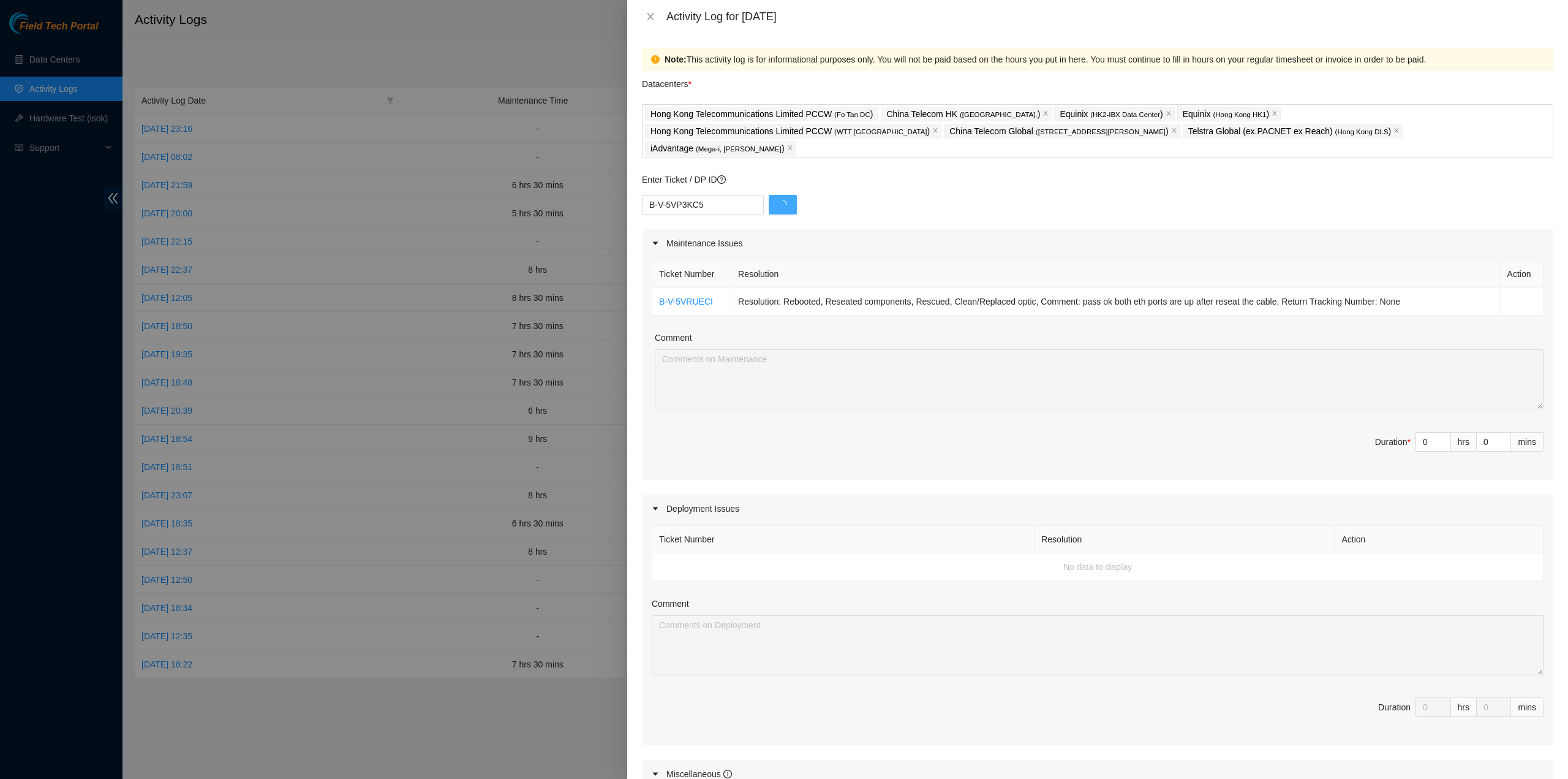
click at [780, 195] on button "button" at bounding box center [783, 205] width 28 height 20
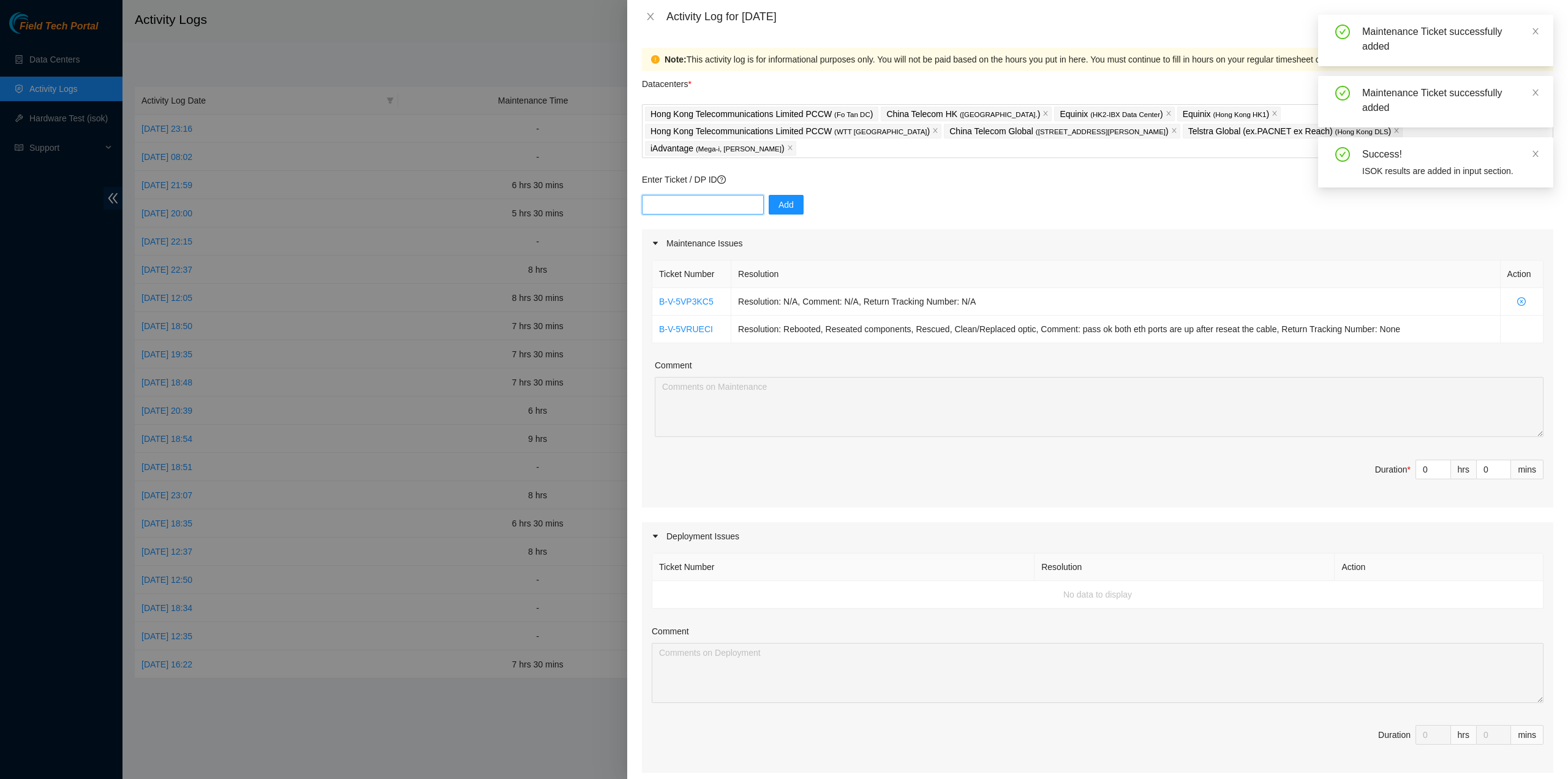
click at [692, 195] on input "text" at bounding box center [703, 205] width 122 height 20
paste input "B-V-5KY1G2M"
type input "B-V-5KY1G2M"
click at [769, 195] on button "Add" at bounding box center [786, 205] width 35 height 20
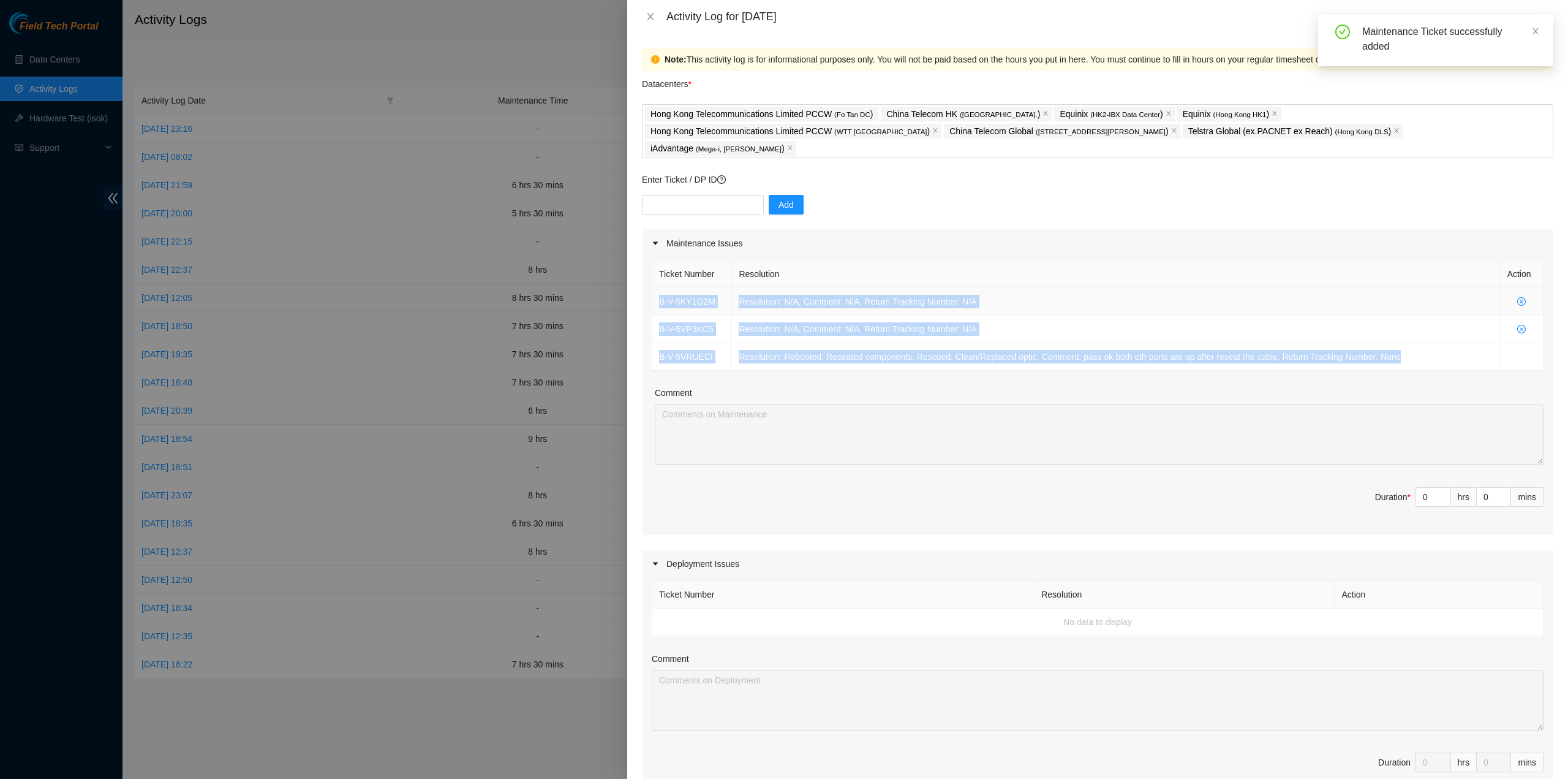
drag, startPoint x: 1233, startPoint y: 331, endPoint x: 653, endPoint y: 281, distance: 582.2
click at [653, 288] on tbody "B-V-5KY1G2M Resolution: N/A, Comment: N/A, Return Tracking Number: N/A B-V-5VP3…" at bounding box center [1098, 329] width 891 height 82
copy tbody "B-V-5KY1G2M Resolution: N/A, Comment: N/A, Return Tracking Number: N/A B-V-5VP3…"
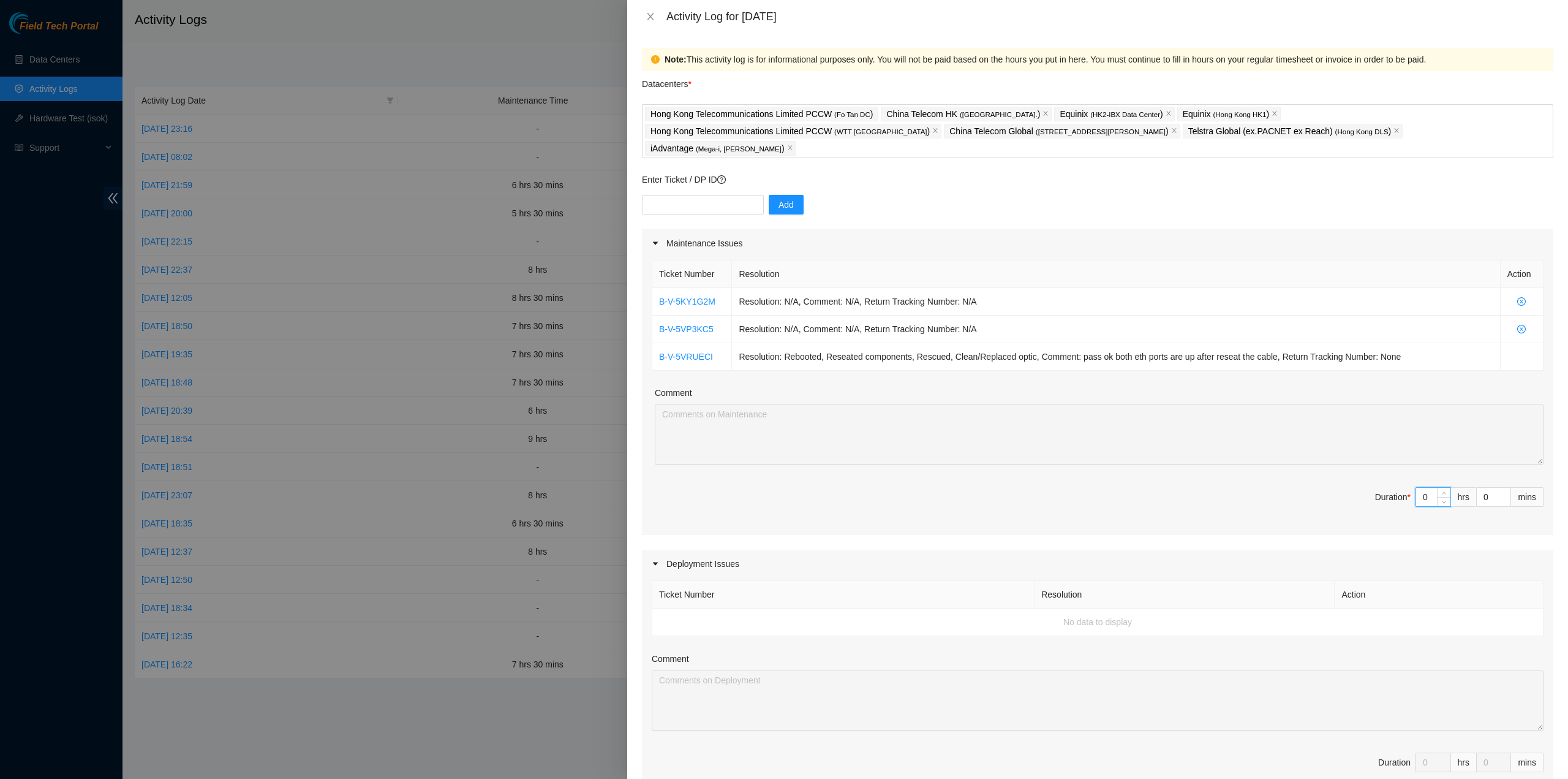
drag, startPoint x: 1425, startPoint y: 476, endPoint x: 1378, endPoint y: 466, distance: 48.1
click at [1382, 487] on span "Duration * 0 hrs 0 mins" at bounding box center [1098, 504] width 892 height 34
type input "5"
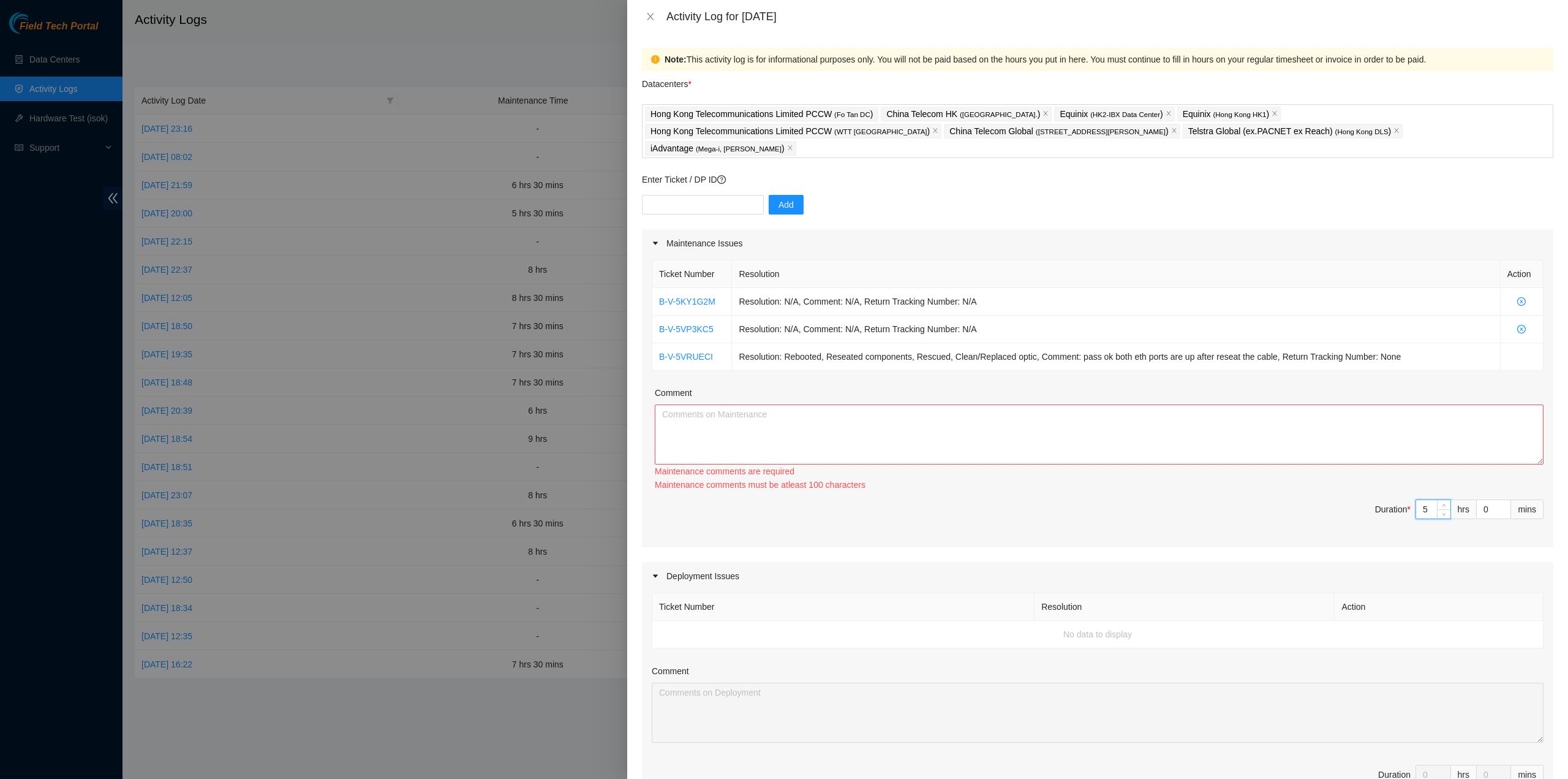
type input "5"
type input "3"
type input "30"
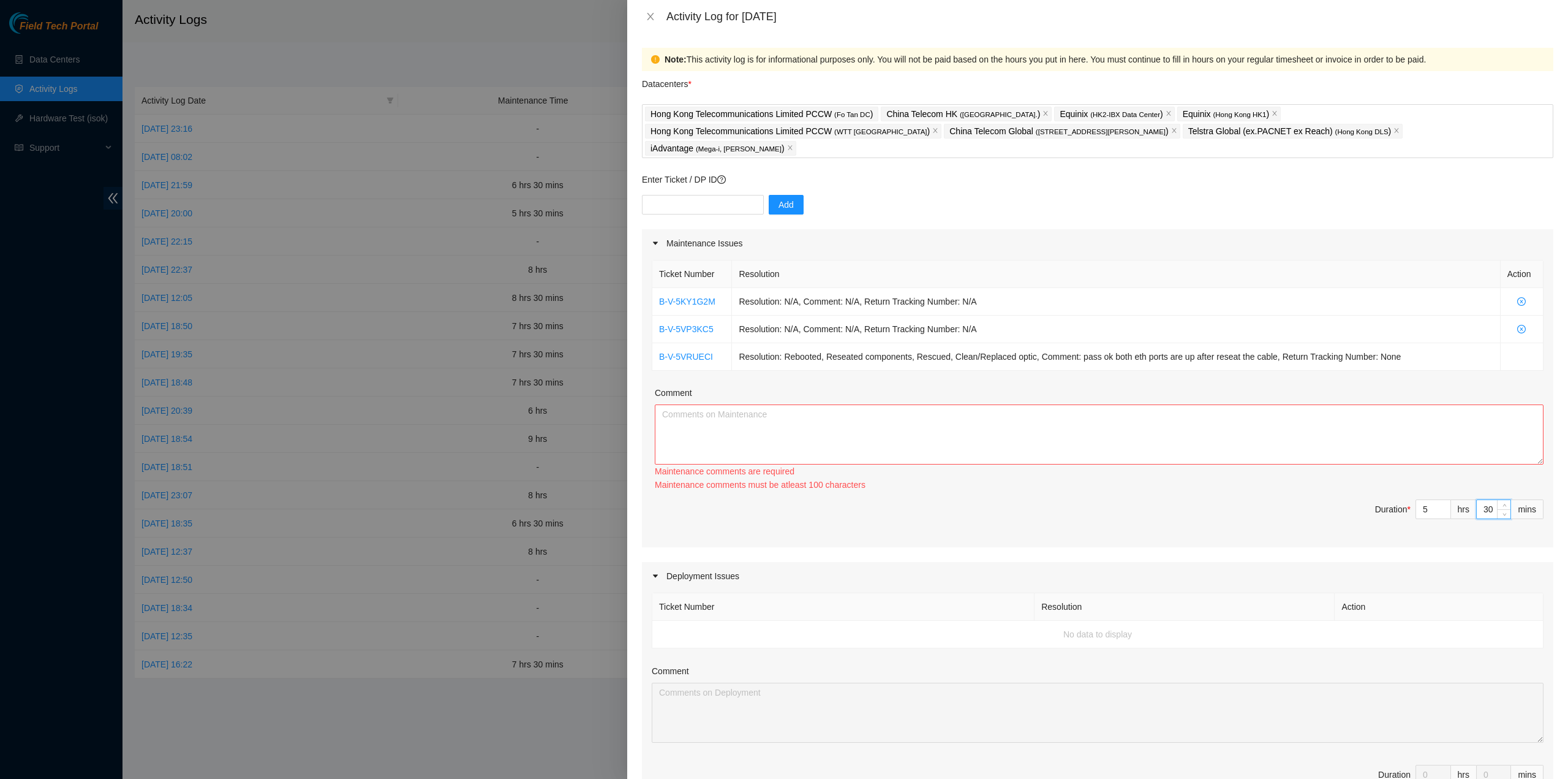
type input "30"
click at [1205, 419] on textarea "Comment" at bounding box center [1099, 434] width 889 height 60
paste textarea "B-V-5KY1G2M Resolution: N/A, Comment: N/A, Return Tracking Number: N/A B-V-5VP3…"
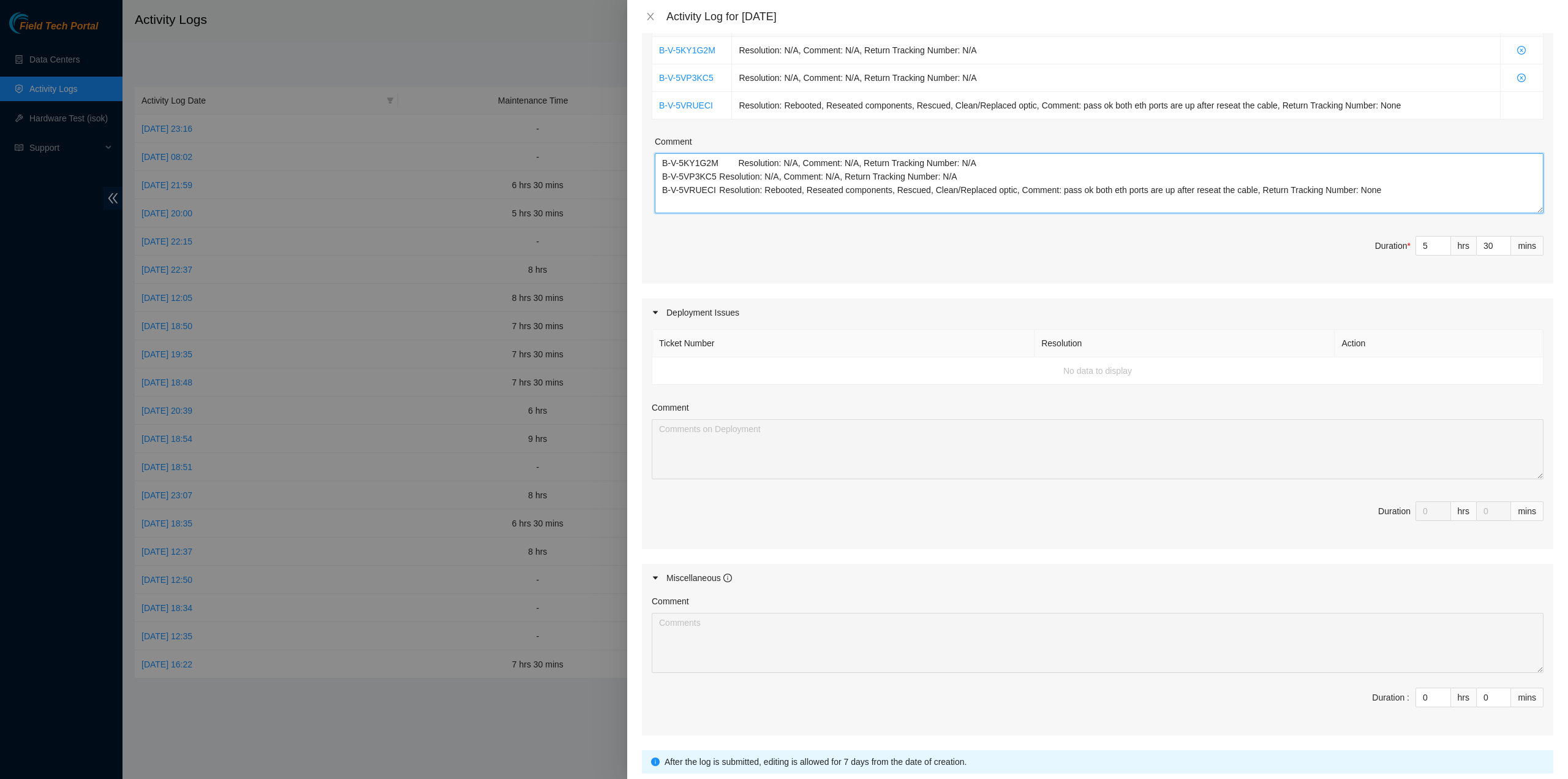
scroll to position [320, 0]
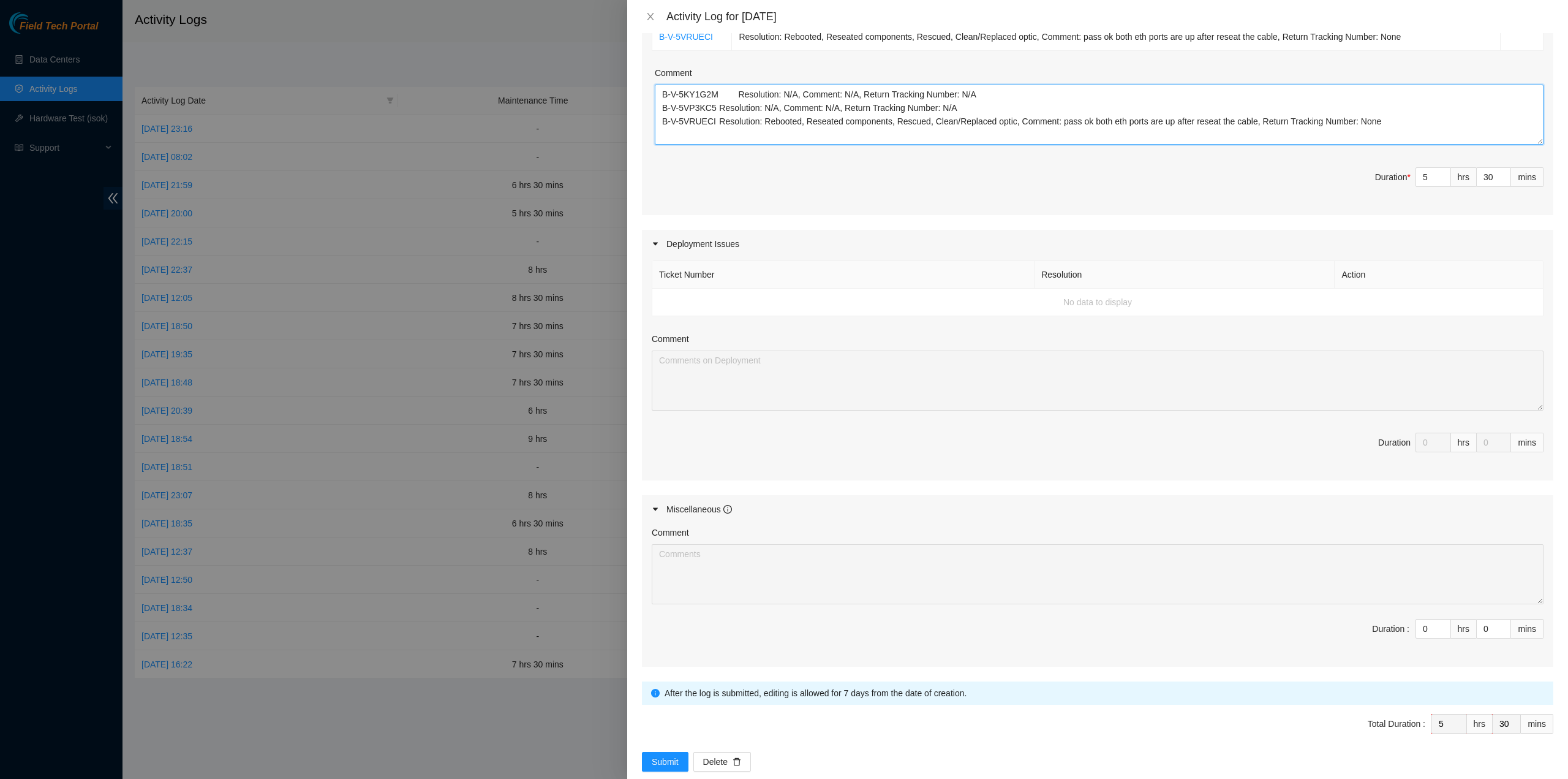
type textarea "B-V-5KY1G2M Resolution: N/A, Comment: N/A, Return Tracking Number: N/A B-V-5VP3…"
drag, startPoint x: 668, startPoint y: 727, endPoint x: 672, endPoint y: 738, distance: 11.7
click at [668, 727] on form "Datacenters * Hong Kong Telecommunications Limited PCCW ( Fo Tan DC ) China Tel…" at bounding box center [1098, 262] width 912 height 1020
click at [672, 755] on span "Submit" at bounding box center [665, 761] width 27 height 14
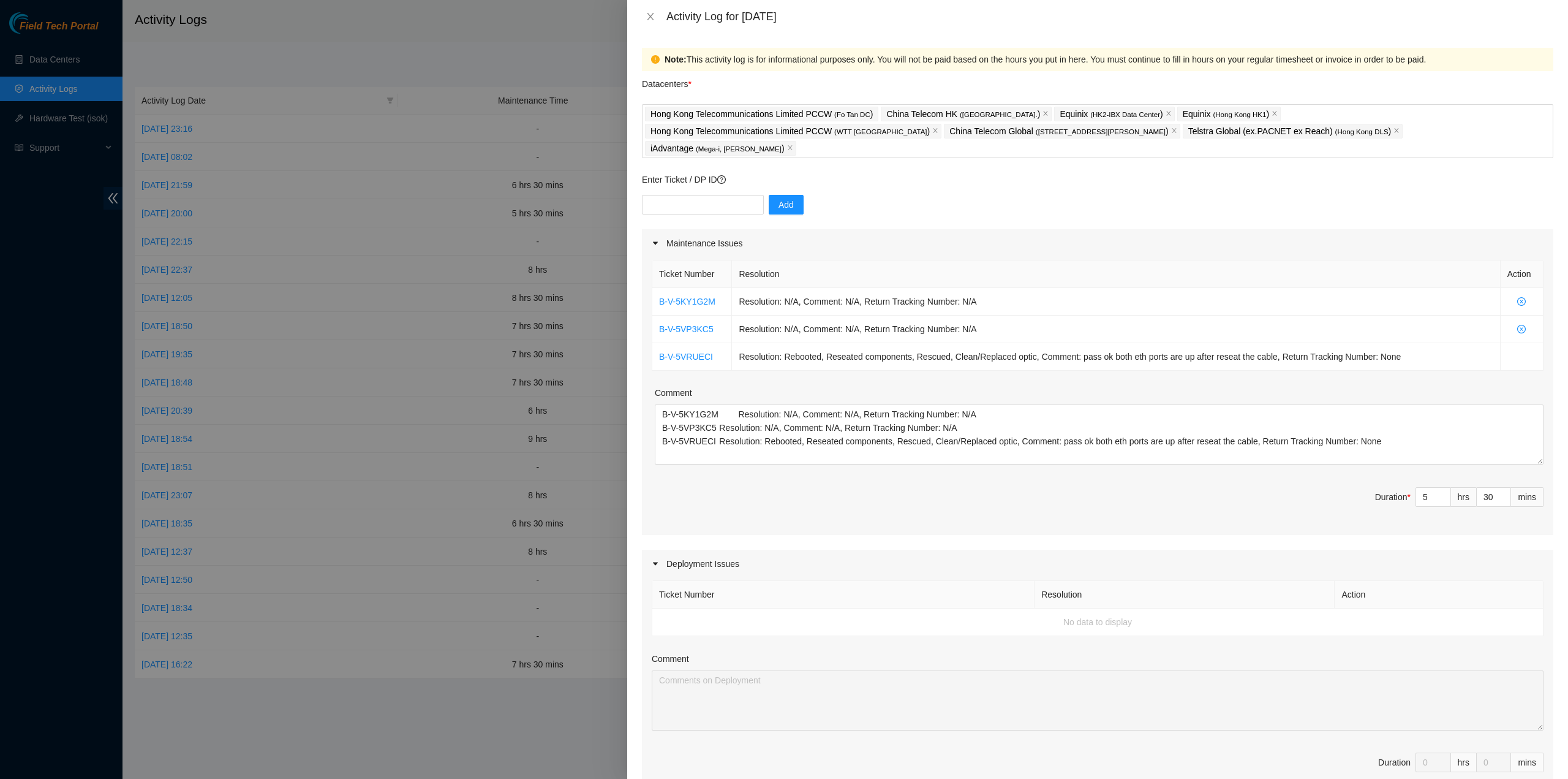
scroll to position [228, 0]
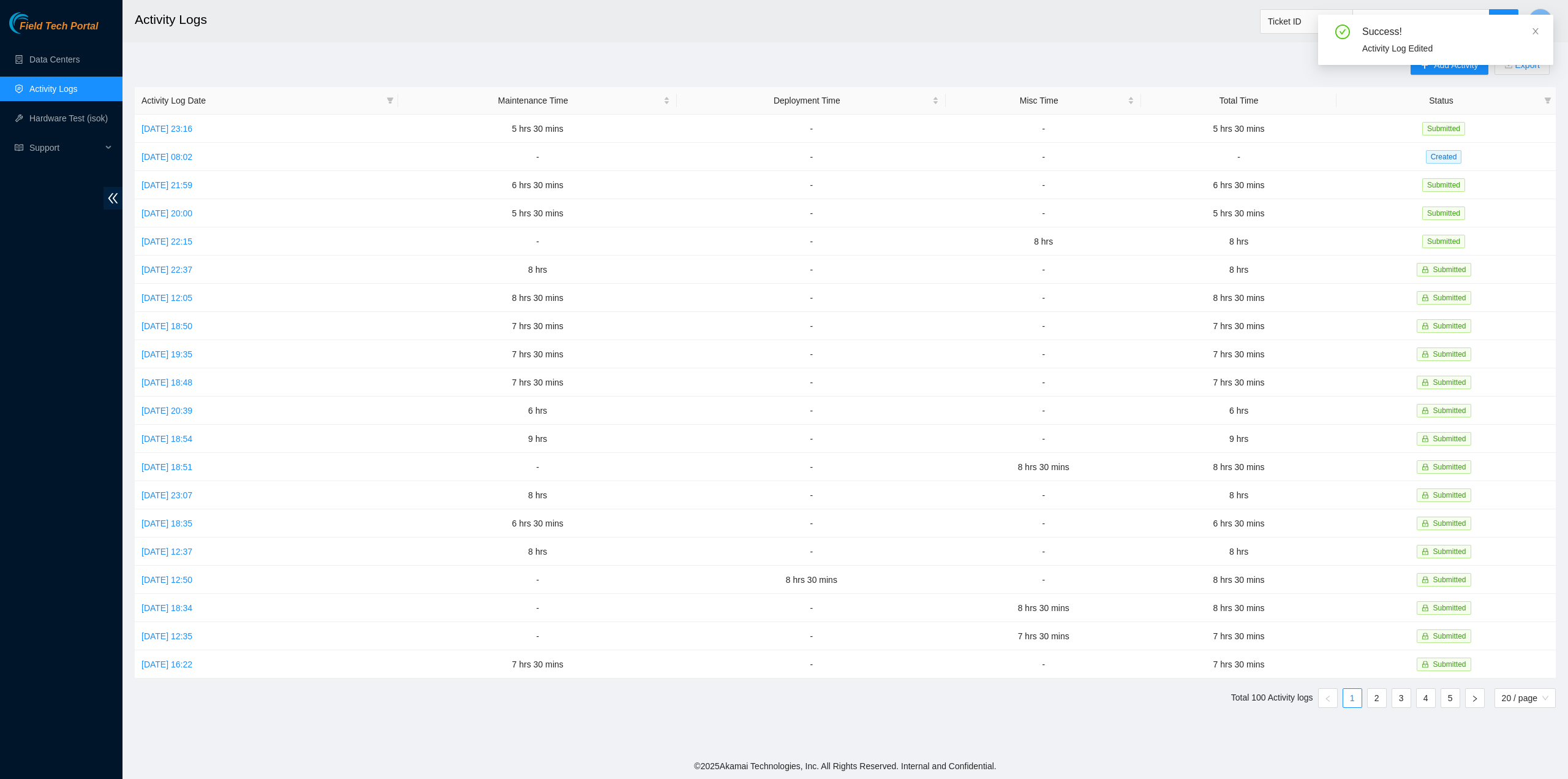
click at [1540, 33] on div "Success! Activity Log Edited" at bounding box center [1436, 39] width 235 height 50
click at [1538, 23] on div "Success! Activity Log Edited" at bounding box center [1436, 39] width 235 height 50
click at [1535, 26] on span at bounding box center [1535, 31] width 9 height 10
click at [1541, 20] on span "S" at bounding box center [1541, 21] width 7 height 15
click at [1469, 106] on link "Logout" at bounding box center [1455, 108] width 26 height 10
